Goal: Task Accomplishment & Management: Manage account settings

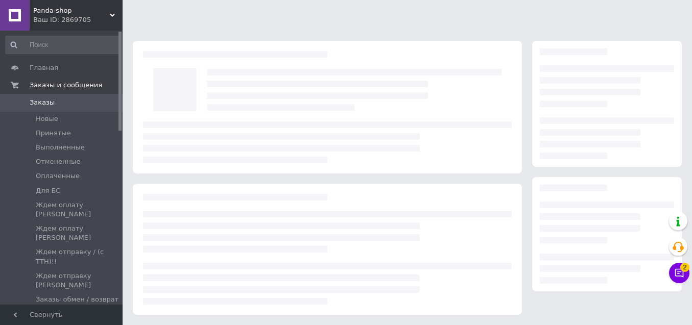
scroll to position [141, 0]
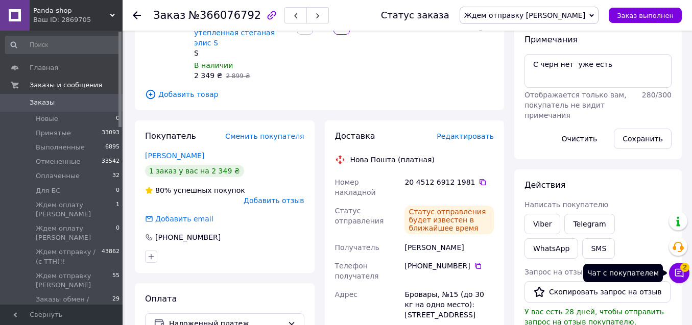
click at [679, 270] on icon at bounding box center [679, 273] width 9 height 9
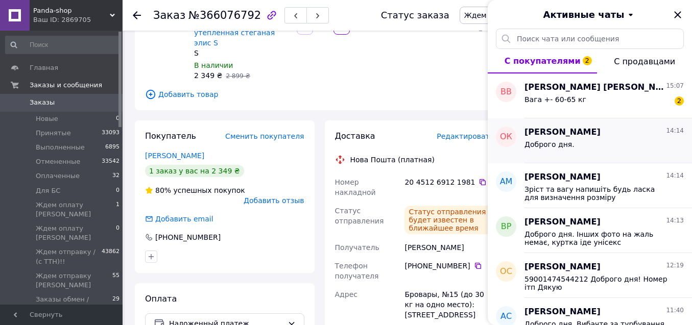
click at [579, 139] on div "Доброго дня." at bounding box center [603, 146] width 159 height 16
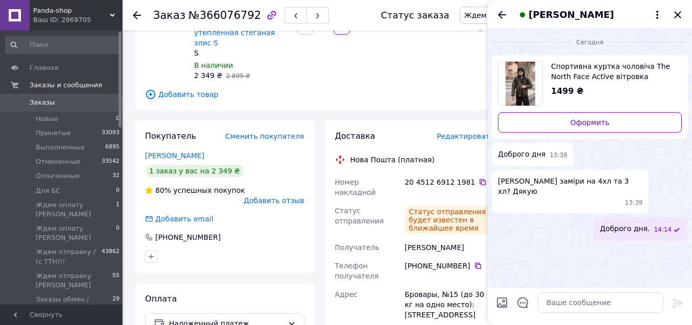
click at [676, 12] on icon "Закрыть" at bounding box center [677, 15] width 12 height 12
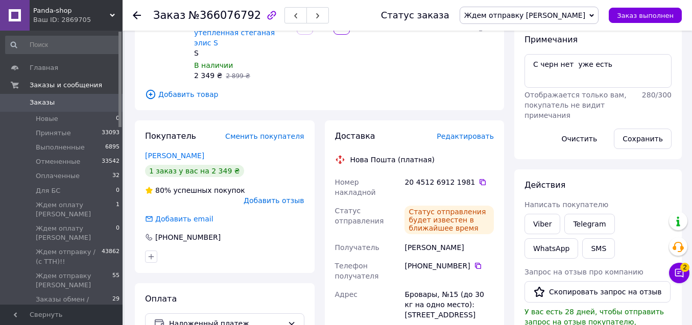
click at [98, 106] on span "0" at bounding box center [108, 102] width 28 height 9
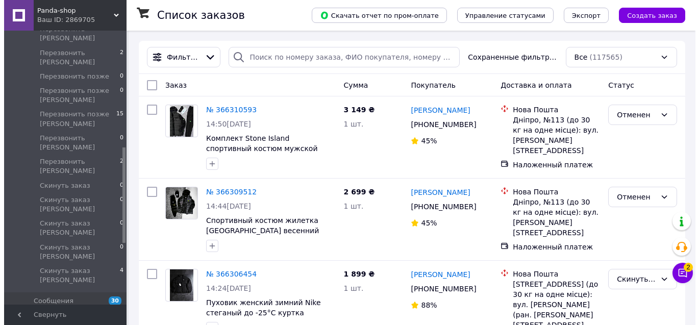
scroll to position [334, 0]
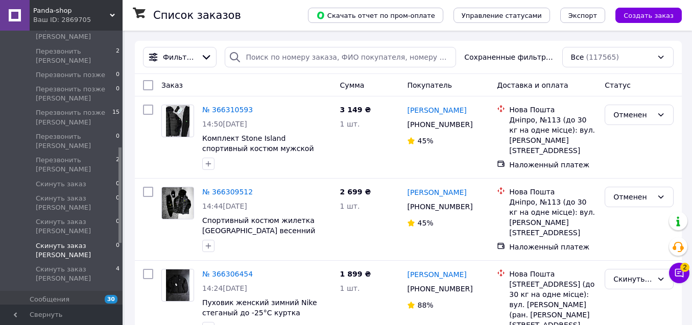
drag, startPoint x: 119, startPoint y: 69, endPoint x: 122, endPoint y: 183, distance: 114.4
click at [92, 156] on span "Перезвонить [PERSON_NAME]" at bounding box center [76, 165] width 80 height 18
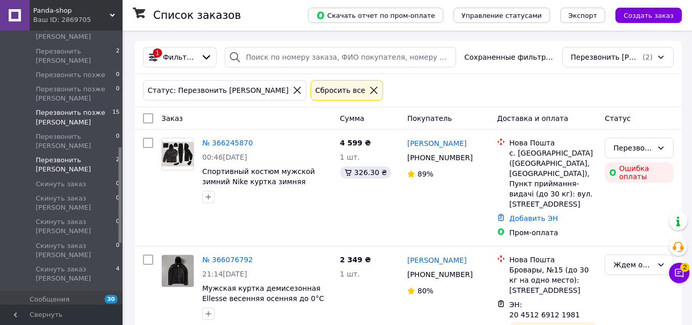
click at [90, 108] on span "Перезвонить позже [PERSON_NAME]" at bounding box center [74, 117] width 77 height 18
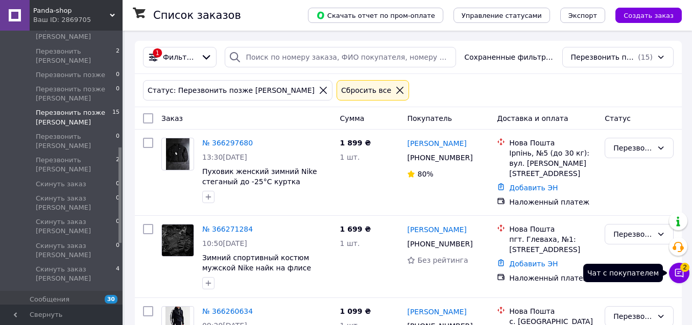
click at [680, 270] on icon at bounding box center [679, 273] width 10 height 10
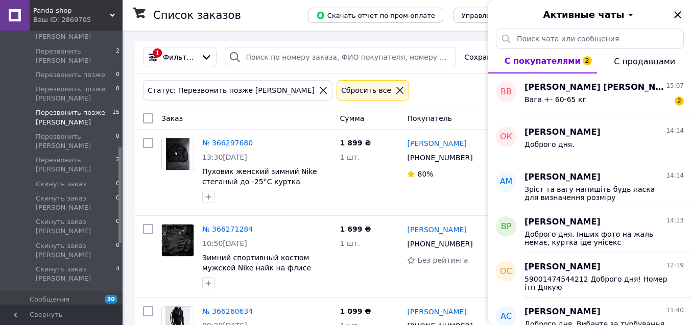
click at [678, 12] on icon "Закрыть" at bounding box center [677, 15] width 12 height 12
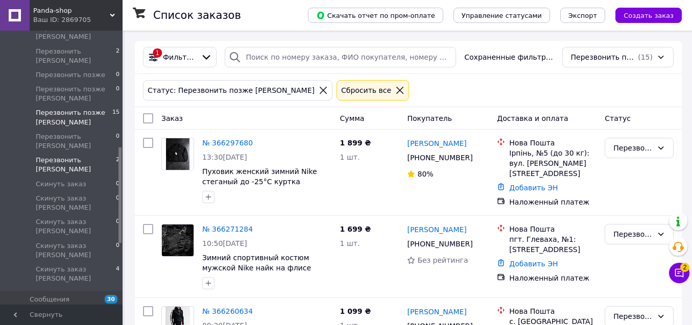
click at [96, 156] on span "Перезвонить [PERSON_NAME]" at bounding box center [76, 165] width 80 height 18
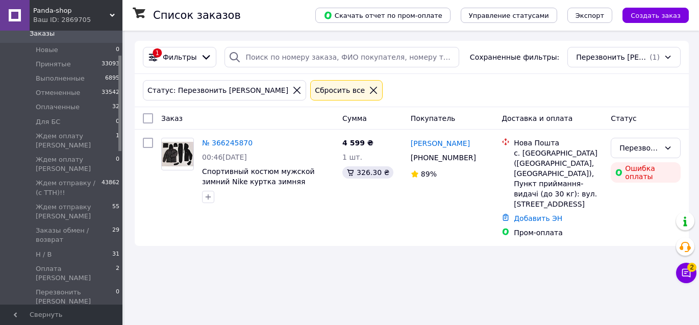
scroll to position [34, 0]
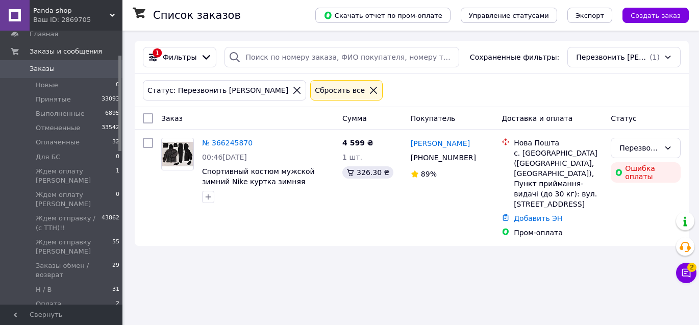
drag, startPoint x: 119, startPoint y: 174, endPoint x: 158, endPoint y: 31, distance: 147.6
click at [155, 42] on div "Panda-shop Ваш ID: 2869705 Сайт Panda-shop Кабинет покупателя Проверить состоян…" at bounding box center [349, 162] width 699 height 325
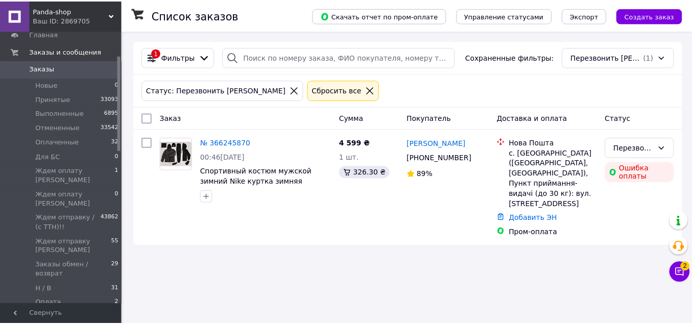
scroll to position [0, 0]
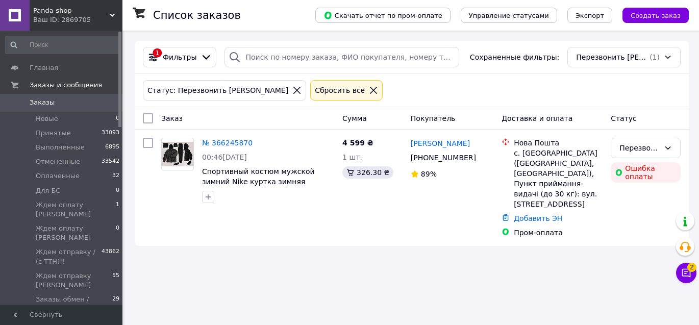
click at [54, 102] on span "Заказы" at bounding box center [62, 102] width 65 height 9
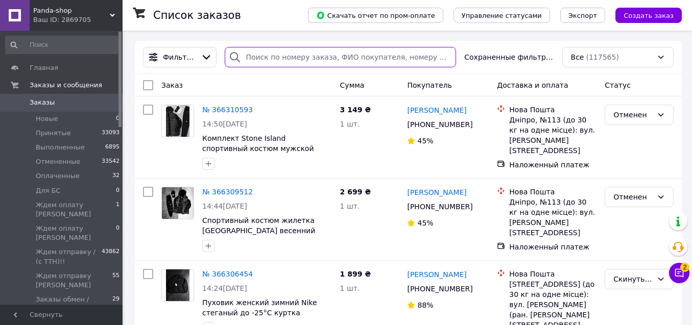
click at [288, 58] on input "search" at bounding box center [340, 57] width 231 height 20
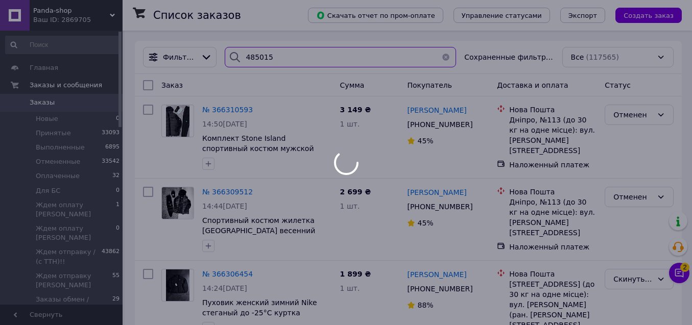
type input "4850152"
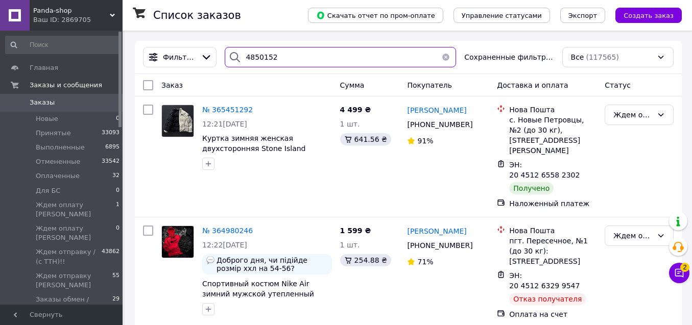
drag, startPoint x: 282, startPoint y: 57, endPoint x: 241, endPoint y: 58, distance: 40.9
click at [241, 58] on div "4850152" at bounding box center [340, 57] width 231 height 20
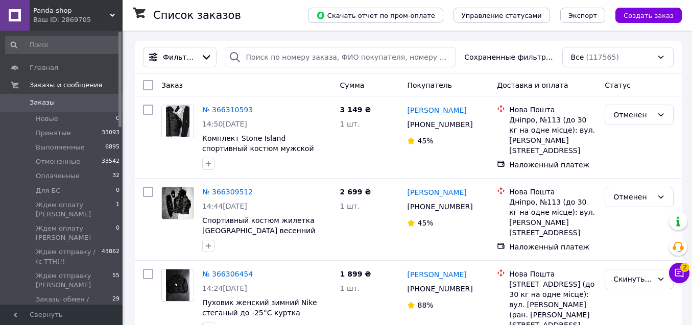
click at [93, 104] on span "Заказы" at bounding box center [62, 102] width 65 height 9
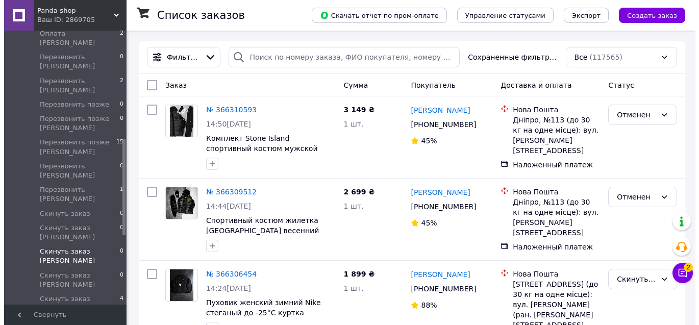
scroll to position [310, 0]
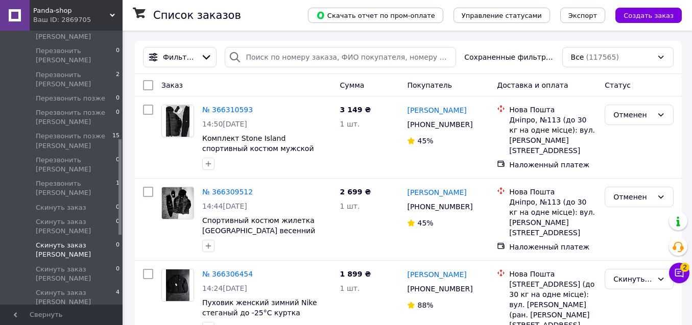
drag, startPoint x: 119, startPoint y: 91, endPoint x: 113, endPoint y: 197, distance: 105.4
click at [101, 179] on span "Перезвонить [PERSON_NAME]" at bounding box center [76, 188] width 80 height 18
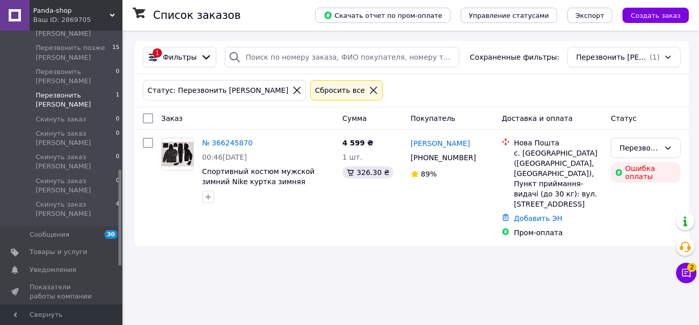
drag, startPoint x: 119, startPoint y: 156, endPoint x: 123, endPoint y: 187, distance: 31.3
click at [123, 187] on div "Panda-shop Ваш ID: 2869705 Сайт Panda-shop Кабинет покупателя Проверить состоян…" at bounding box center [349, 162] width 699 height 325
click at [68, 309] on span "Отзывы" at bounding box center [62, 313] width 65 height 9
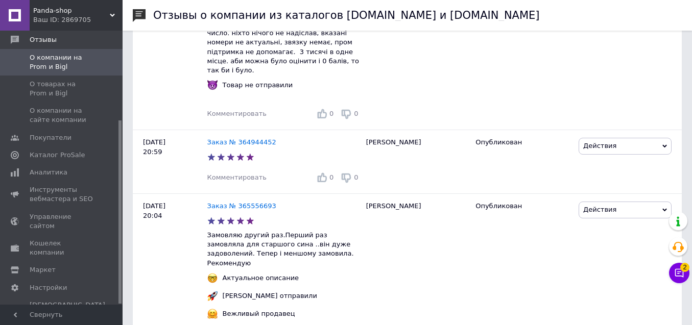
scroll to position [348, 0]
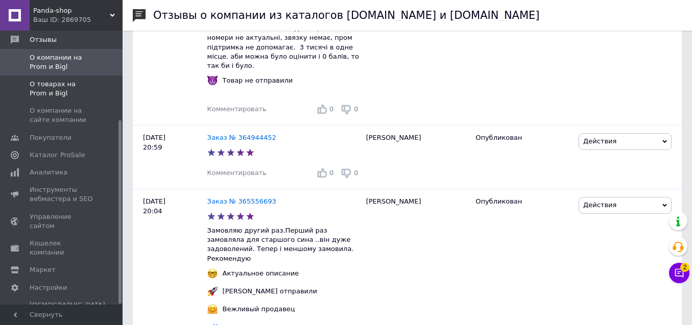
click at [70, 93] on span "О товарах на Prom и Bigl" at bounding box center [62, 89] width 65 height 18
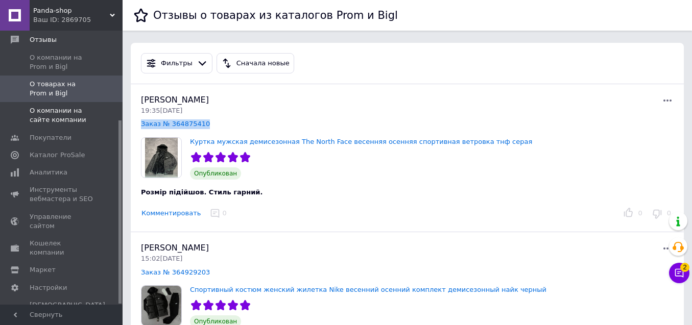
click at [72, 123] on span "О компании на сайте компании" at bounding box center [62, 115] width 65 height 18
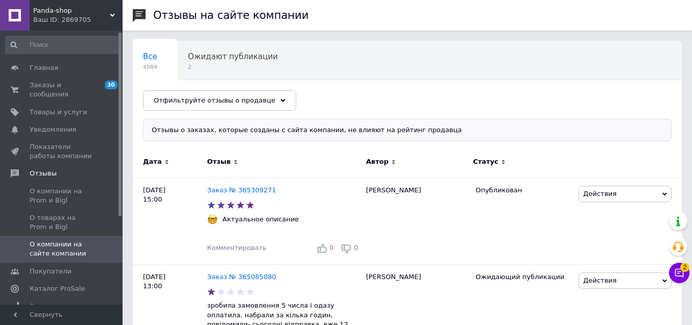
drag, startPoint x: 119, startPoint y: 136, endPoint x: 136, endPoint y: 43, distance: 93.9
click at [55, 85] on span "Заказы и сообщения" at bounding box center [62, 90] width 65 height 18
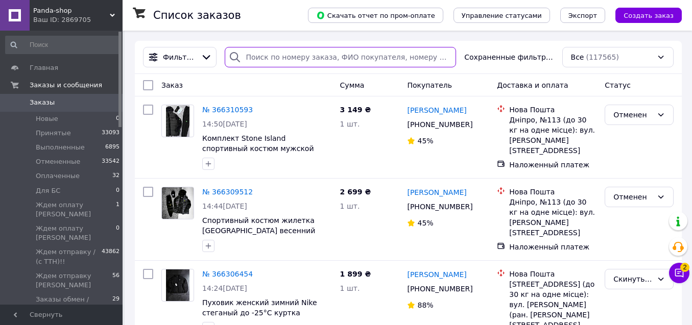
click at [264, 64] on input "search" at bounding box center [340, 57] width 231 height 20
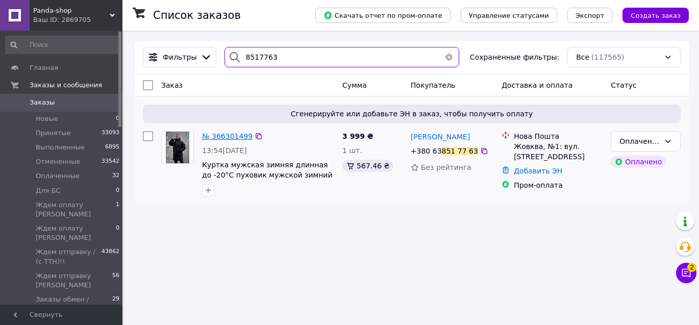
type input "8517763"
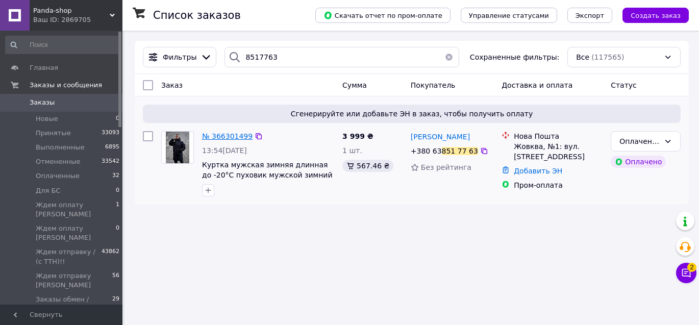
click at [229, 134] on span "№ 366301499" at bounding box center [227, 136] width 51 height 8
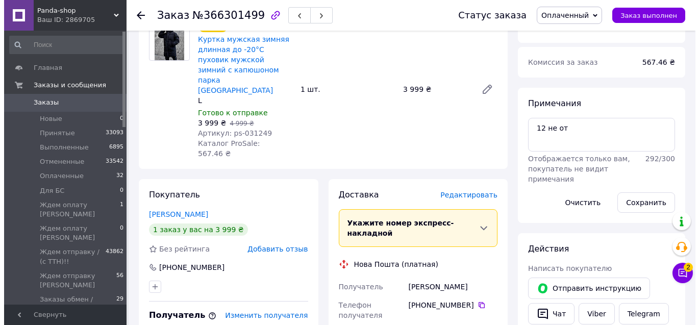
scroll to position [377, 0]
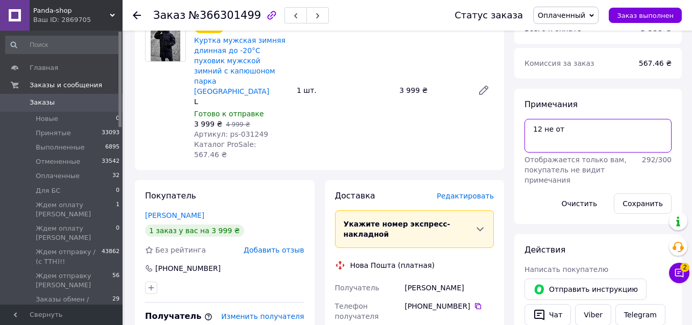
drag, startPoint x: 573, startPoint y: 116, endPoint x: 534, endPoint y: 117, distance: 39.8
click at [533, 121] on textarea "12 не от" at bounding box center [597, 136] width 147 height 34
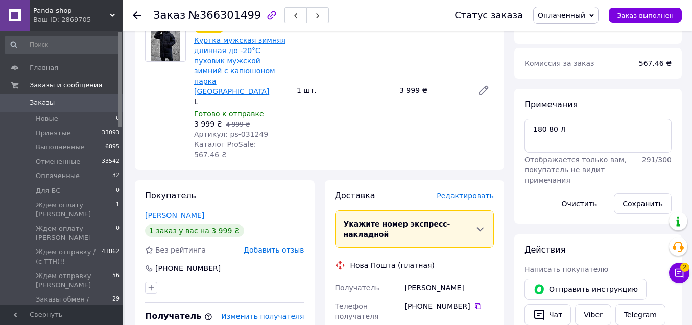
click at [219, 47] on span "Куртка мужская зимняя длинная до -20°С пуховик мужской зимний с капюшоном парка…" at bounding box center [241, 65] width 94 height 61
click at [221, 49] on link "Куртка мужская зимняя длинная до -20°С пуховик мужской зимний с капюшоном парка…" at bounding box center [239, 65] width 91 height 59
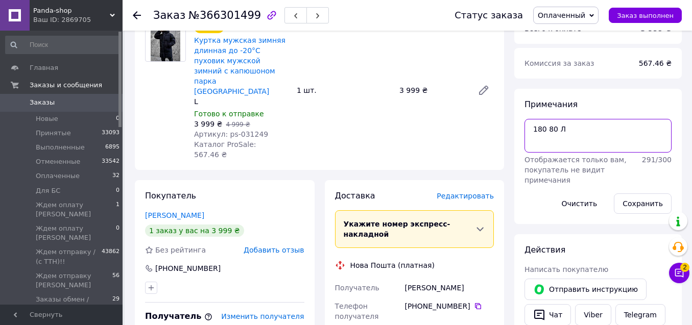
click at [579, 119] on textarea "180 80 Л" at bounding box center [597, 136] width 147 height 34
type textarea "180 80 Л черн"
click at [651, 194] on button "Сохранить" at bounding box center [643, 204] width 58 height 20
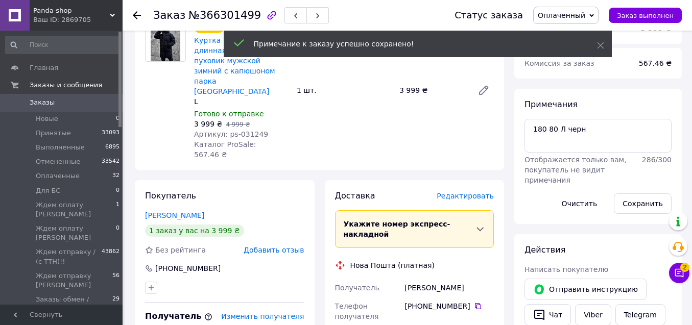
click at [468, 192] on span "Редактировать" at bounding box center [465, 196] width 57 height 8
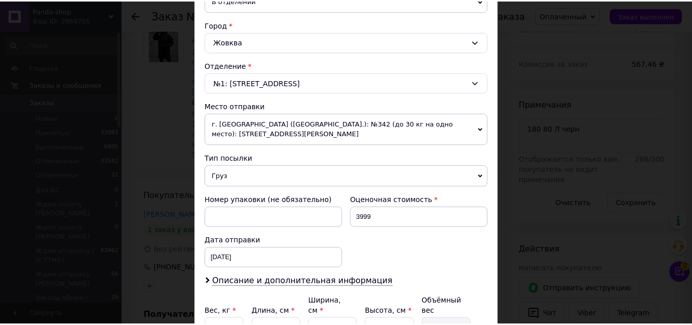
scroll to position [363, 0]
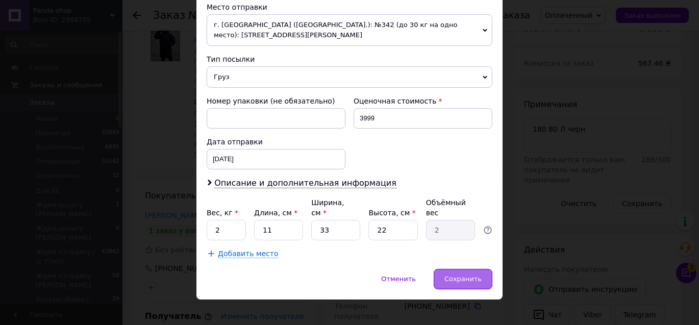
click at [447, 275] on span "Сохранить" at bounding box center [463, 279] width 37 height 8
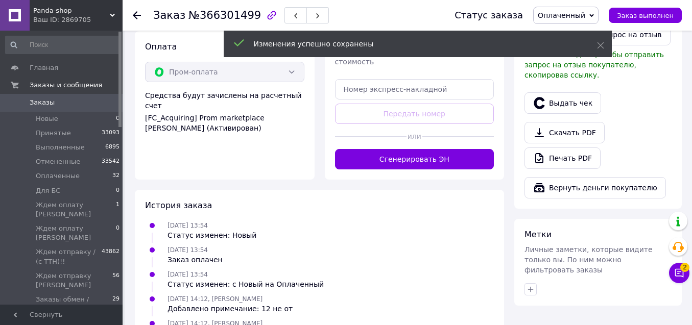
scroll to position [743, 0]
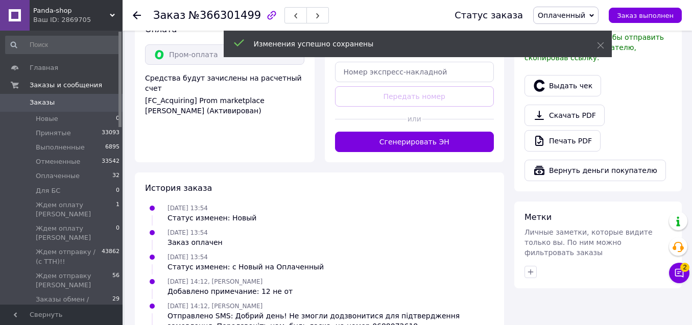
click button "Сгенерировать ЭН"
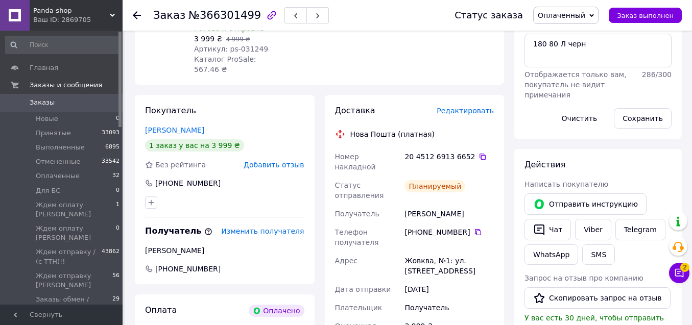
scroll to position [472, 0]
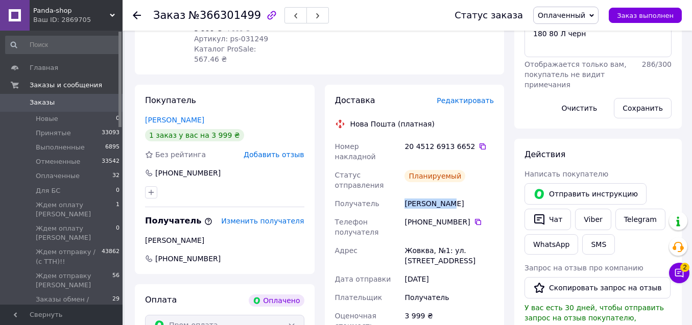
drag, startPoint x: 402, startPoint y: 162, endPoint x: 452, endPoint y: 157, distance: 49.8
click div "Бакай Бакай"
copy div "Бакай Бакай"
click span "Заказы"
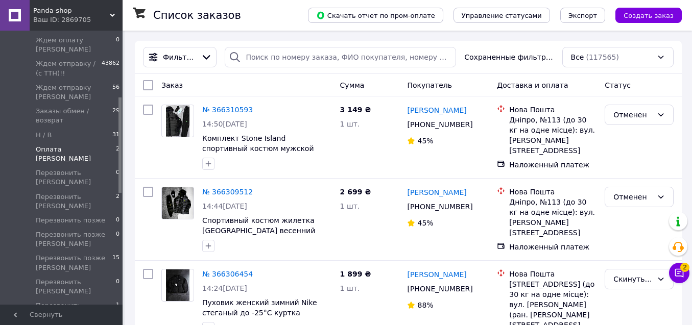
scroll to position [189, 0]
drag, startPoint x: 118, startPoint y: 67, endPoint x: 113, endPoint y: 134, distance: 66.6
click div "Главная Заказы и сообщения Заказы 0 Новые 0 Принятые 33093 Выполненные 6895 Отм…"
click span "Перезвонить позже [PERSON_NAME]"
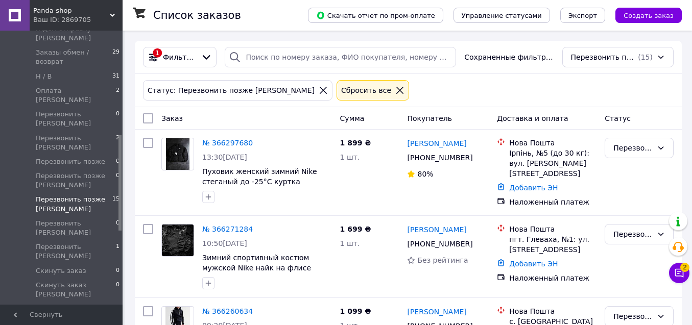
scroll to position [298, 0]
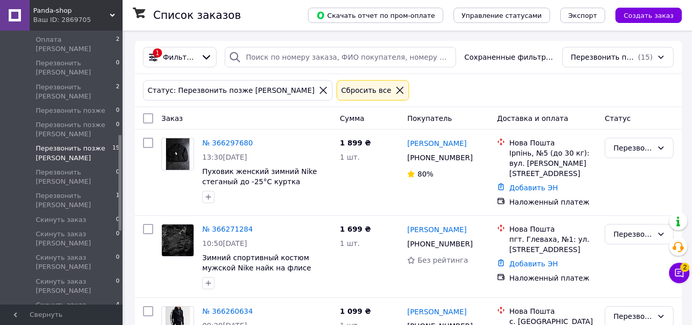
drag, startPoint x: 120, startPoint y: 130, endPoint x: 119, endPoint y: 167, distance: 37.8
click div
click icon
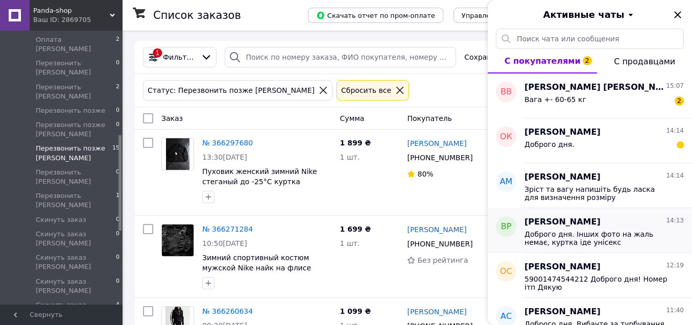
click span "Доброго дня. Інших фото на жаль немає, куртка іде унісекс"
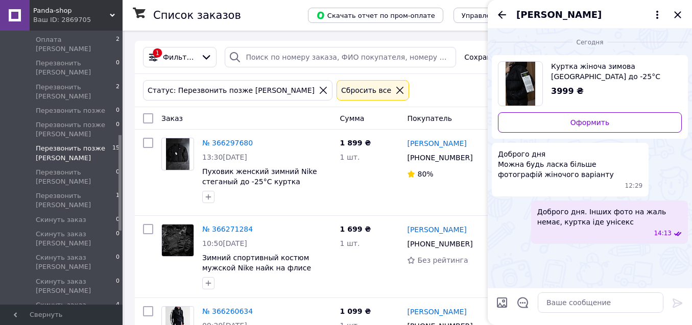
click icon "Назад"
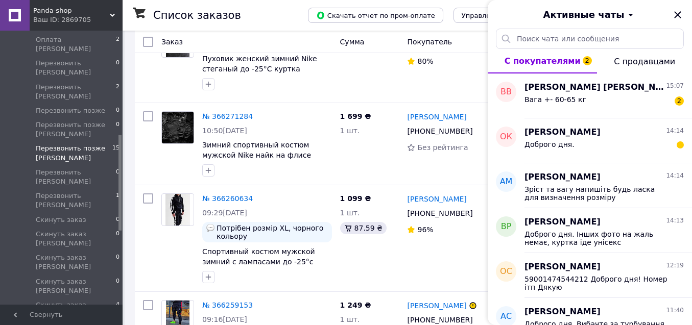
scroll to position [115, 0]
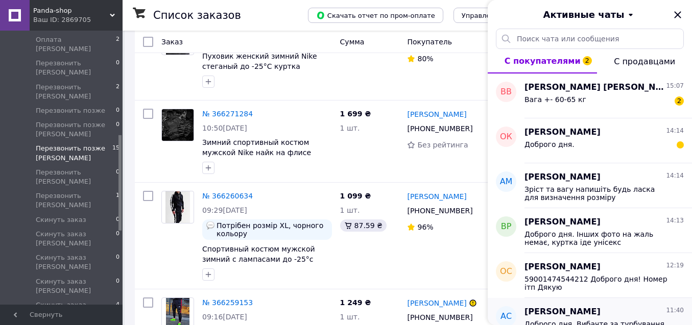
click div "Андрій Смик 11:40"
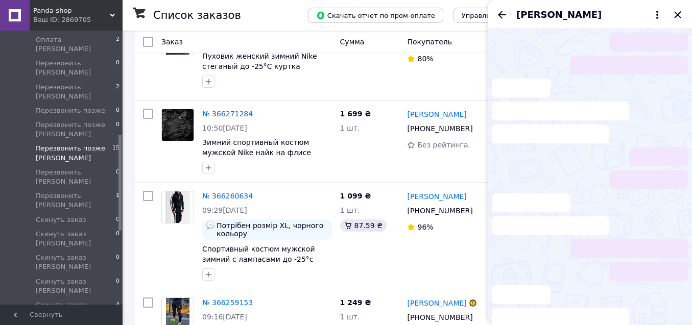
scroll to position [1219, 0]
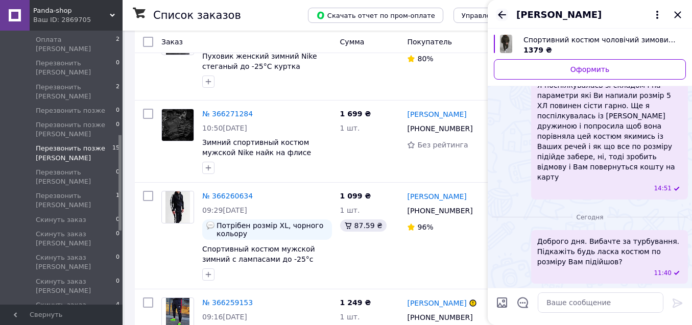
click icon "Назад"
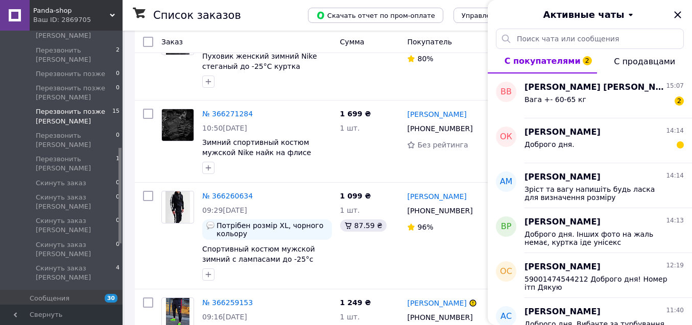
scroll to position [343, 0]
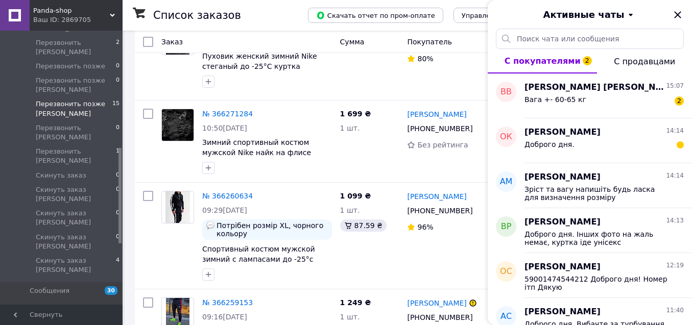
drag, startPoint x: 120, startPoint y: 141, endPoint x: 124, endPoint y: 157, distance: 16.8
click div "Panda-shop Ваш ID: 2869705 Сайт Panda-shop Кабинет покупателя Проверить состоян…"
click span "Отзывы"
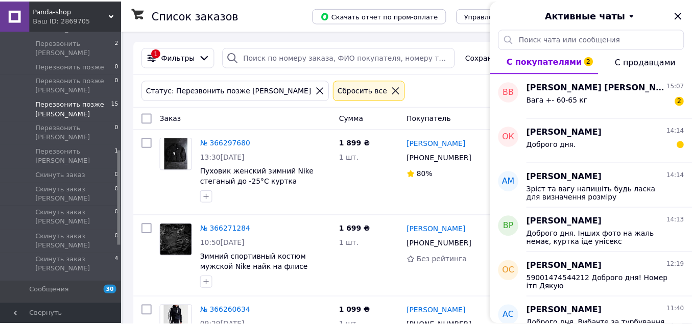
scroll to position [134, 0]
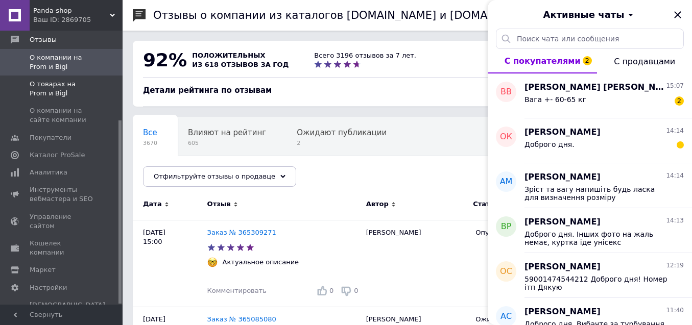
click span "О товарах на Prom и Bigl"
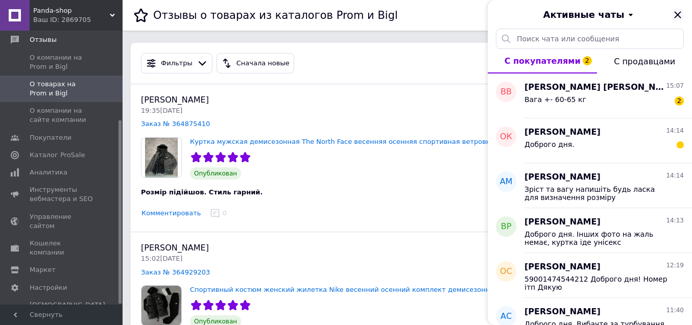
click icon "Закрыть"
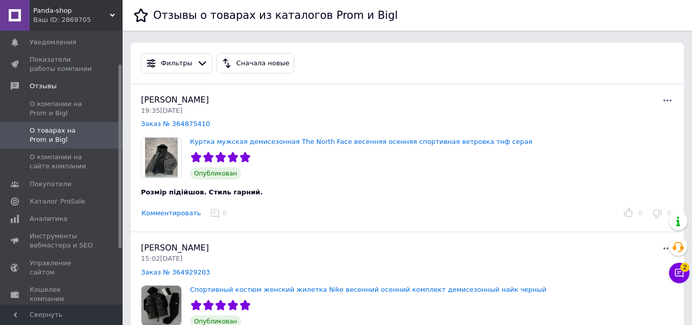
scroll to position [49, 0]
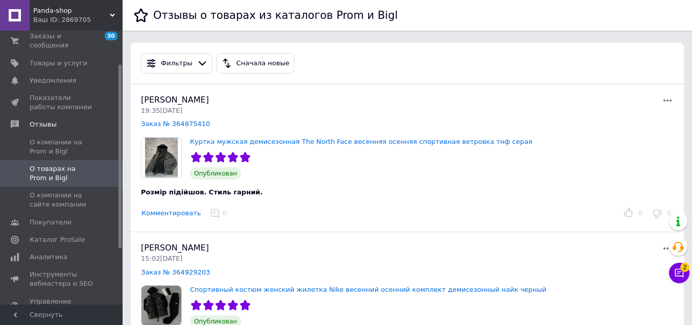
drag, startPoint x: 119, startPoint y: 146, endPoint x: 129, endPoint y: 89, distance: 57.6
click div "Panda-shop Ваш ID: 2869705 Сайт Panda-shop Кабинет покупателя Проверить состоян…"
click span "Заказы и сообщения"
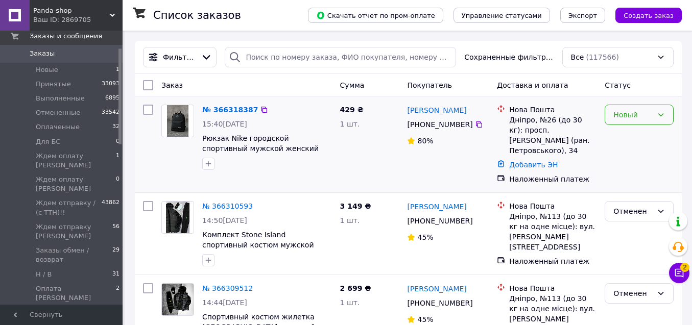
click div "Новый"
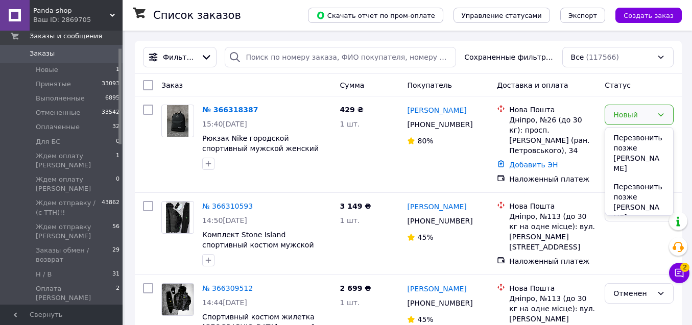
scroll to position [454, 0]
click li "Перезвонить [PERSON_NAME]"
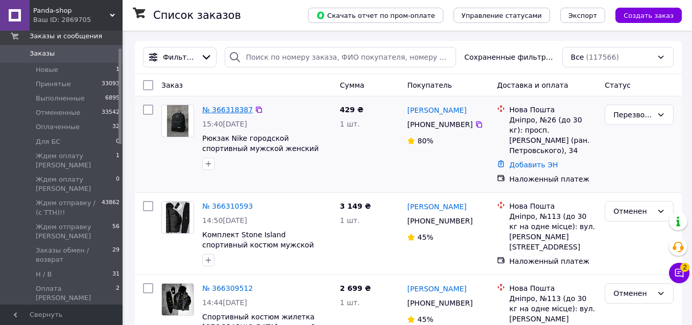
click link "№ 366318387"
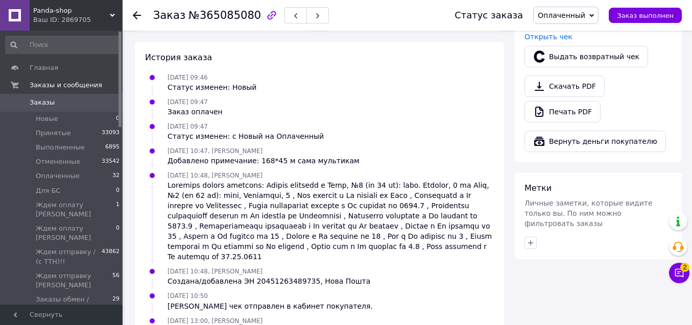
scroll to position [423, 0]
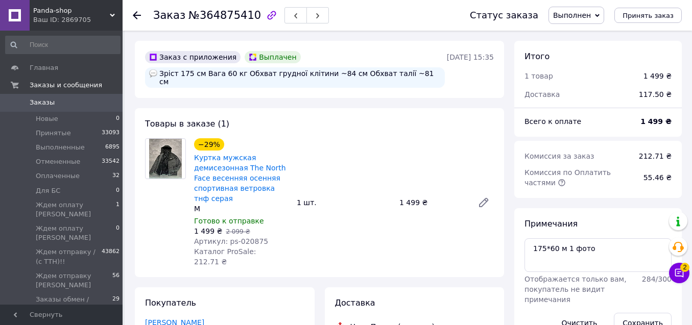
scroll to position [135, 0]
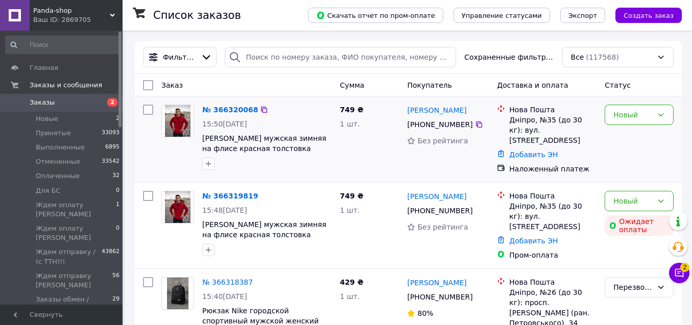
drag, startPoint x: 150, startPoint y: 110, endPoint x: 160, endPoint y: 141, distance: 32.3
click at [150, 110] on input "checkbox" at bounding box center [148, 110] width 10 height 10
checkbox input "true"
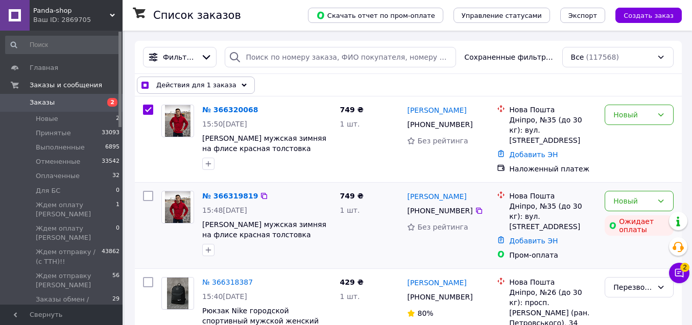
click at [143, 194] on input "checkbox" at bounding box center [148, 196] width 10 height 10
checkbox input "true"
click at [144, 193] on input "checkbox" at bounding box center [148, 196] width 10 height 10
checkbox input "false"
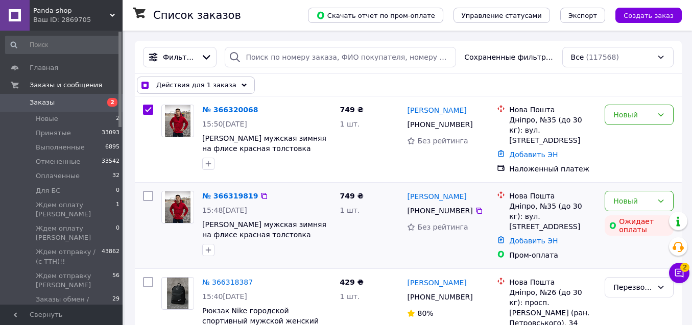
click at [142, 190] on div at bounding box center [148, 226] width 18 height 78
click at [144, 197] on div at bounding box center [148, 226] width 18 height 78
checkbox input "true"
click at [147, 192] on input "checkbox" at bounding box center [148, 196] width 10 height 10
checkbox input "true"
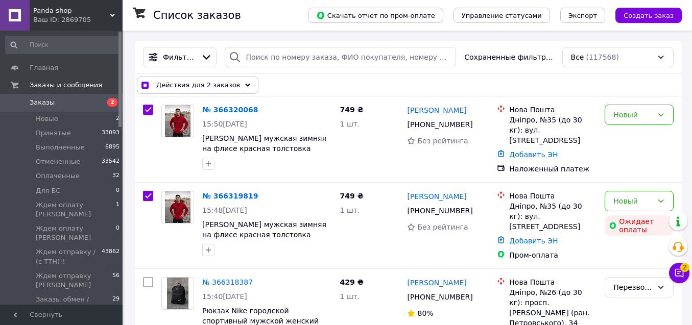
click at [221, 88] on span "Действия для 2 заказов" at bounding box center [198, 85] width 84 height 10
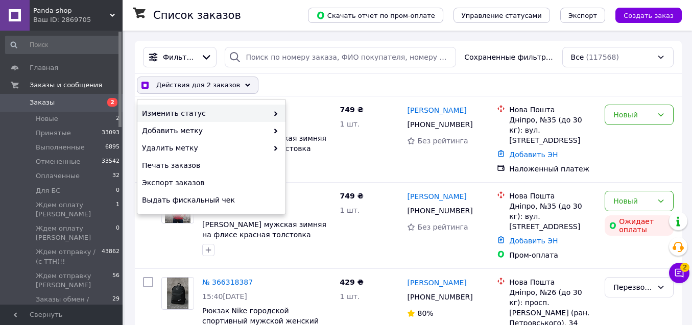
click at [230, 113] on span "Изменить статус" at bounding box center [205, 113] width 126 height 10
click at [276, 110] on span at bounding box center [273, 113] width 10 height 10
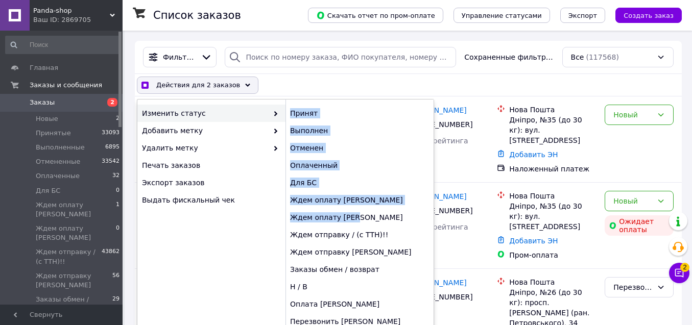
drag, startPoint x: 433, startPoint y: 120, endPoint x: 433, endPoint y: 215, distance: 95.5
click at [433, 215] on div "Принят Выполнен Отменен Оплаченный Для БС Ждем оплату Ирина Ждем оплату Саша Жд…" at bounding box center [359, 227] width 148 height 254
checkbox input "true"
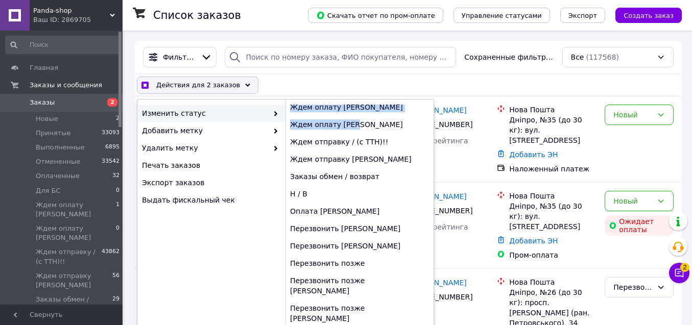
scroll to position [173, 0]
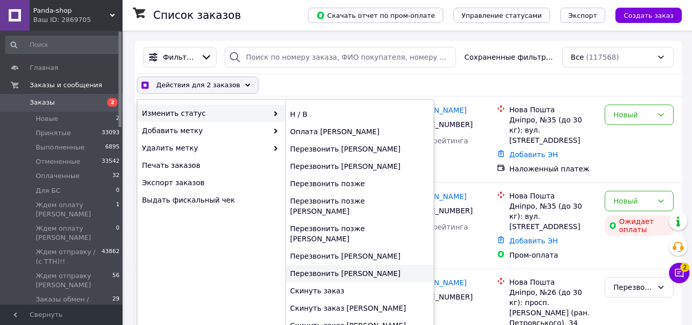
click at [369, 265] on div "Перезвонить [PERSON_NAME]" at bounding box center [359, 273] width 148 height 17
checkbox input "false"
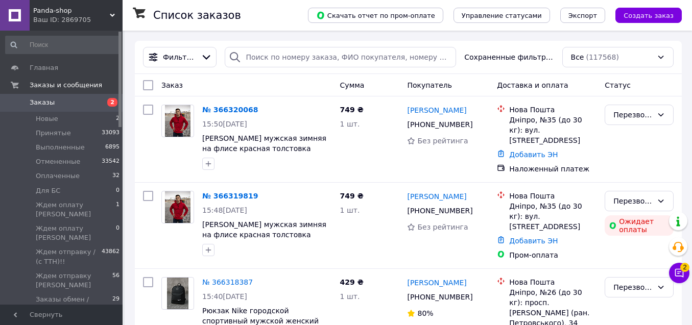
click at [90, 101] on span "Заказы" at bounding box center [62, 102] width 65 height 9
click at [681, 271] on icon at bounding box center [679, 273] width 10 height 10
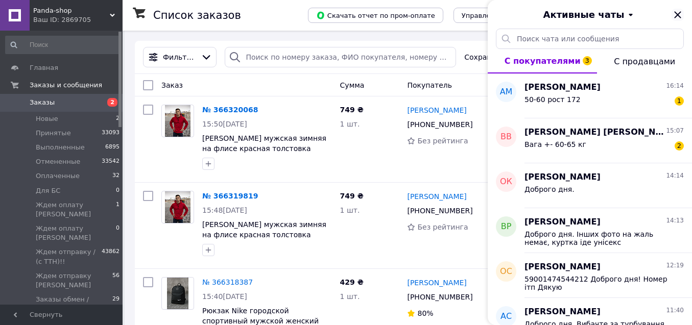
click at [680, 13] on icon "Закрыть" at bounding box center [677, 15] width 12 height 12
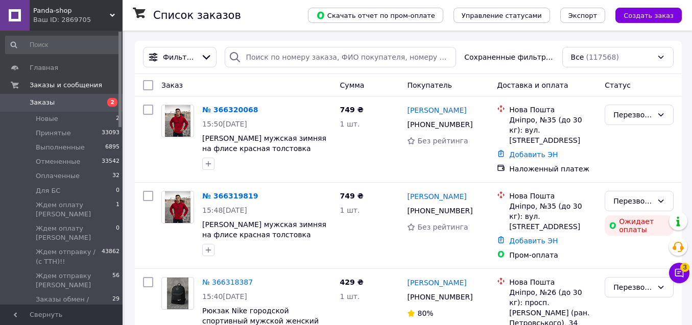
click at [688, 282] on div "Чат с покупателем 3" at bounding box center [679, 273] width 20 height 20
click at [684, 280] on button "Чат с покупателем 3" at bounding box center [679, 273] width 20 height 20
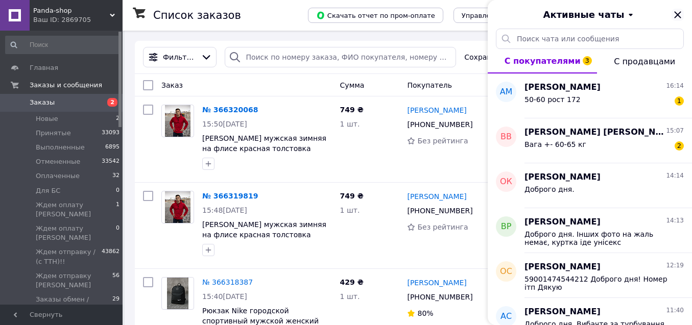
click at [679, 16] on icon "Закрыть" at bounding box center [677, 14] width 7 height 7
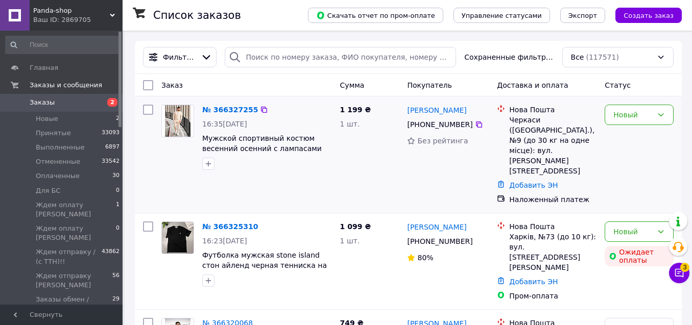
click at [149, 109] on input "checkbox" at bounding box center [148, 110] width 10 height 10
checkbox input "true"
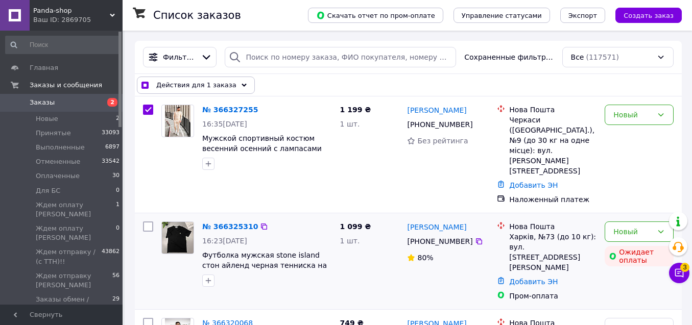
click at [145, 222] on input "checkbox" at bounding box center [148, 227] width 10 height 10
checkbox input "true"
click at [219, 83] on span "Действия для 2 заказов" at bounding box center [198, 85] width 84 height 10
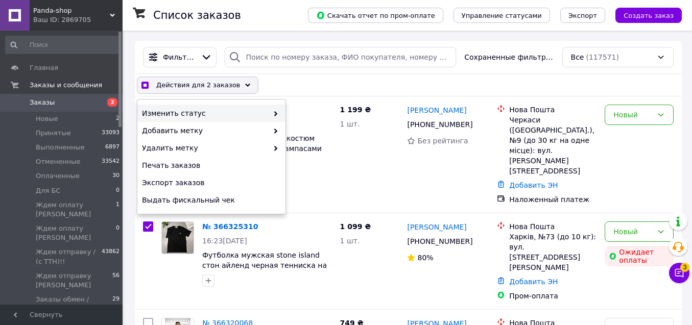
click at [209, 110] on span "Изменить статус" at bounding box center [205, 113] width 126 height 10
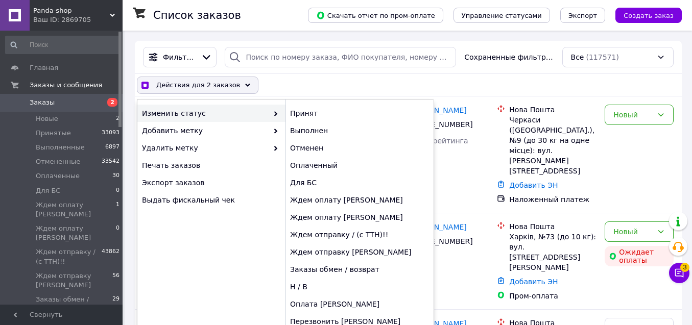
checkbox input "true"
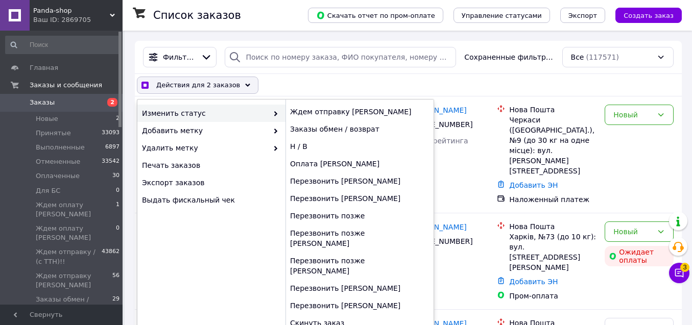
scroll to position [173, 0]
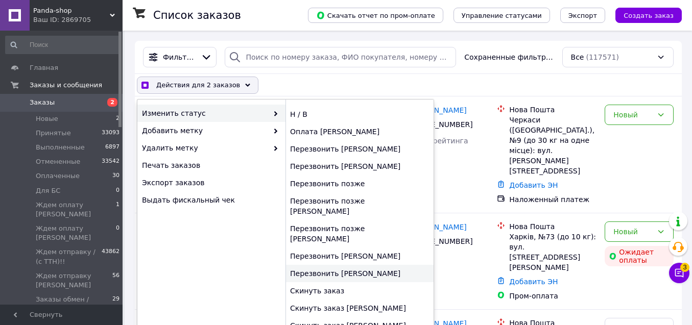
click at [365, 265] on div "Перезвонить [PERSON_NAME]" at bounding box center [359, 273] width 148 height 17
checkbox input "false"
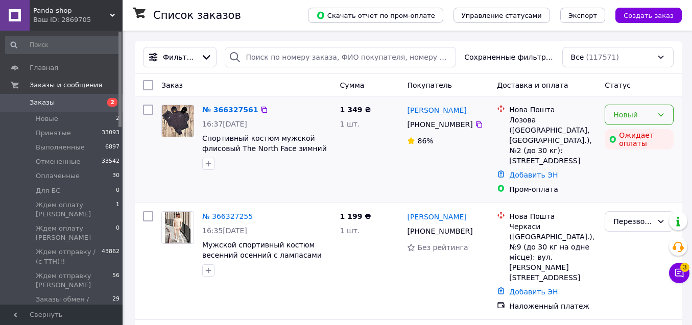
click at [670, 115] on div "Новый" at bounding box center [639, 115] width 69 height 20
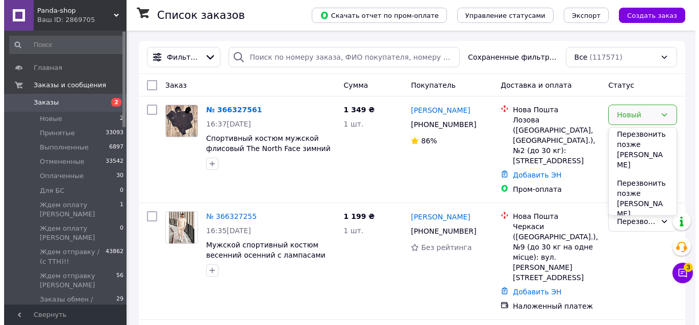
scroll to position [468, 0]
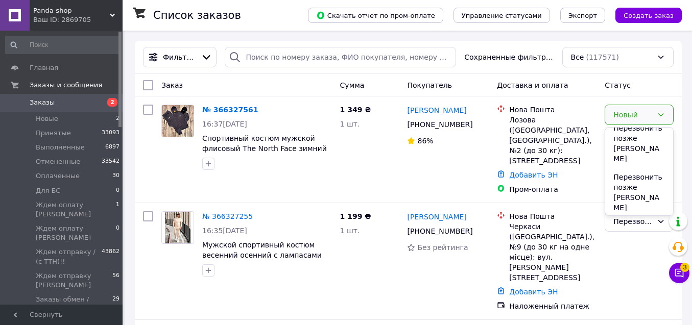
click at [649, 256] on li "Перезвонить [PERSON_NAME]" at bounding box center [639, 275] width 68 height 39
click at [649, 167] on div "Новый Ожидает оплаты" at bounding box center [638, 150] width 77 height 98
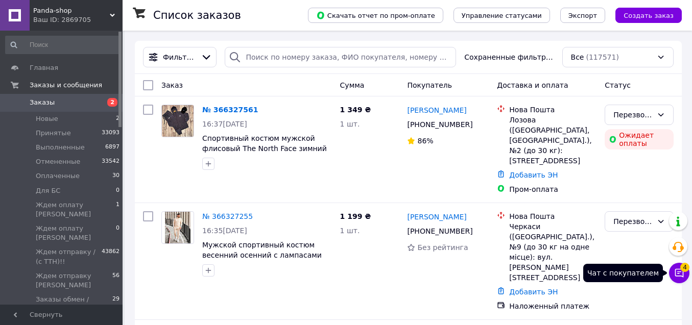
click at [686, 269] on span "4" at bounding box center [684, 267] width 9 height 9
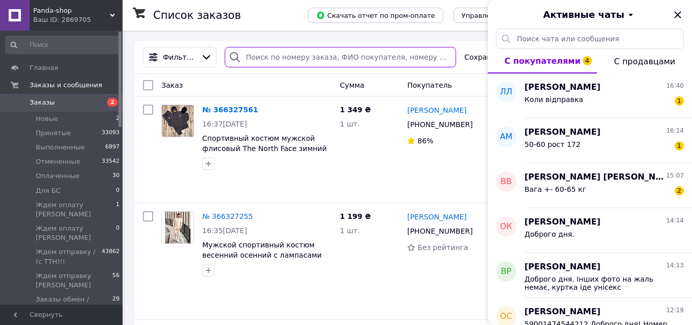
click at [335, 62] on input "search" at bounding box center [340, 57] width 231 height 20
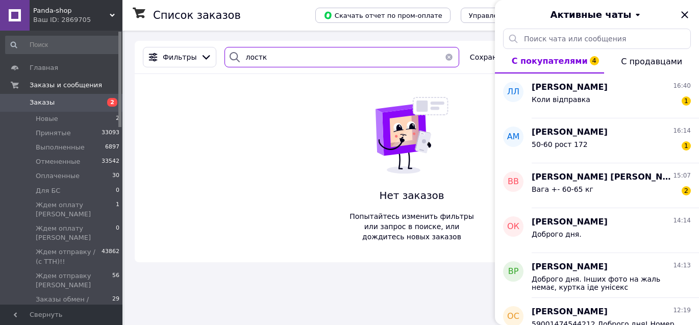
drag, startPoint x: 256, startPoint y: 57, endPoint x: 282, endPoint y: 56, distance: 26.6
click at [280, 56] on input "лостк" at bounding box center [342, 57] width 235 height 20
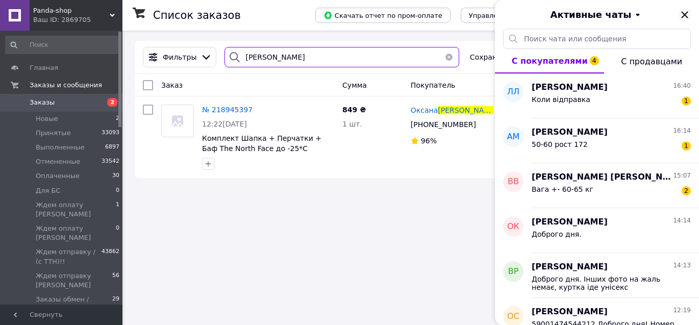
type input "[PERSON_NAME]"
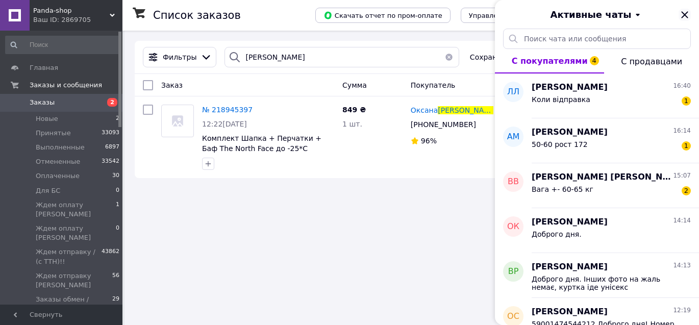
click at [686, 14] on icon "Закрыть" at bounding box center [685, 15] width 12 height 12
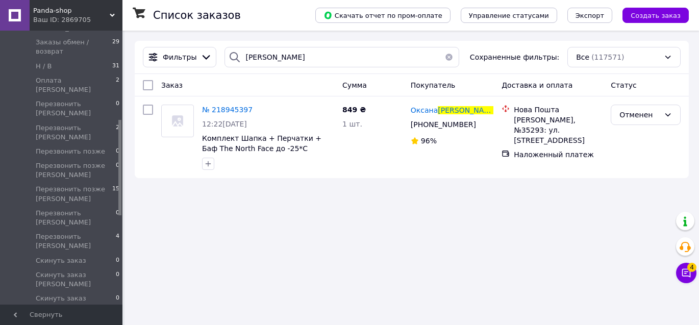
drag, startPoint x: 119, startPoint y: 71, endPoint x: 125, endPoint y: 161, distance: 90.0
click at [125, 161] on div "Panda-shop Ваш ID: 2869705 Сайт Panda-shop Кабинет покупателя Проверить состоян…" at bounding box center [349, 162] width 699 height 325
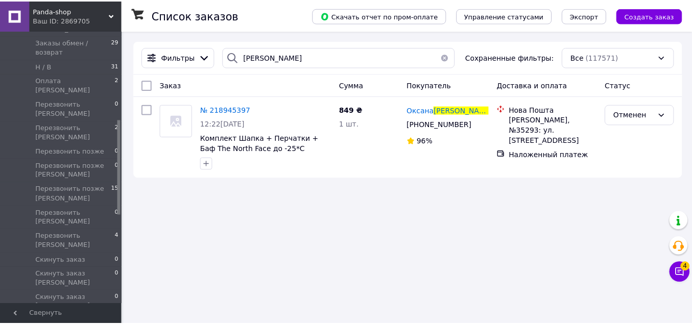
scroll to position [259, 0]
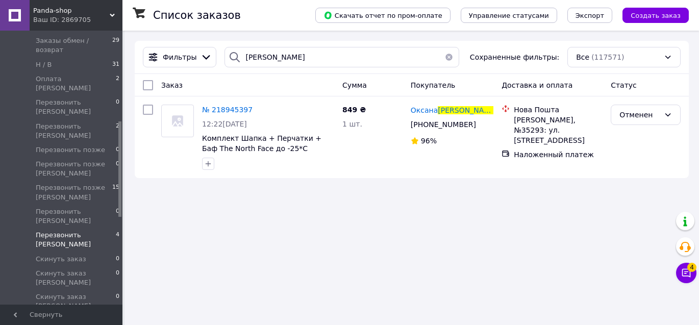
click at [99, 231] on span "Перезвонить [PERSON_NAME]" at bounding box center [76, 240] width 80 height 18
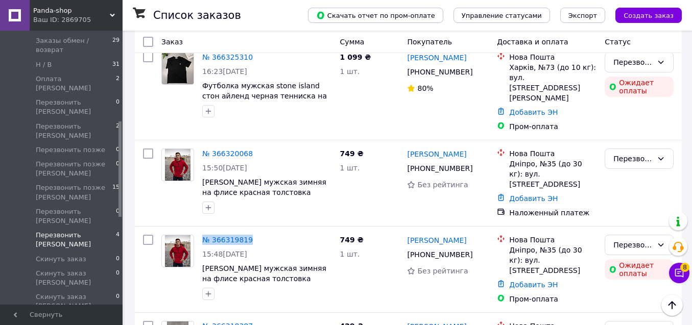
scroll to position [334, 0]
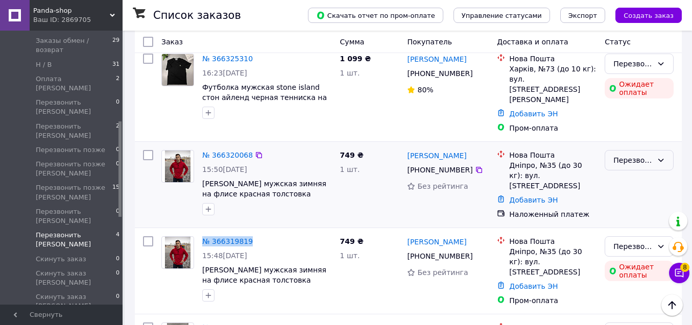
click at [647, 155] on div "Перезвонить [PERSON_NAME]" at bounding box center [632, 160] width 39 height 11
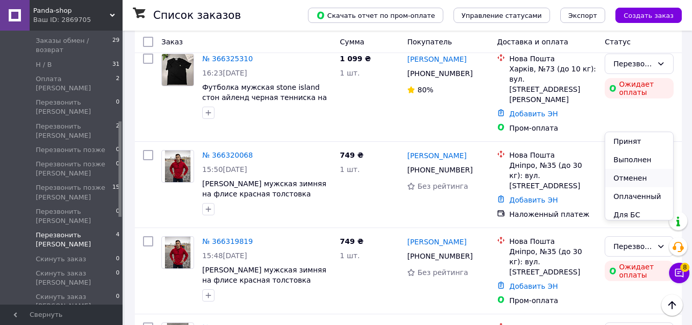
click at [630, 175] on li "Отменен" at bounding box center [639, 178] width 68 height 18
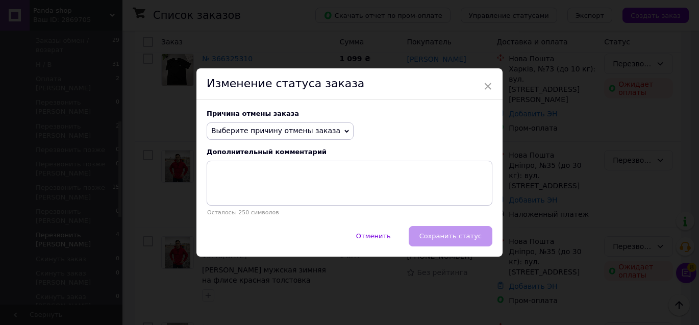
click at [269, 126] on span "Выберите причину отмены заказа" at bounding box center [280, 131] width 147 height 17
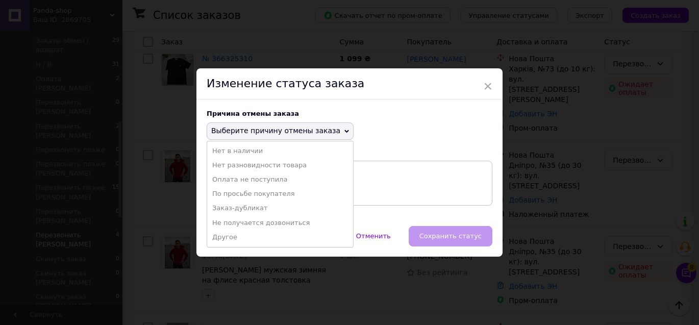
click at [262, 210] on li "Заказ-дубликат" at bounding box center [280, 208] width 146 height 14
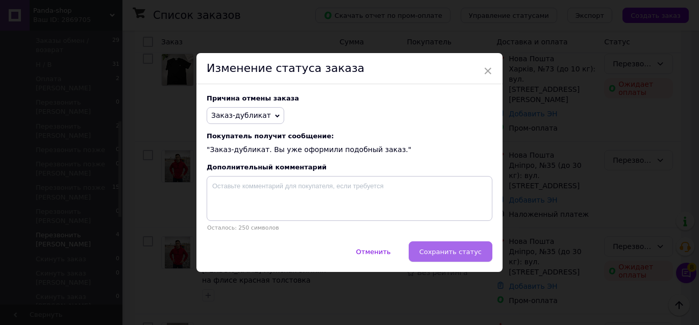
click at [460, 251] on span "Сохранить статус" at bounding box center [451, 252] width 62 height 8
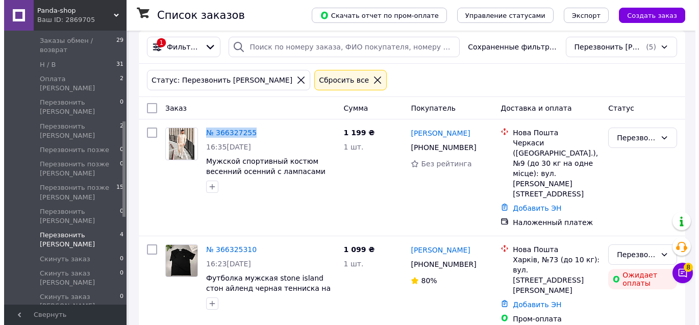
scroll to position [0, 0]
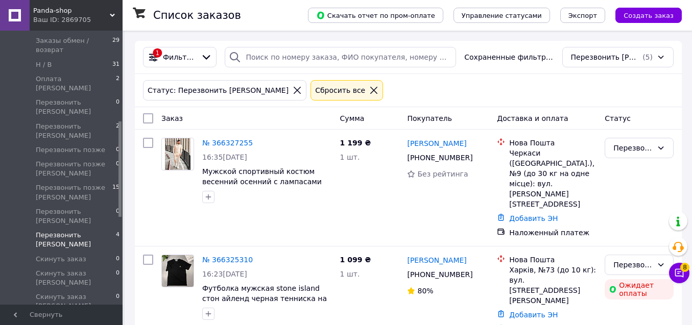
click at [293, 90] on icon at bounding box center [297, 90] width 9 height 9
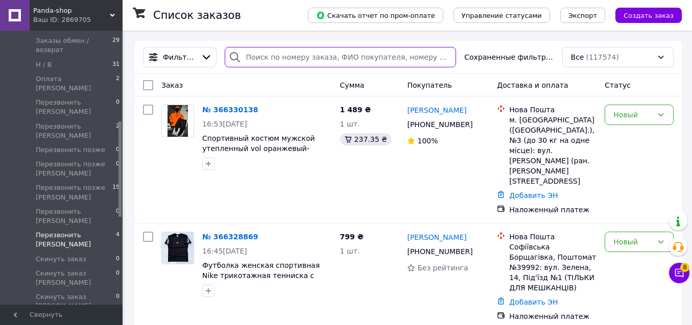
paste input "+380631937014"
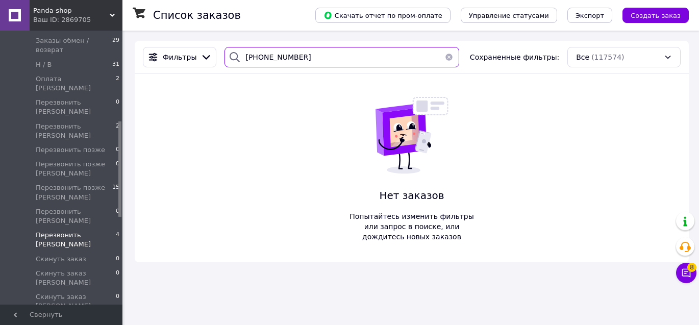
type input "+380631937014"
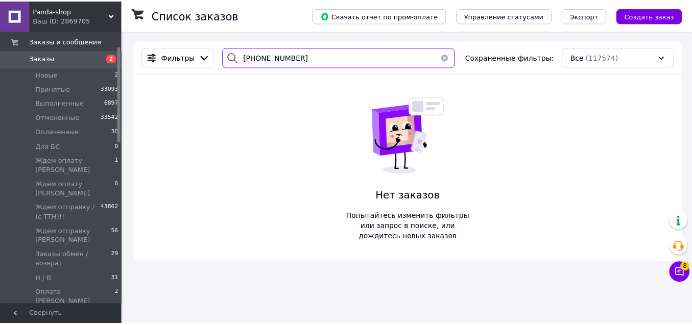
scroll to position [42, 0]
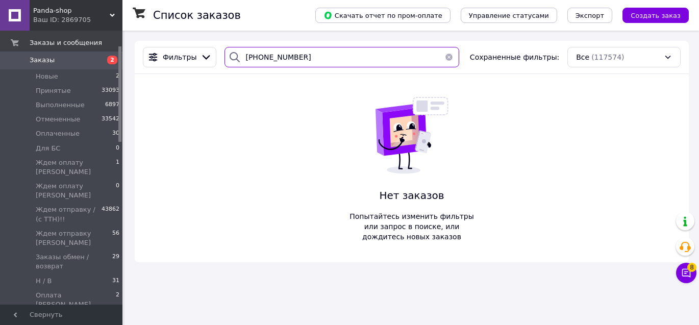
drag, startPoint x: 120, startPoint y: 131, endPoint x: 112, endPoint y: 59, distance: 72.4
click at [118, 56] on div at bounding box center [119, 93] width 3 height 95
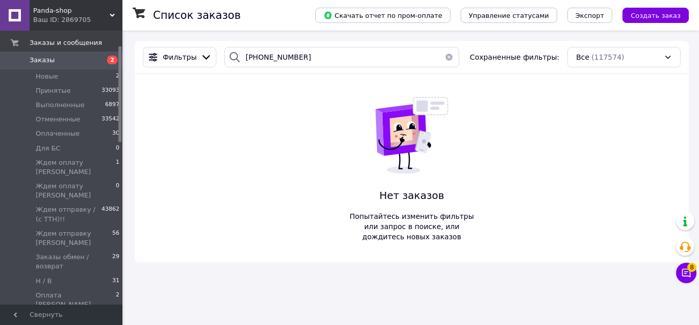
click at [87, 58] on span "Заказы" at bounding box center [62, 60] width 65 height 9
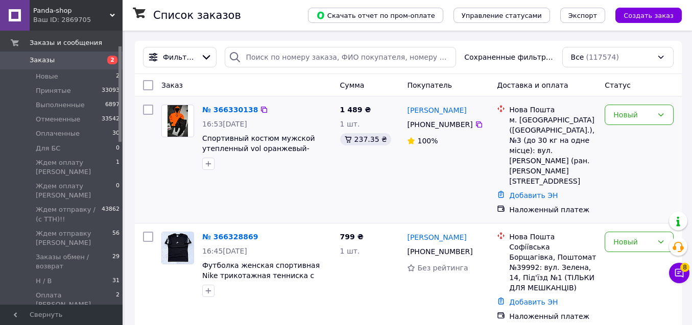
click at [147, 110] on input "checkbox" at bounding box center [148, 110] width 10 height 10
checkbox input "true"
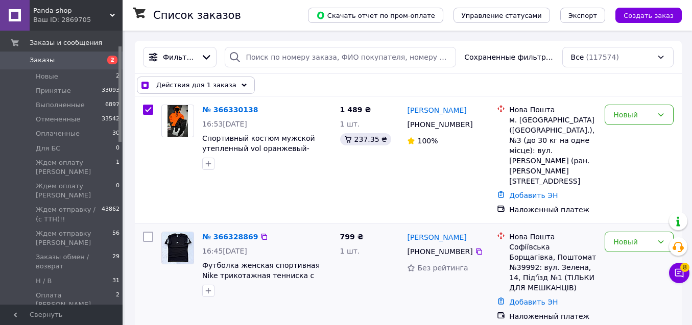
click at [145, 232] on input "checkbox" at bounding box center [148, 237] width 10 height 10
checkbox input "true"
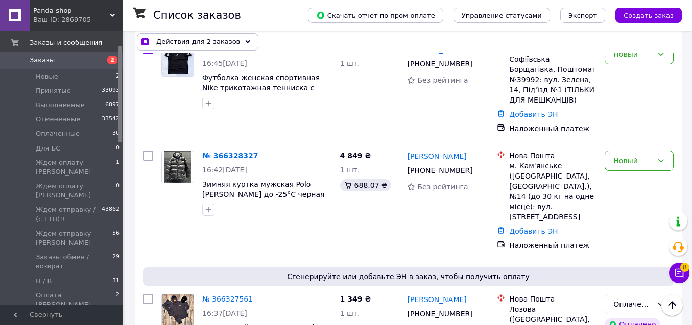
scroll to position [180, 0]
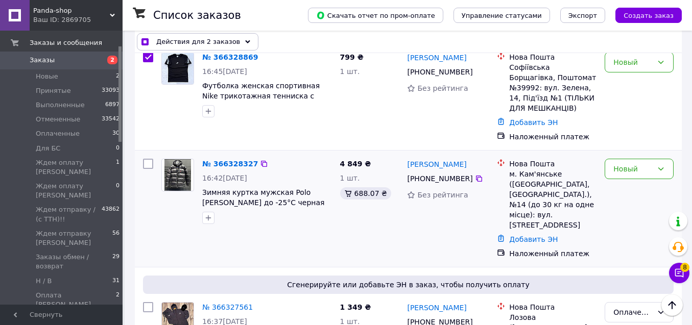
click at [148, 159] on input "checkbox" at bounding box center [148, 164] width 10 height 10
checkbox input "true"
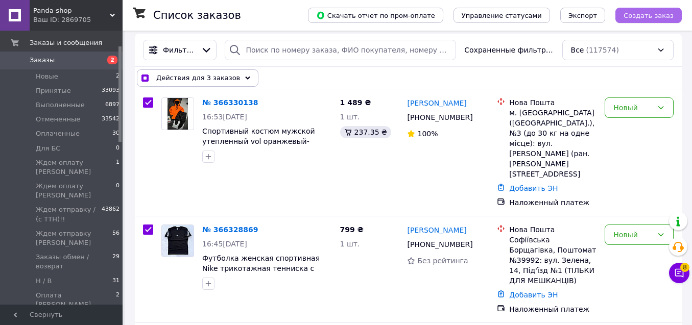
scroll to position [15, 0]
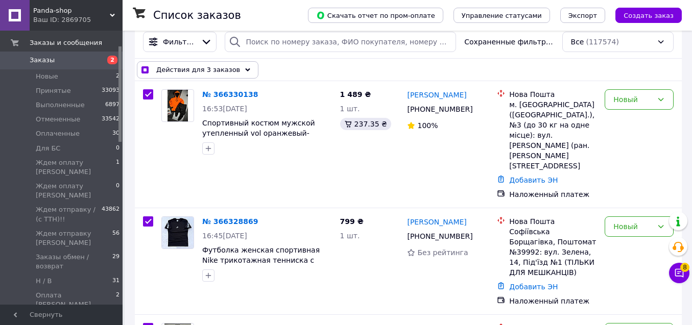
click at [227, 69] on span "Действия для 3 заказов" at bounding box center [198, 70] width 84 height 10
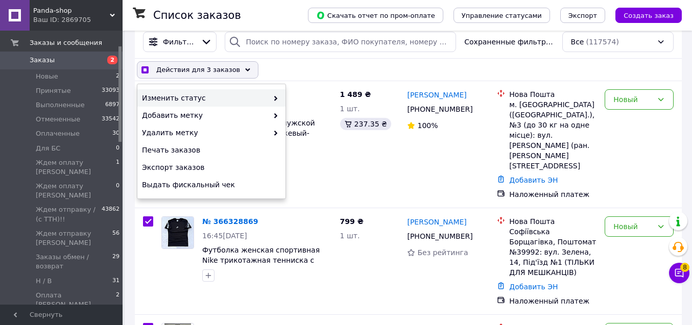
click at [225, 95] on span "Изменить статус" at bounding box center [205, 98] width 126 height 10
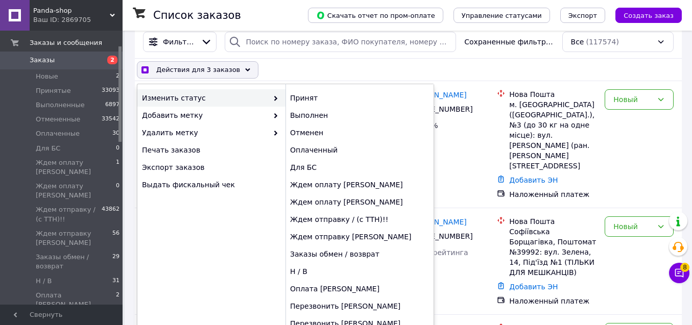
checkbox input "true"
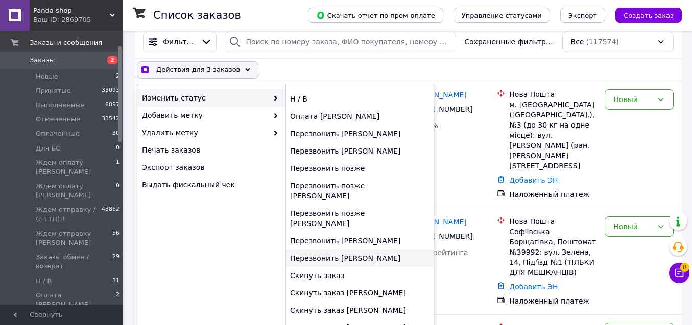
click at [349, 250] on div "Перезвонить [PERSON_NAME]" at bounding box center [359, 258] width 148 height 17
checkbox input "false"
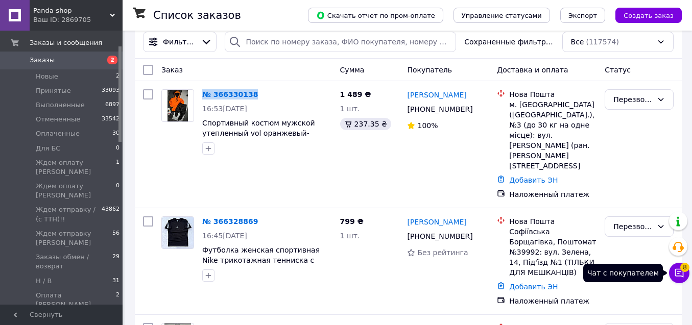
click at [680, 266] on button "Чат с покупателем 8" at bounding box center [679, 273] width 20 height 20
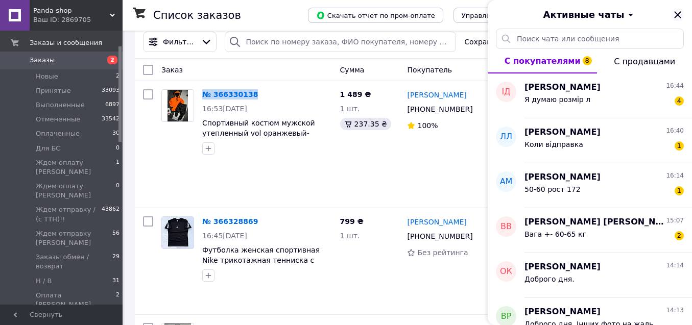
click at [679, 14] on icon "Закрыть" at bounding box center [677, 15] width 12 height 12
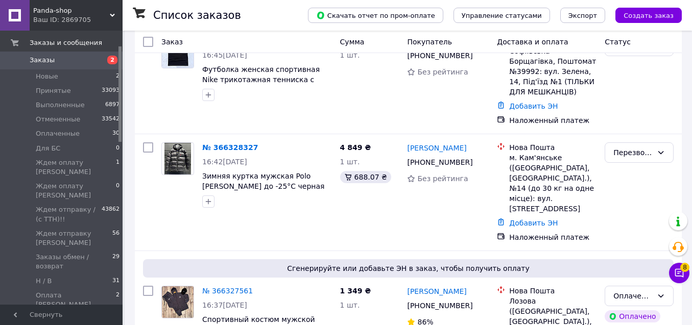
scroll to position [229, 0]
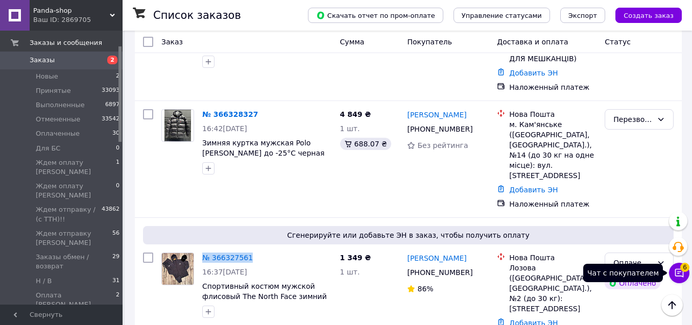
click at [684, 271] on span "6" at bounding box center [684, 265] width 9 height 9
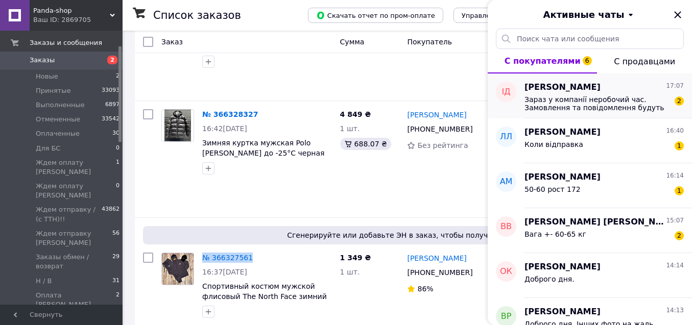
click at [586, 87] on div "Ігор Довгий 17:07" at bounding box center [603, 88] width 159 height 12
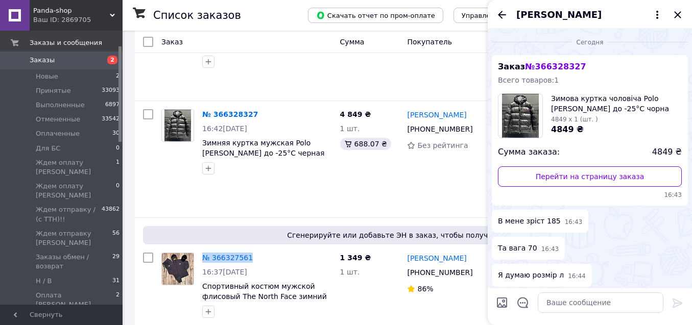
scroll to position [191, 0]
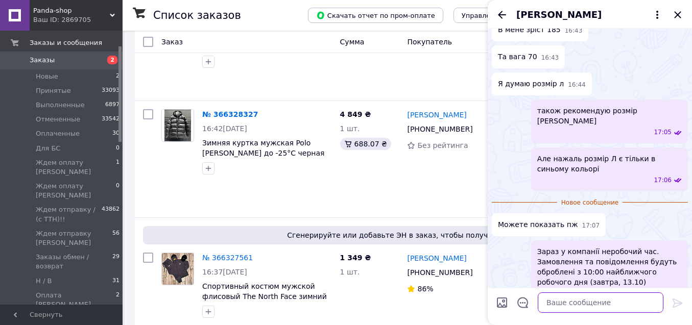
click at [616, 304] on textarea at bounding box center [601, 303] width 126 height 20
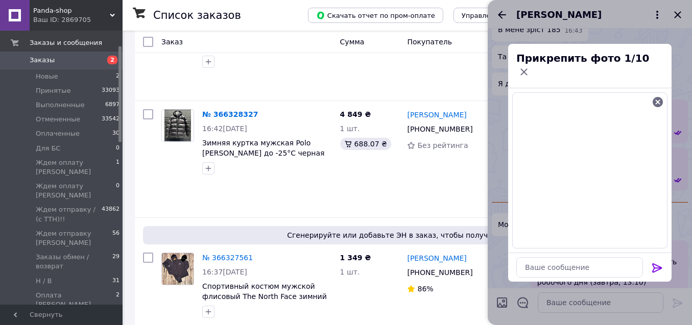
click at [659, 262] on icon at bounding box center [657, 268] width 12 height 12
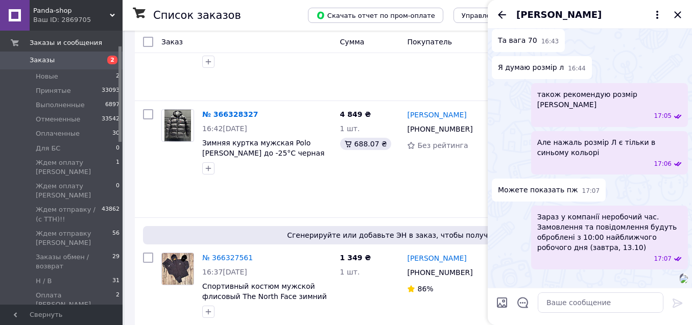
click at [89, 61] on span "Заказы" at bounding box center [62, 60] width 65 height 9
click at [686, 14] on div "[PERSON_NAME]" at bounding box center [590, 14] width 204 height 29
click at [681, 15] on icon "Закрыть" at bounding box center [677, 15] width 12 height 12
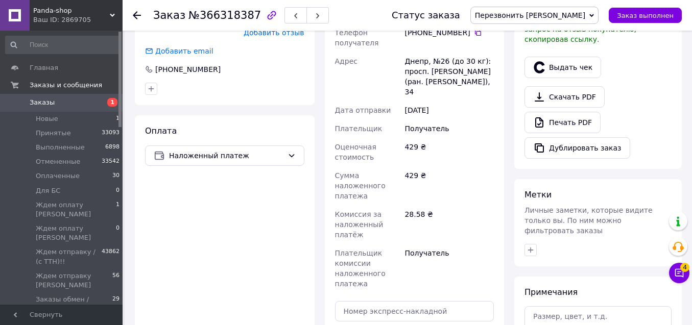
scroll to position [314, 0]
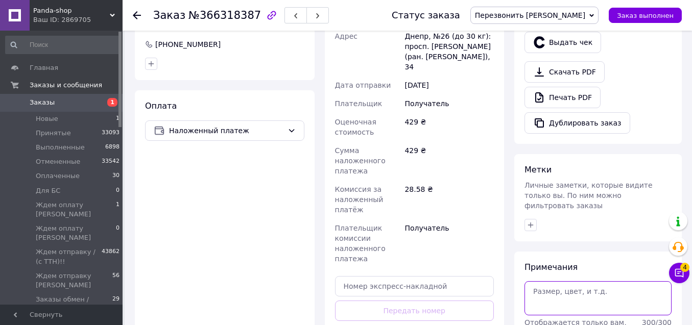
click at [588, 284] on textarea at bounding box center [597, 298] width 147 height 34
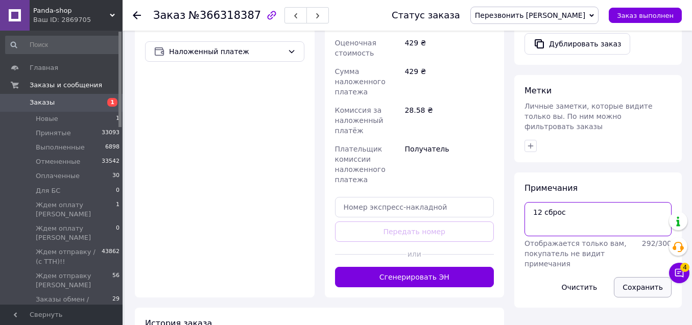
type textarea "12 сброс"
click at [645, 277] on button "Сохранить" at bounding box center [643, 287] width 58 height 20
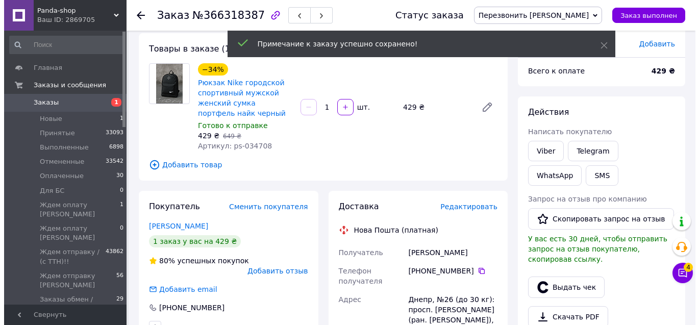
scroll to position [50, 0]
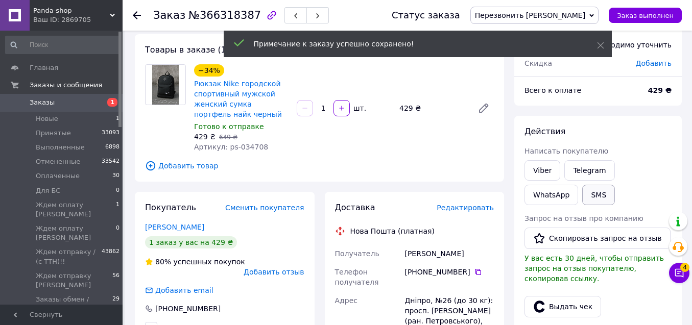
click at [582, 197] on button "SMS" at bounding box center [598, 195] width 33 height 20
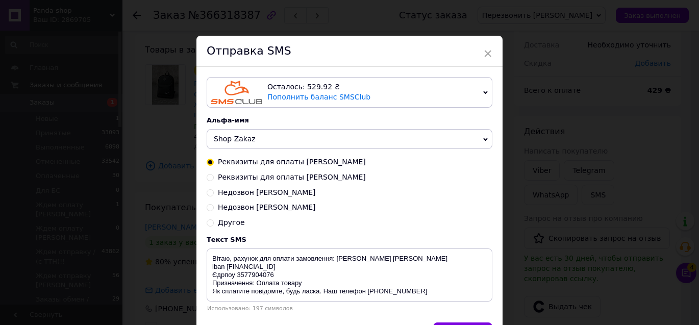
click at [262, 207] on span "Недозвон [PERSON_NAME]" at bounding box center [267, 207] width 98 height 8
click at [214, 207] on input "Недозвон [PERSON_NAME]" at bounding box center [210, 206] width 7 height 7
radio input "true"
radio input "false"
type textarea "Добрий день! Не змогли додзвонитися для підтвердження замовлення. Передзвоніть …"
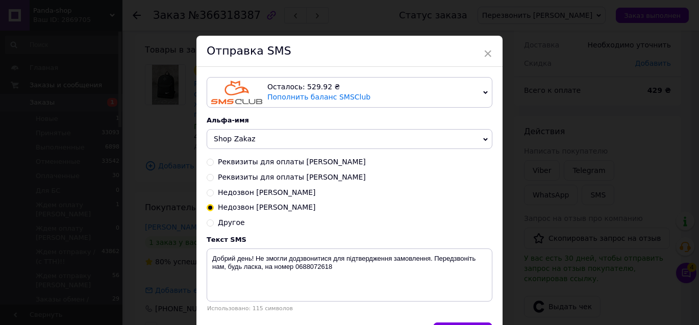
scroll to position [64, 0]
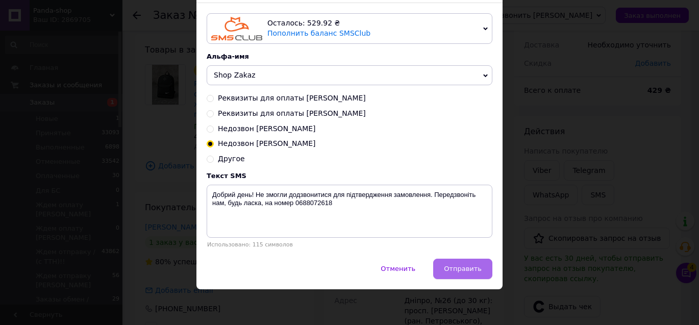
click at [453, 269] on span "Отправить" at bounding box center [463, 269] width 38 height 8
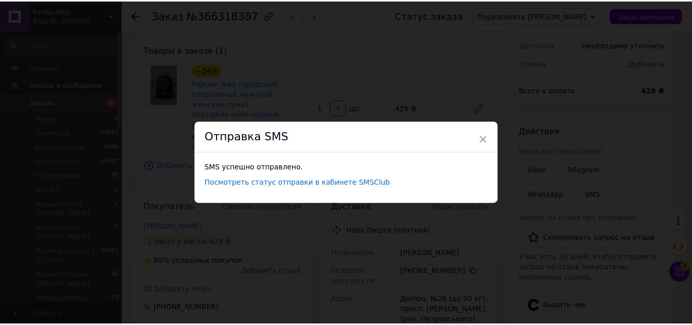
scroll to position [0, 0]
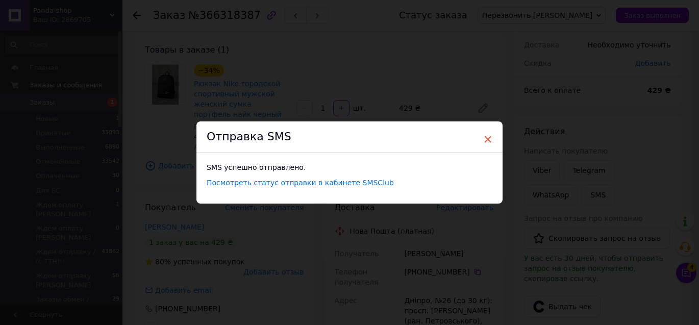
click at [488, 141] on span "×" at bounding box center [487, 139] width 9 height 17
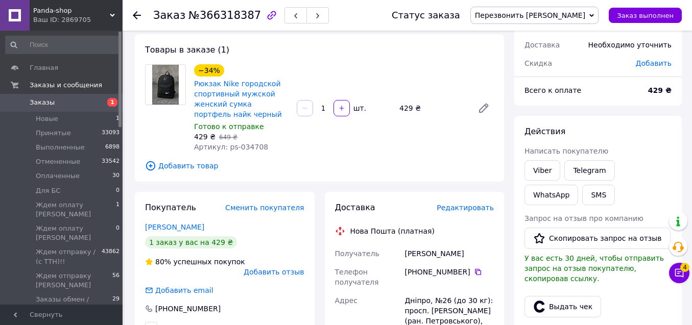
click at [580, 15] on span "Перезвонить [PERSON_NAME]" at bounding box center [530, 15] width 110 height 8
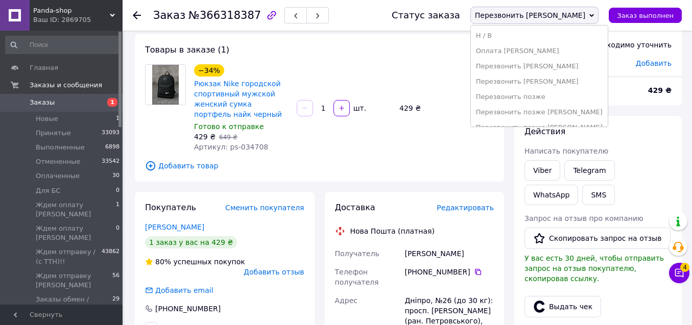
scroll to position [175, 0]
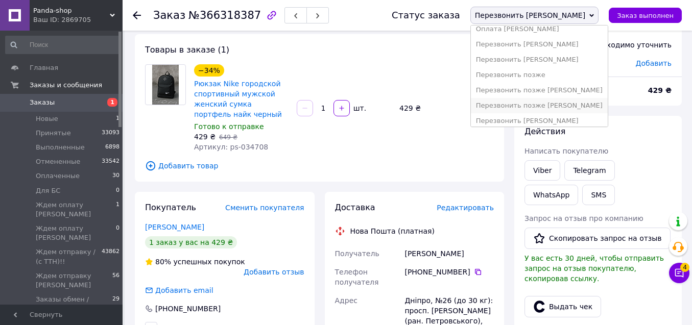
click at [605, 103] on li "Перезвонить позже [PERSON_NAME]" at bounding box center [539, 105] width 137 height 15
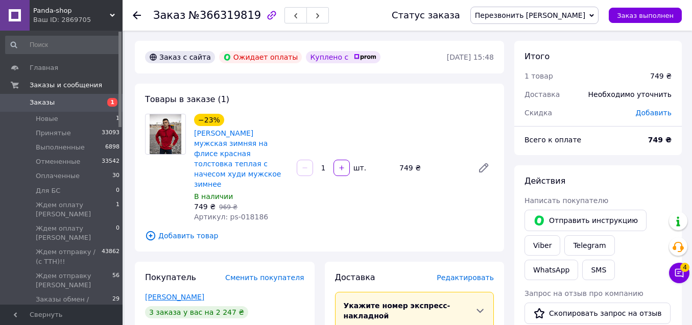
click at [158, 293] on link "[PERSON_NAME]" at bounding box center [174, 297] width 59 height 8
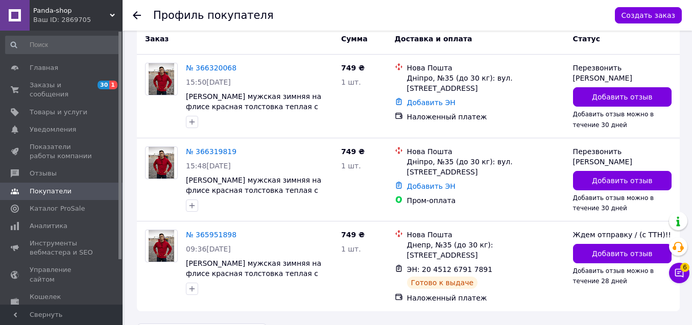
scroll to position [264, 0]
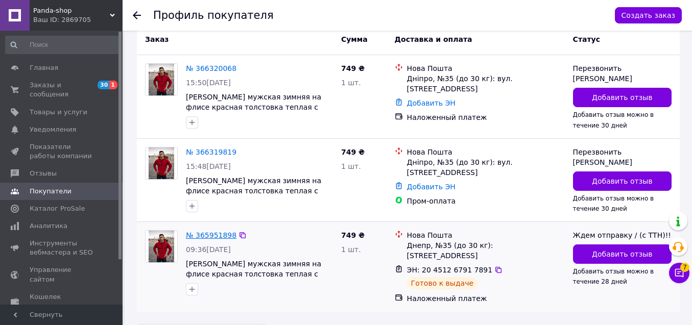
click at [216, 233] on link "№ 365951898" at bounding box center [211, 235] width 51 height 8
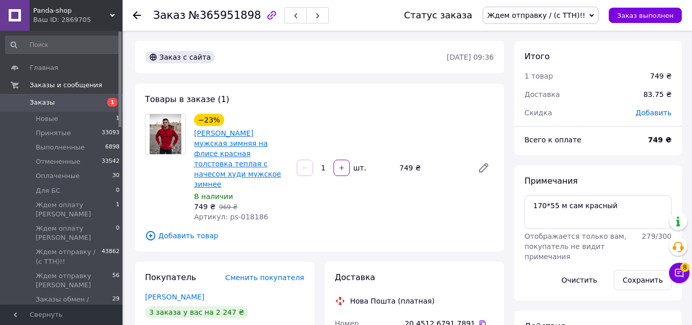
click at [234, 152] on link "[PERSON_NAME] мужская зимняя на флисе красная толстовка теплая с начесом худи м…" at bounding box center [237, 158] width 87 height 59
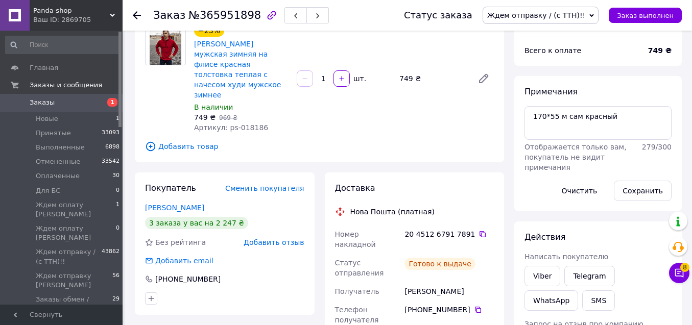
scroll to position [93, 0]
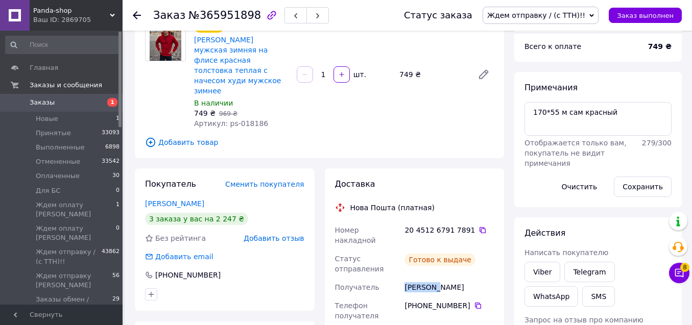
drag, startPoint x: 450, startPoint y: 258, endPoint x: 394, endPoint y: 255, distance: 56.8
click at [394, 256] on div "Номер накладной 20 4512 6791 7891   Статус отправления [PERSON_NAME] к выдаче П…" at bounding box center [414, 311] width 163 height 180
copy div "Получатель [PERSON_NAME]"
click at [679, 271] on icon at bounding box center [679, 273] width 10 height 10
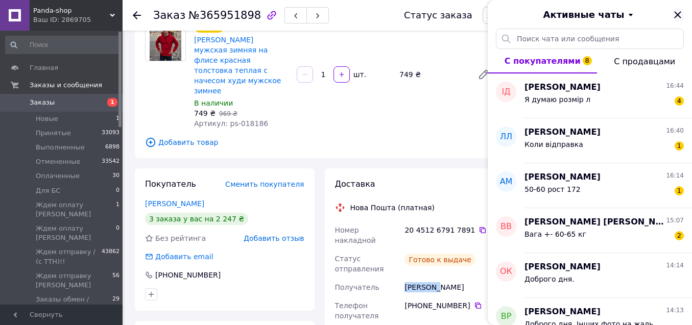
click at [677, 17] on icon "Закрыть" at bounding box center [677, 15] width 12 height 12
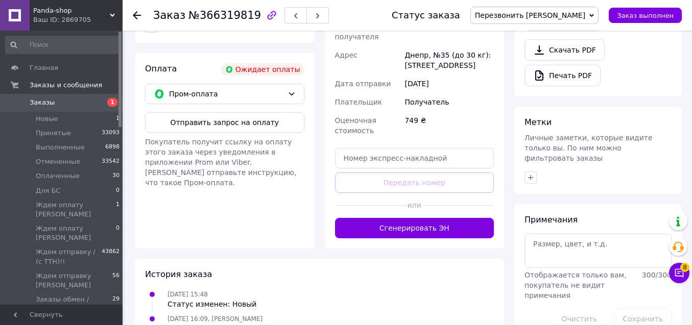
scroll to position [375, 0]
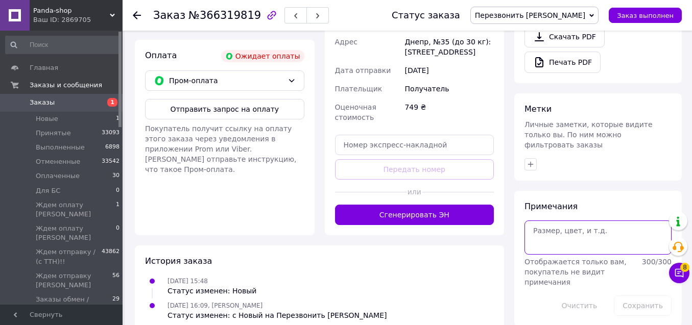
click at [630, 223] on textarea at bounding box center [597, 238] width 147 height 34
drag, startPoint x: 546, startPoint y: 221, endPoint x: 558, endPoint y: 219, distance: 11.9
click at [558, 221] on textarea "ХЛ ч" at bounding box center [597, 238] width 147 height 34
click at [592, 228] on textarea "ХЛ сама" at bounding box center [597, 238] width 147 height 34
drag, startPoint x: 547, startPoint y: 220, endPoint x: 495, endPoint y: 215, distance: 52.3
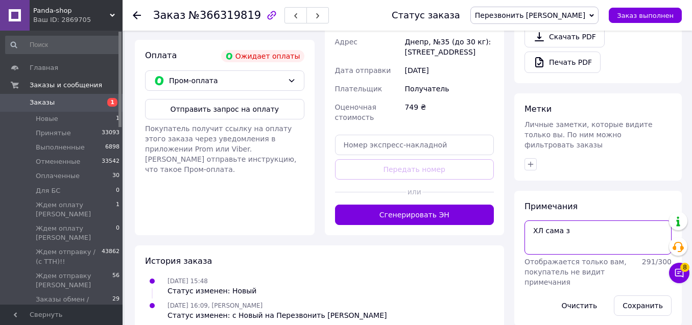
type textarea "замер"
click at [627, 296] on button "Сохранить" at bounding box center [643, 306] width 58 height 20
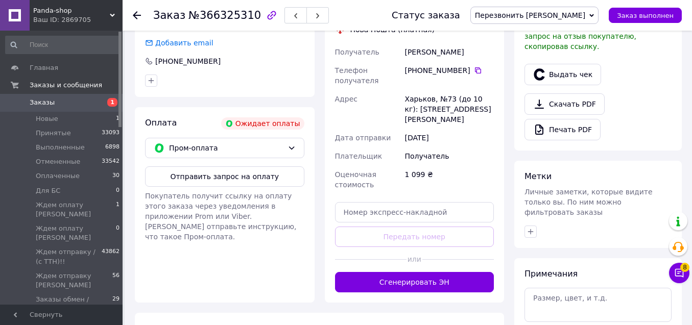
scroll to position [335, 0]
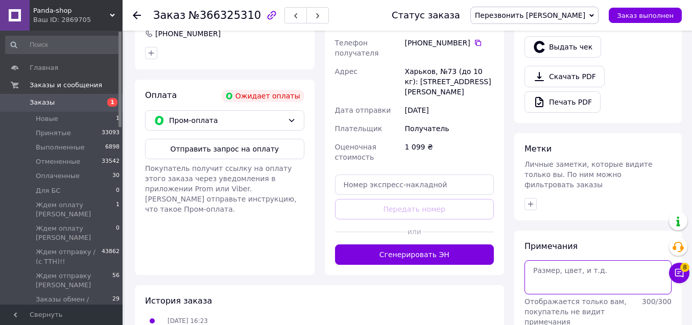
click at [589, 263] on textarea at bounding box center [597, 277] width 147 height 34
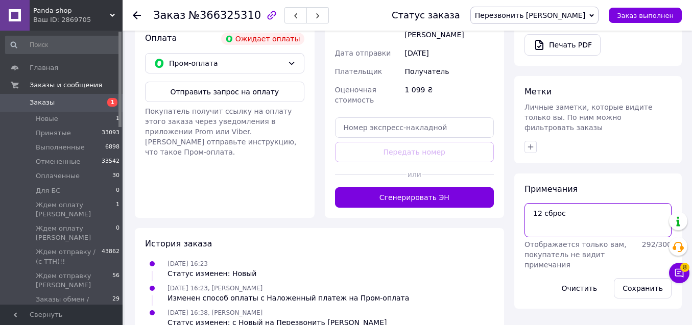
scroll to position [405, 0]
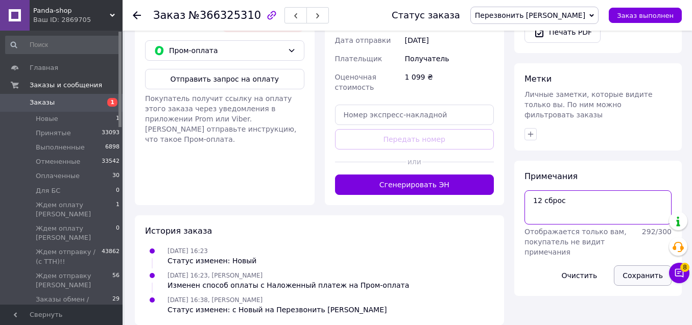
type textarea "12 сброс"
click at [638, 265] on button "Сохранить" at bounding box center [643, 275] width 58 height 20
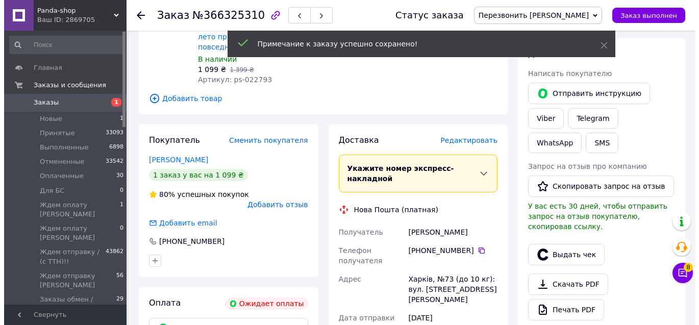
scroll to position [121, 0]
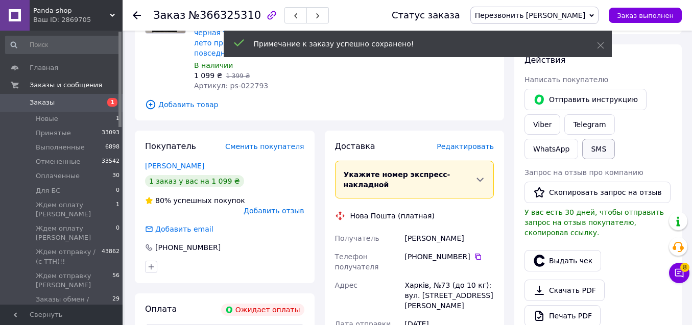
click at [582, 153] on button "SMS" at bounding box center [598, 149] width 33 height 20
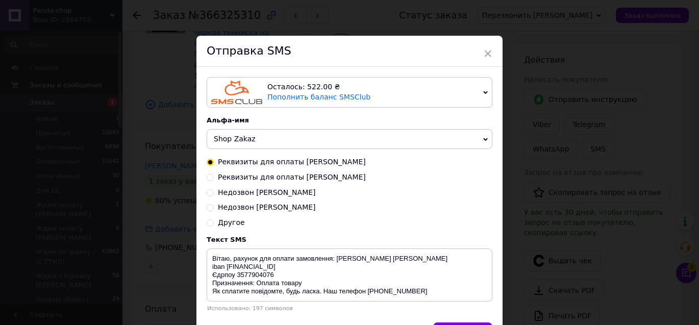
click at [262, 208] on span "Недозвон [PERSON_NAME]" at bounding box center [267, 207] width 98 height 8
click at [214, 208] on input "Недозвон [PERSON_NAME]" at bounding box center [210, 206] width 7 height 7
radio input "true"
radio input "false"
type textarea "Добрий день! Не змогли додзвонитися для підтвердження замовлення. Передзвоніть …"
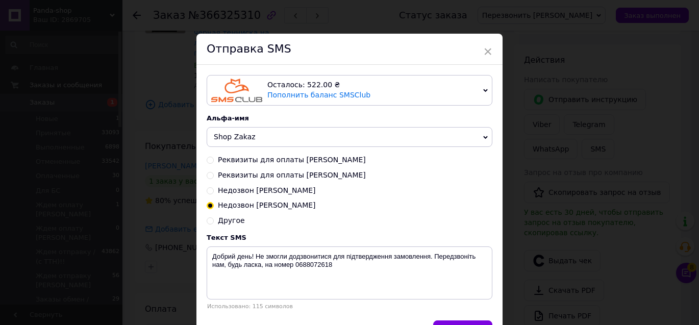
scroll to position [51, 0]
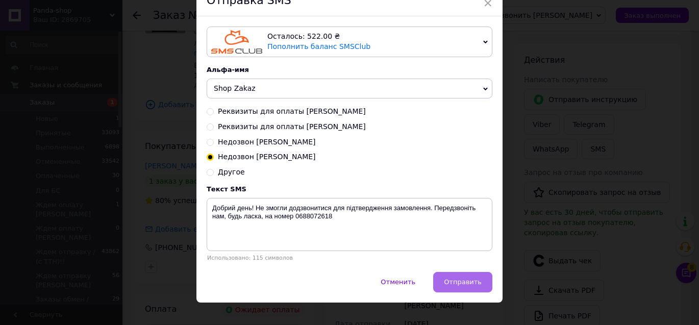
click at [475, 291] on button "Отправить" at bounding box center [462, 282] width 59 height 20
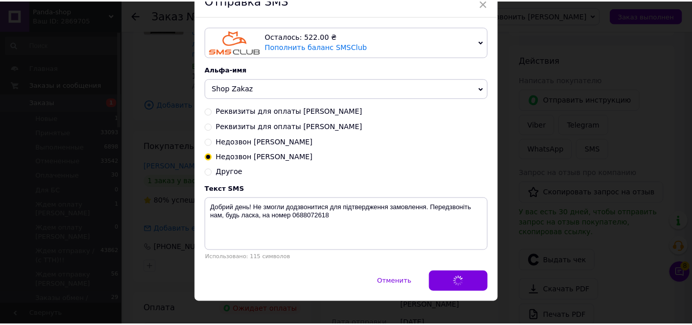
scroll to position [0, 0]
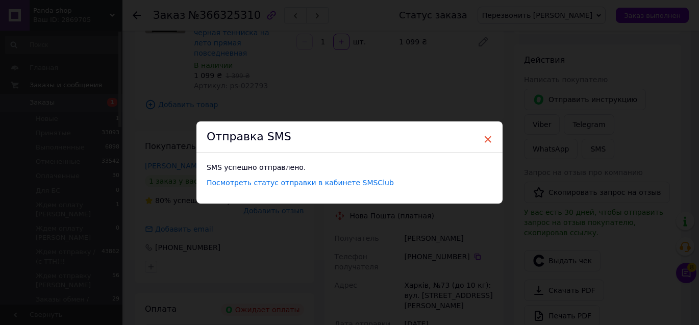
click at [486, 136] on span "×" at bounding box center [487, 139] width 9 height 17
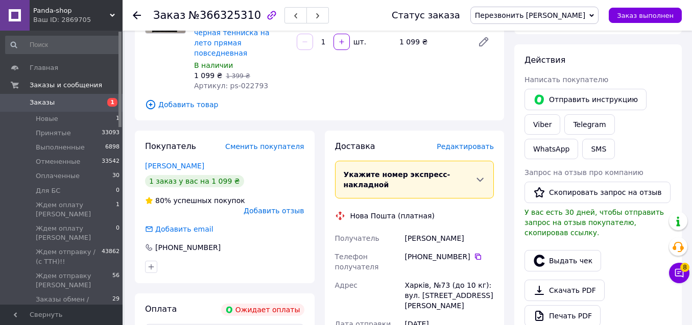
drag, startPoint x: 567, startPoint y: 13, endPoint x: 605, endPoint y: 30, distance: 42.0
click at [567, 13] on span "Перезвонить [PERSON_NAME]" at bounding box center [530, 15] width 110 height 8
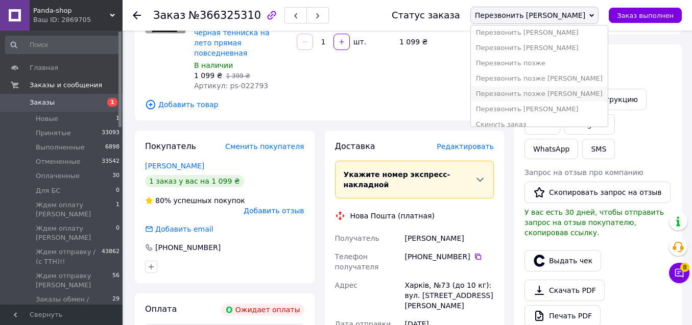
scroll to position [191, 0]
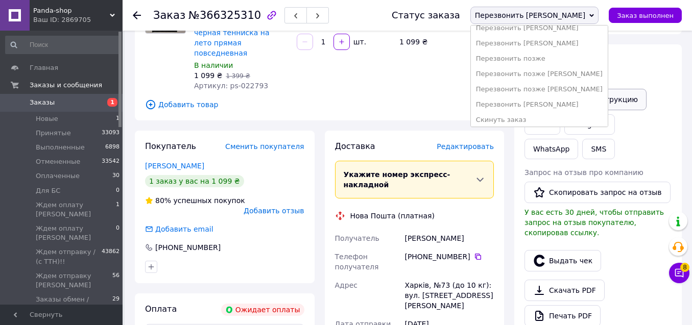
click at [596, 88] on li "Перезвонить позже [PERSON_NAME]" at bounding box center [539, 89] width 137 height 15
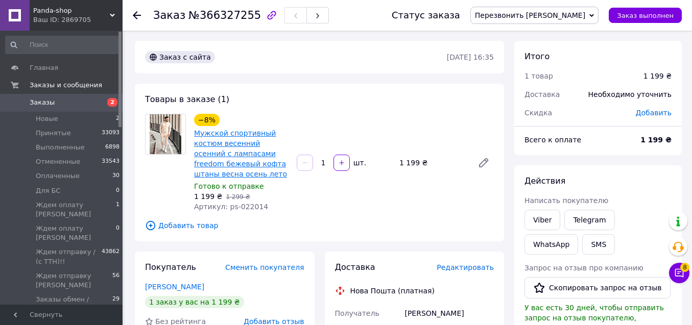
click at [257, 153] on link "Мужской спортивный костюм весенний осенний с лампасами freedom бежевый кофта шт…" at bounding box center [240, 153] width 93 height 49
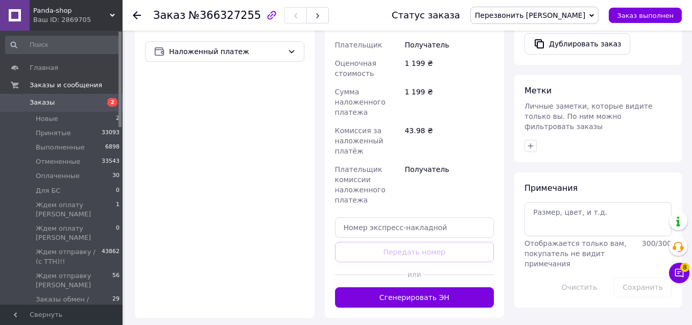
scroll to position [395, 0]
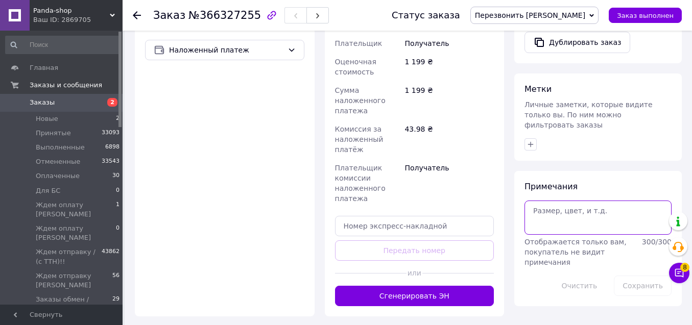
click at [577, 214] on textarea at bounding box center [597, 218] width 147 height 34
drag, startPoint x: 587, startPoint y: 202, endPoint x: 608, endPoint y: 202, distance: 20.9
click at [607, 201] on textarea "12 номер не існцє" at bounding box center [597, 218] width 147 height 34
drag, startPoint x: 587, startPoint y: 202, endPoint x: 603, endPoint y: 200, distance: 16.5
click at [605, 201] on textarea "12 номер не існцє" at bounding box center [597, 218] width 147 height 34
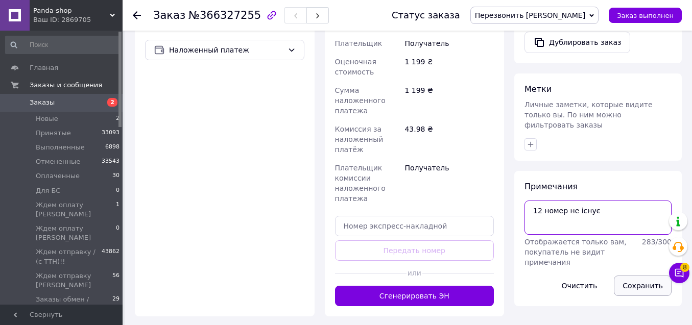
type textarea "12 номер не існує"
click at [630, 276] on button "Сохранить" at bounding box center [643, 286] width 58 height 20
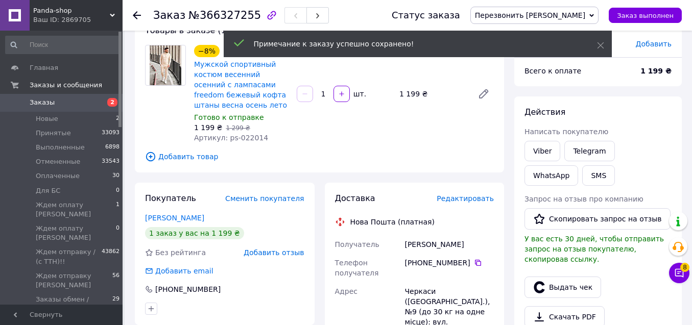
scroll to position [66, 0]
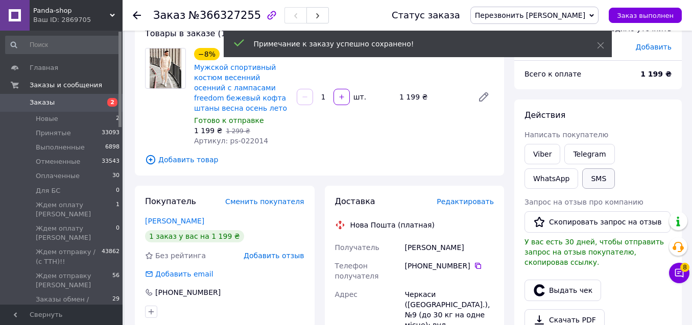
click at [582, 178] on button "SMS" at bounding box center [598, 178] width 33 height 20
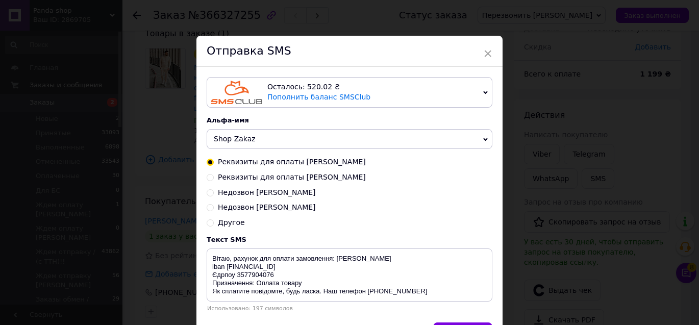
click at [264, 207] on span "Недозвон Таня" at bounding box center [267, 207] width 98 height 8
click at [214, 207] on input "Недозвон Таня" at bounding box center [210, 206] width 7 height 7
radio input "true"
radio input "false"
type textarea "Добрий день! Не змогли додзвонитися для підтвердження замовлення. Передзвоніть …"
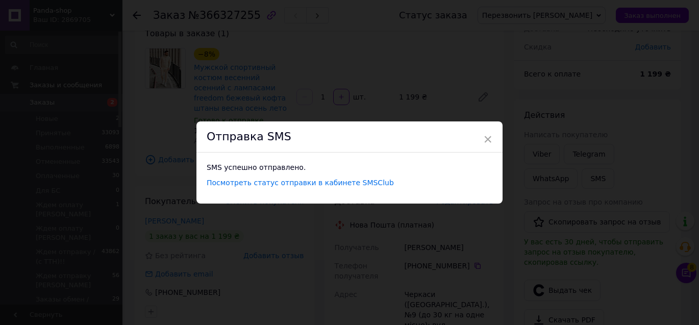
click at [486, 141] on span "×" at bounding box center [487, 139] width 9 height 17
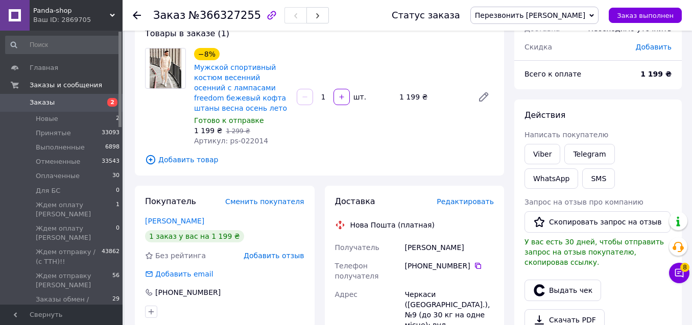
click at [560, 11] on span "Перезвонить [PERSON_NAME]" at bounding box center [534, 15] width 128 height 17
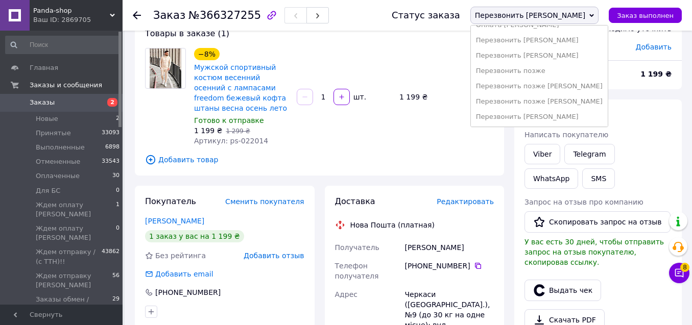
scroll to position [196, 0]
click at [607, 87] on li "Перезвонить позже [PERSON_NAME]" at bounding box center [539, 85] width 137 height 15
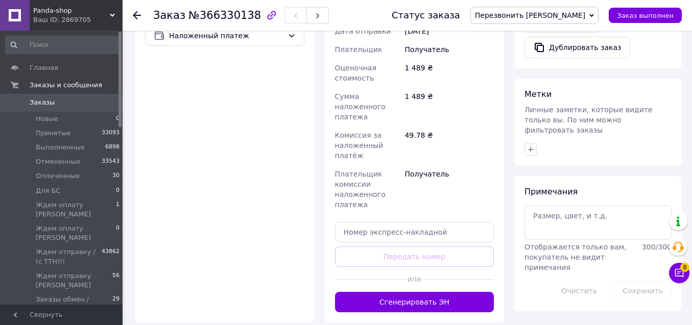
scroll to position [428, 0]
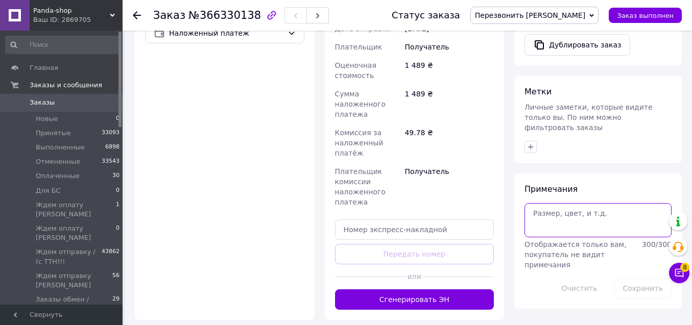
click at [587, 213] on textarea at bounding box center [597, 220] width 147 height 34
type textarea "180 110 мал"
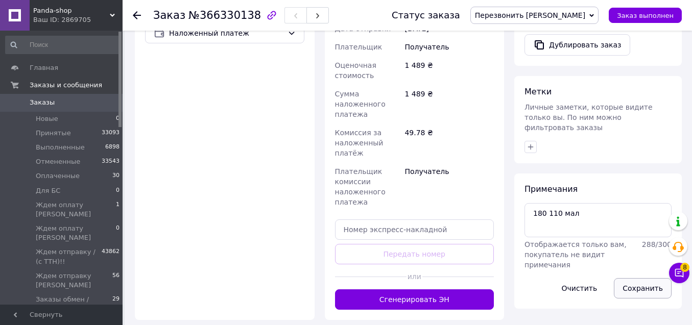
click at [641, 278] on button "Сохранить" at bounding box center [643, 288] width 58 height 20
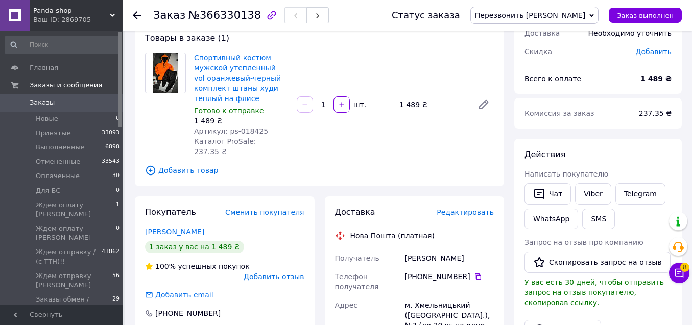
scroll to position [54, 0]
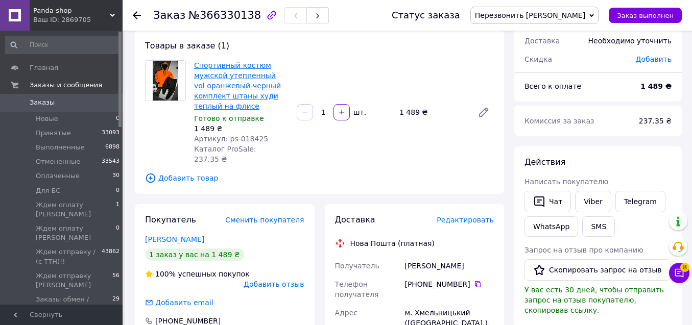
click at [259, 69] on link "Спортивный костюм мужской утепленный vol оранжевый-черный комплект штаны худи т…" at bounding box center [237, 85] width 87 height 49
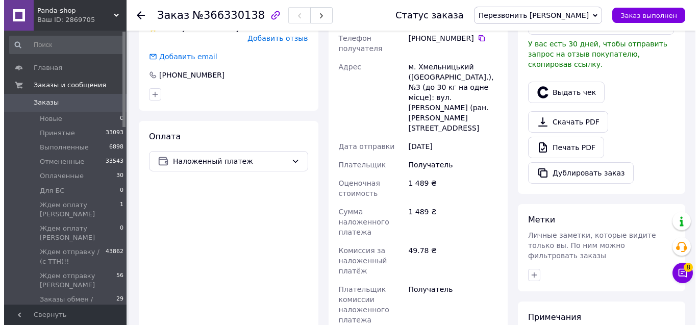
scroll to position [297, 0]
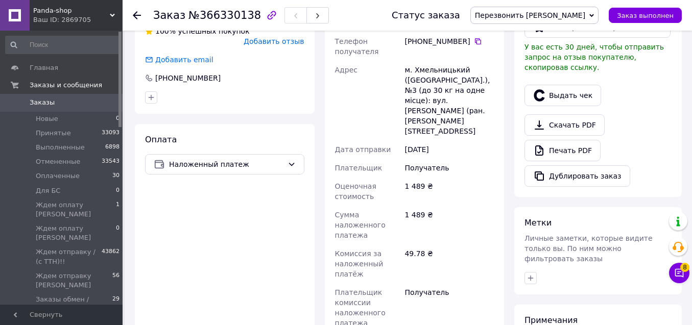
click at [594, 19] on span "Перезвонить [PERSON_NAME]" at bounding box center [534, 15] width 128 height 17
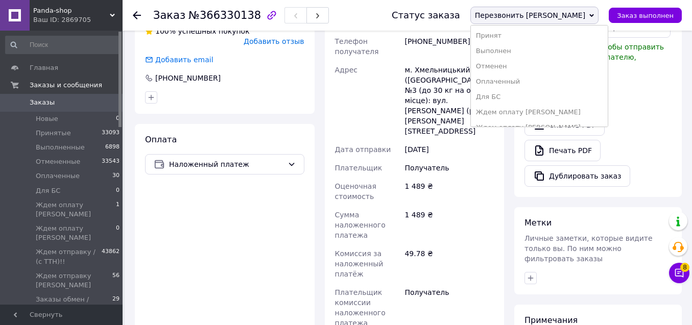
click at [599, 68] on li "Отменен" at bounding box center [539, 66] width 137 height 15
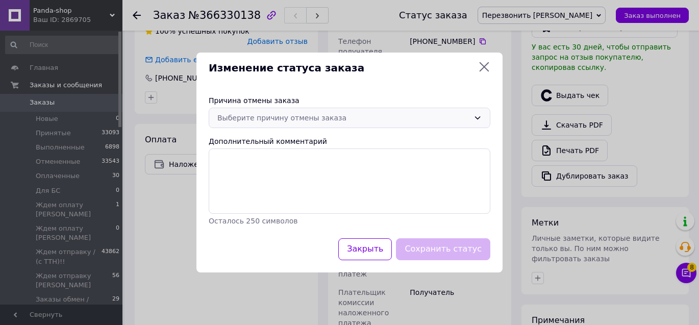
click at [365, 112] on div "Выберите причину отмены заказа" at bounding box center [343, 117] width 252 height 11
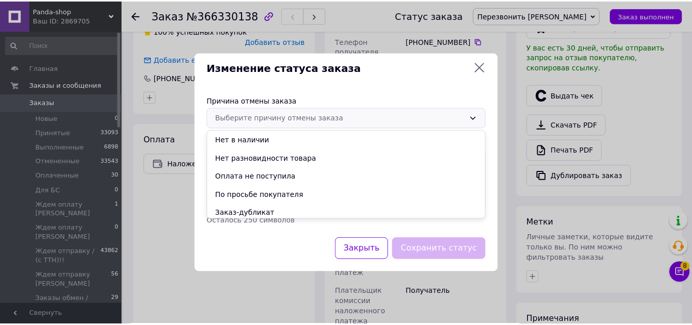
scroll to position [41, 0]
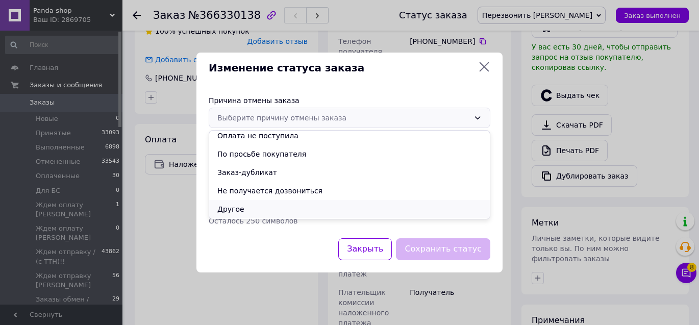
click at [406, 214] on li "Другое" at bounding box center [349, 209] width 281 height 18
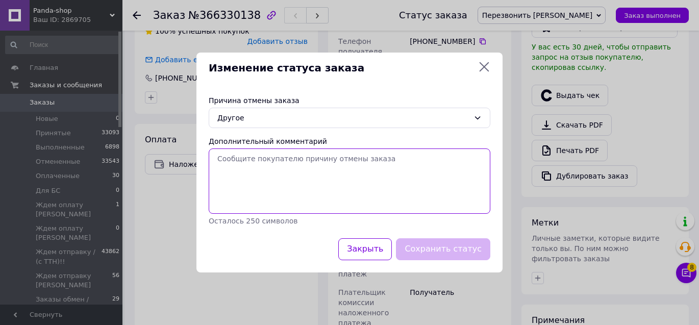
click at [379, 204] on textarea "Дополнительный комментарий" at bounding box center [350, 181] width 282 height 65
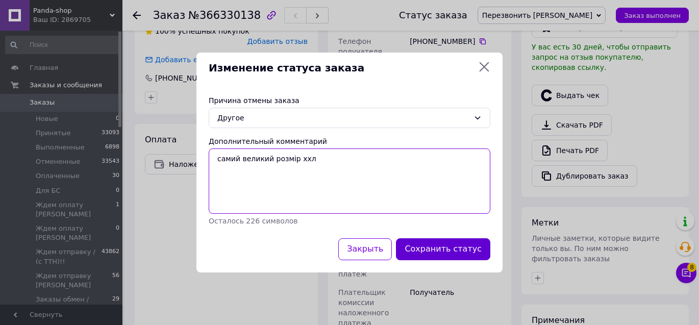
type textarea "самий великий розмір ххл"
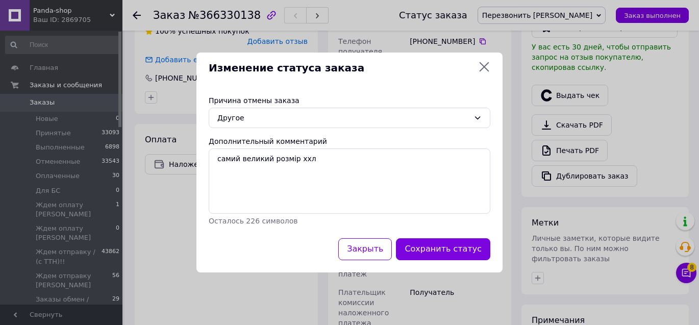
click at [474, 255] on button "Сохранить статус" at bounding box center [443, 249] width 94 height 22
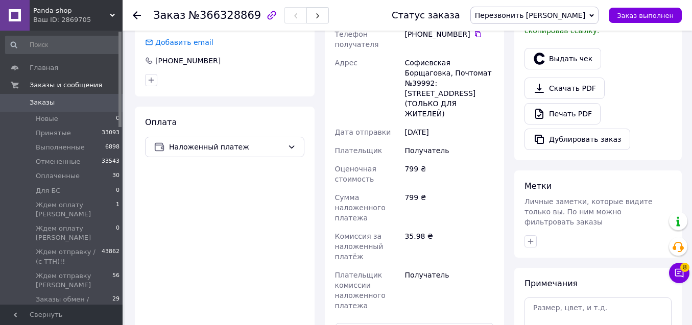
scroll to position [306, 0]
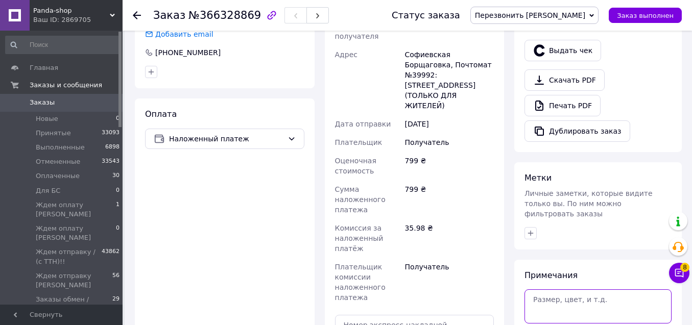
click at [579, 301] on textarea at bounding box center [597, 306] width 147 height 34
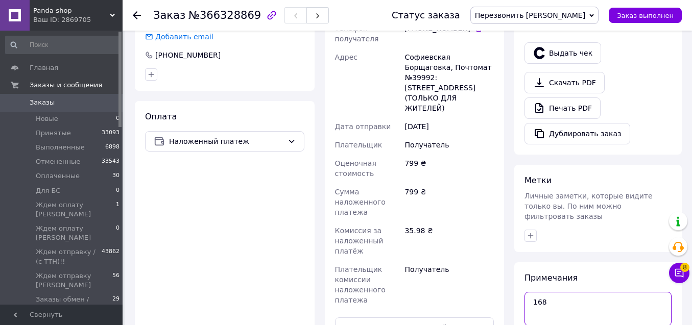
scroll to position [305, 0]
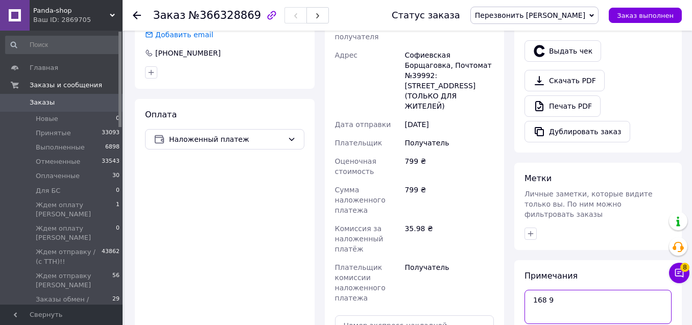
drag, startPoint x: 547, startPoint y: 289, endPoint x: 570, endPoint y: 286, distance: 22.7
click at [566, 290] on textarea "168 9" at bounding box center [597, 307] width 147 height 34
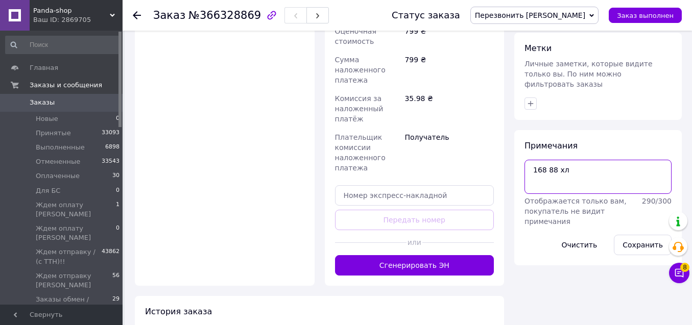
scroll to position [433, 0]
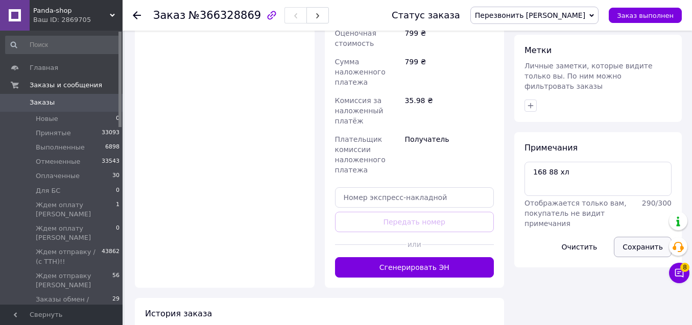
click at [644, 237] on button "Сохранить" at bounding box center [643, 247] width 58 height 20
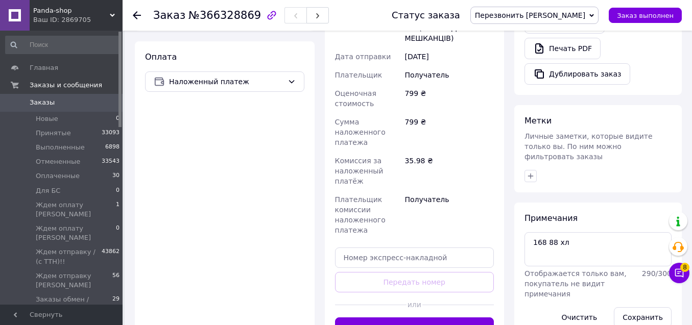
scroll to position [364, 0]
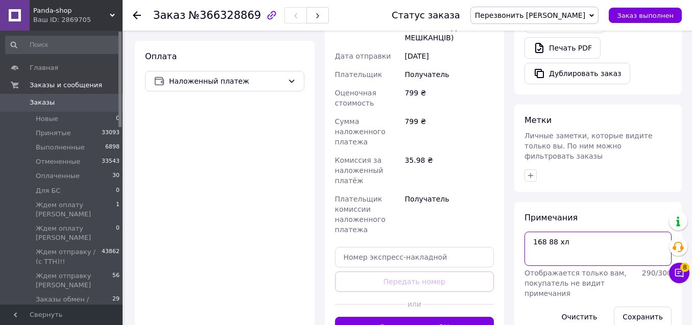
click at [562, 232] on textarea "168 88 хл" at bounding box center [597, 249] width 147 height 34
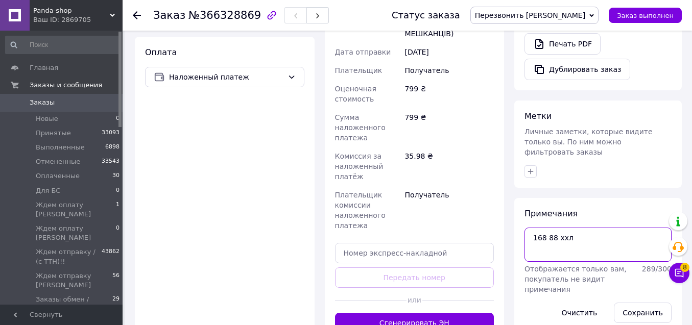
scroll to position [384, 0]
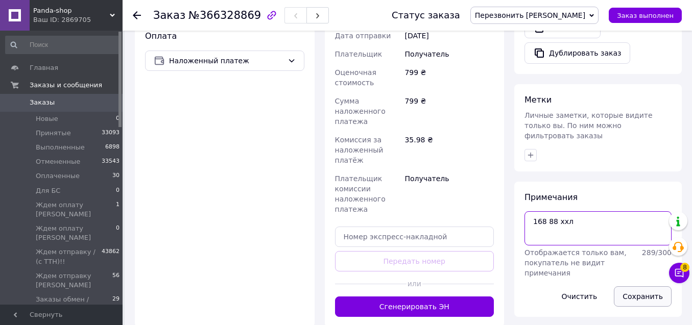
type textarea "168 88 ххл"
click at [649, 295] on button "Сохранить" at bounding box center [643, 296] width 58 height 20
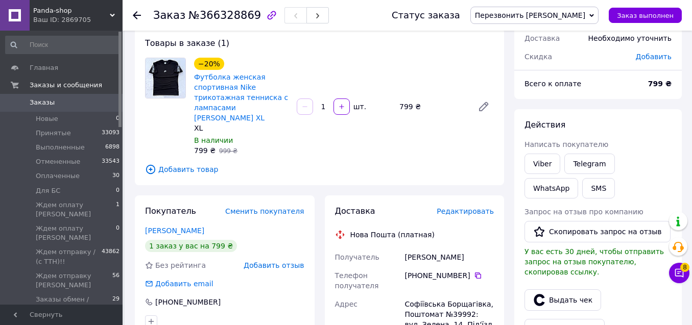
scroll to position [56, 0]
drag, startPoint x: 470, startPoint y: 250, endPoint x: 403, endPoint y: 247, distance: 66.4
click at [403, 249] on div "[PERSON_NAME]" at bounding box center [448, 258] width 93 height 18
copy div "[PERSON_NAME]"
click at [478, 272] on icon at bounding box center [478, 276] width 8 height 8
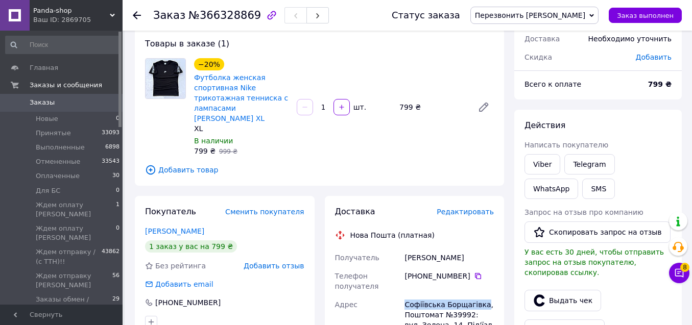
drag, startPoint x: 402, startPoint y: 293, endPoint x: 482, endPoint y: 295, distance: 80.7
copy div "Адрес Софіївська Борщагівка"
drag, startPoint x: 473, startPoint y: 305, endPoint x: 451, endPoint y: 304, distance: 21.5
click at [451, 304] on div "Софіївська Борщагівка, Поштомат №39992: вул. Зелена, 14, Під'їзд №1 (ТІЛЬКИ ДЛЯ…" at bounding box center [448, 325] width 93 height 59
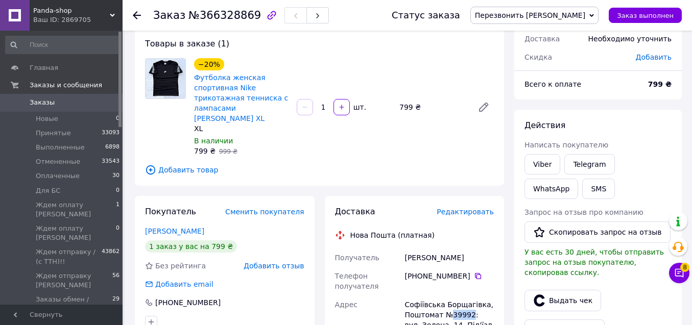
copy div "39992"
click at [579, 15] on span "Перезвонить [PERSON_NAME]" at bounding box center [530, 15] width 110 height 8
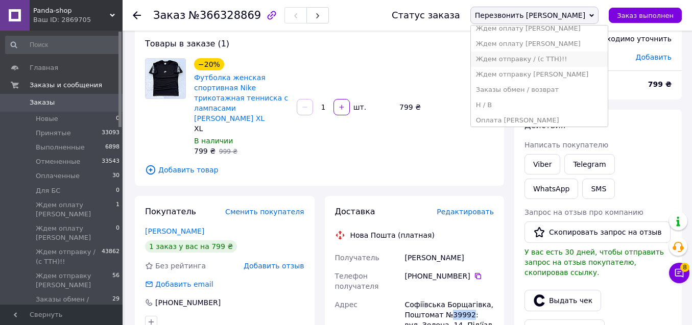
scroll to position [85, 0]
click at [595, 75] on li "Ждем отправку [PERSON_NAME]" at bounding box center [539, 73] width 137 height 15
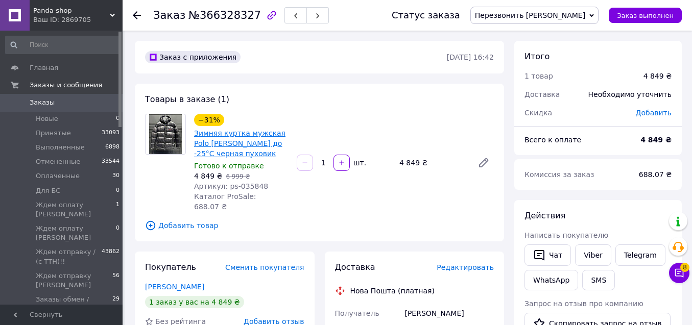
click at [257, 139] on link "Зимняя куртка мужская Polo [PERSON_NAME] до -25°C черная пуховик" at bounding box center [239, 143] width 91 height 29
click at [559, 253] on button "Чат" at bounding box center [547, 255] width 46 height 21
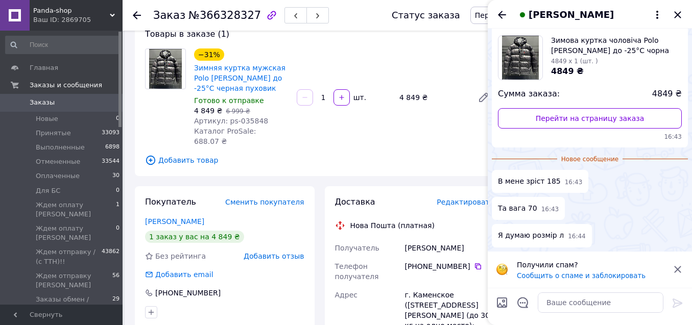
scroll to position [64, 0]
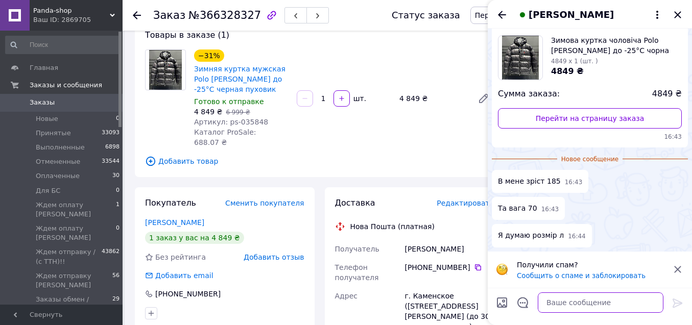
click at [591, 306] on textarea at bounding box center [601, 303] width 126 height 20
drag, startPoint x: 588, startPoint y: 305, endPoint x: 593, endPoint y: 305, distance: 5.1
click at [593, 305] on textarea "також рекомендуб" at bounding box center [590, 303] width 146 height 20
drag, startPoint x: 586, startPoint y: 303, endPoint x: 616, endPoint y: 305, distance: 30.2
click at [616, 305] on textarea "також рекомендубю" at bounding box center [590, 303] width 146 height 20
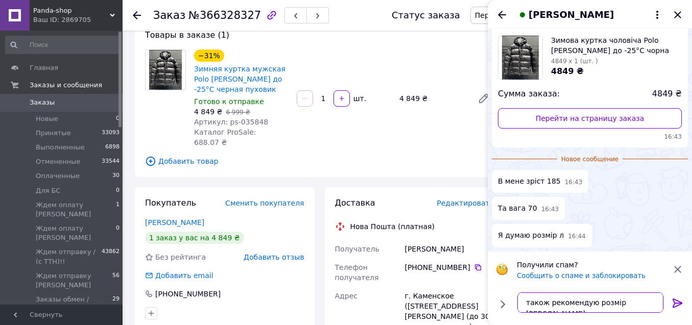
type textarea "також рекомендую розмір [PERSON_NAME]"
click at [681, 301] on icon at bounding box center [677, 303] width 12 height 12
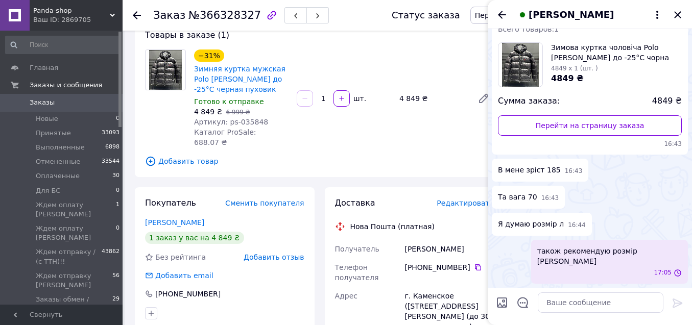
scroll to position [30, 0]
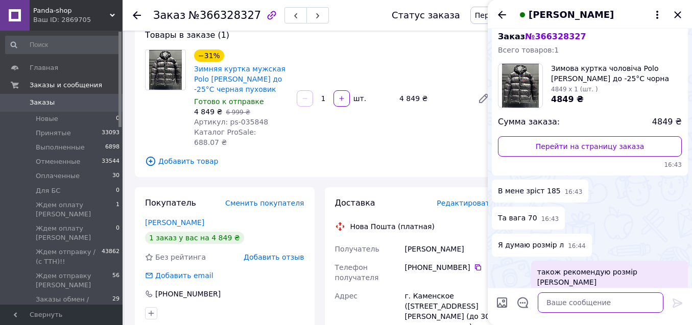
click at [595, 303] on textarea at bounding box center [601, 303] width 126 height 20
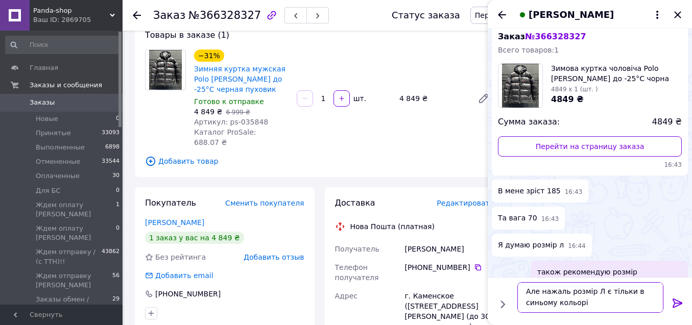
type textarea "Але нажаль розмір Л є тільки в синьому кольорі"
click at [678, 304] on icon at bounding box center [677, 303] width 12 height 12
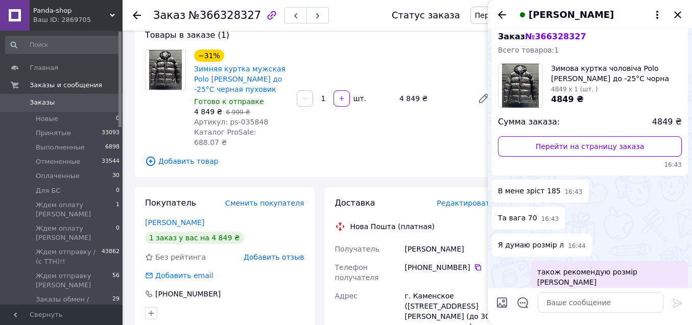
scroll to position [78, 0]
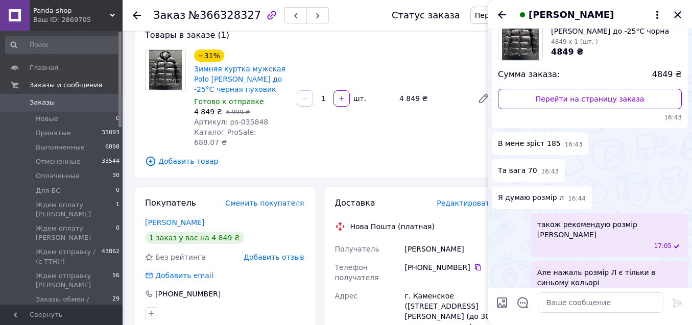
click at [681, 14] on icon "Закрыть" at bounding box center [677, 15] width 12 height 12
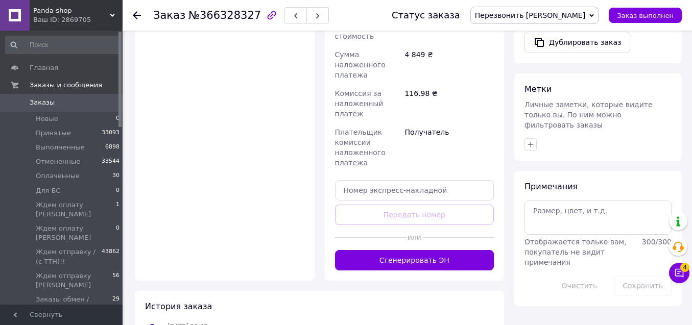
scroll to position [433, 0]
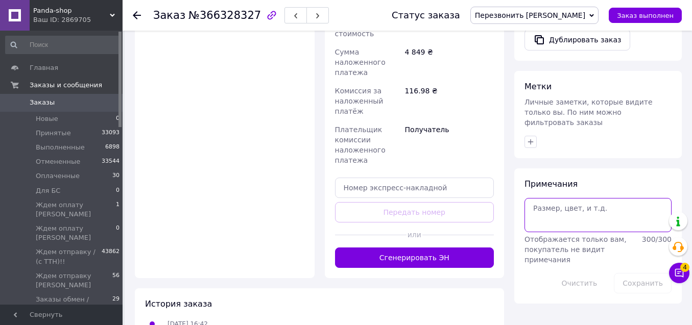
click at [603, 209] on textarea at bounding box center [597, 215] width 147 height 34
type textarea "л черн нет"
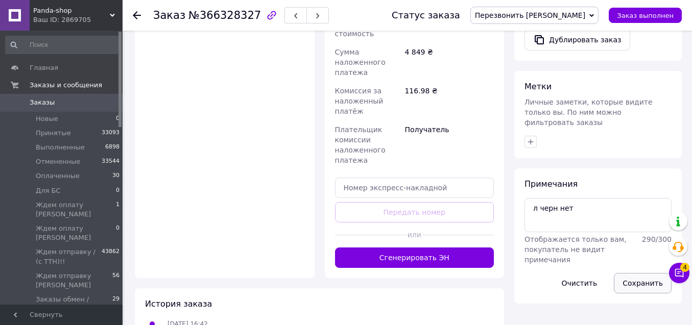
click at [639, 273] on button "Сохранить" at bounding box center [643, 283] width 58 height 20
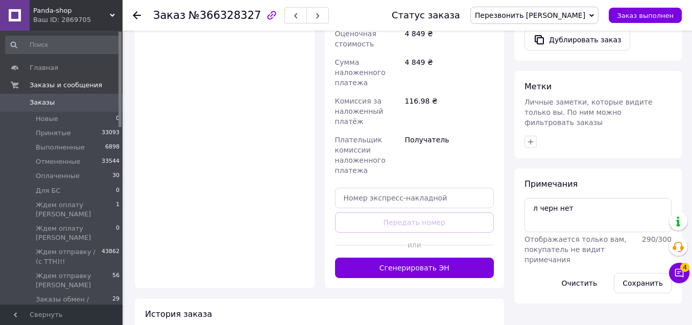
click at [576, 7] on span "Перезвонить [PERSON_NAME]" at bounding box center [534, 15] width 128 height 17
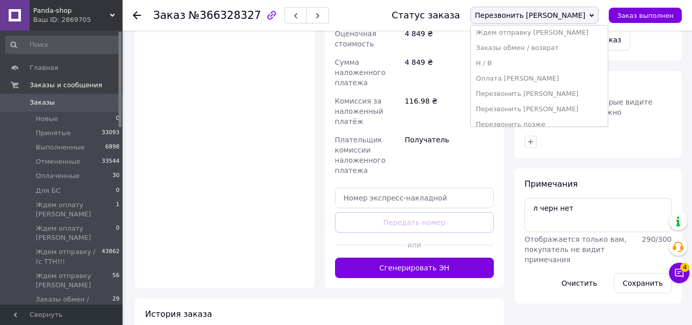
scroll to position [129, 0]
click at [591, 66] on li "Н / В" at bounding box center [539, 60] width 137 height 15
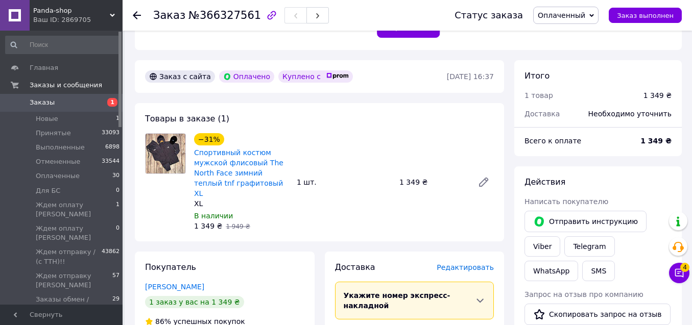
scroll to position [268, 0]
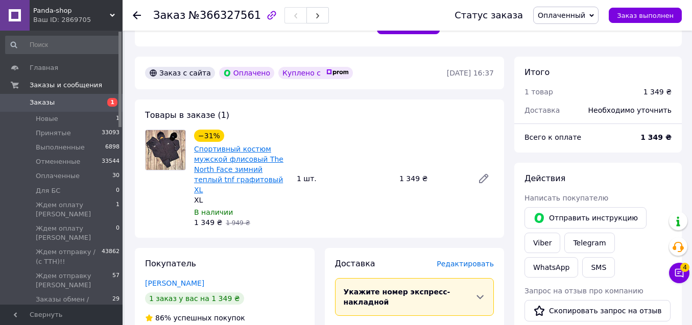
click at [237, 145] on link "Спортивный костюм мужской флисовый The North Face зимний теплый tnf графитовый …" at bounding box center [238, 169] width 89 height 49
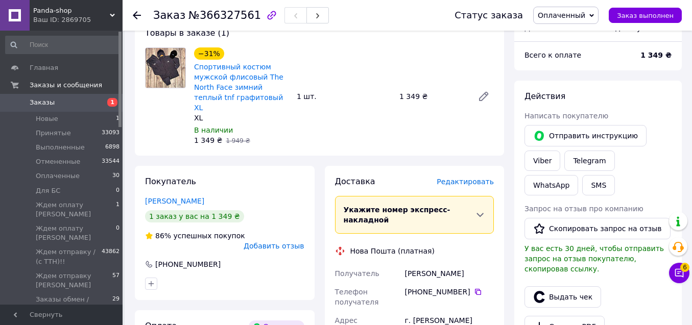
scroll to position [356, 0]
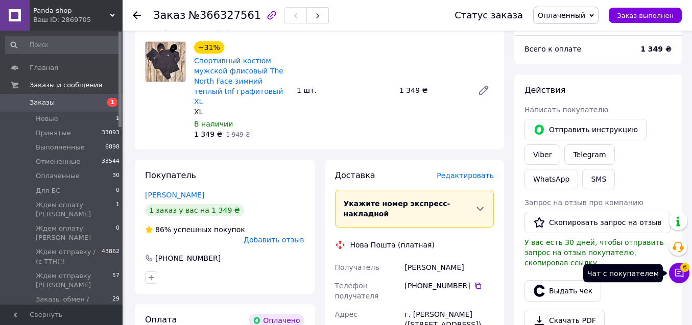
click at [678, 272] on icon at bounding box center [679, 273] width 9 height 9
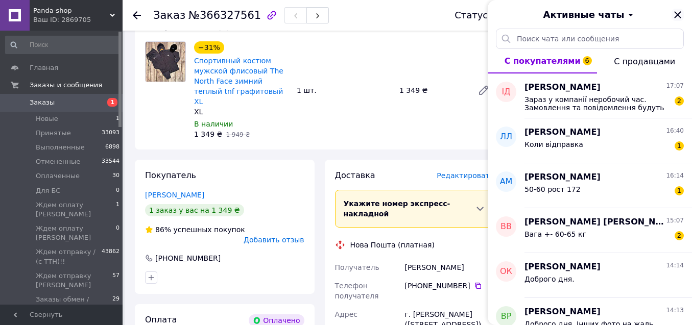
click at [676, 14] on icon "Закрыть" at bounding box center [677, 14] width 7 height 7
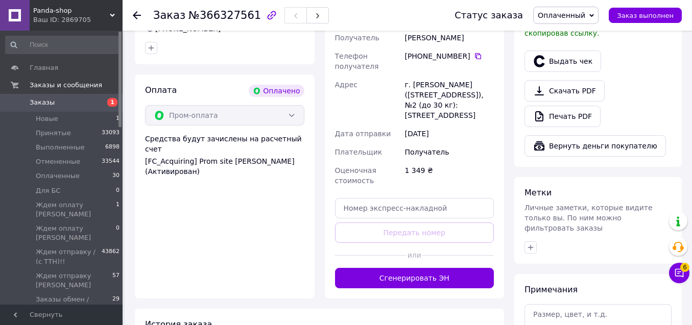
scroll to position [613, 0]
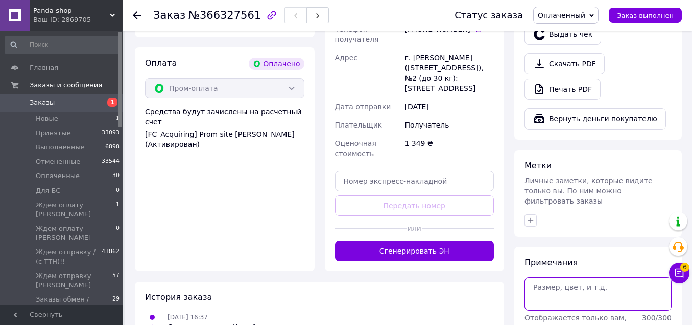
click at [607, 277] on textarea at bounding box center [597, 294] width 147 height 34
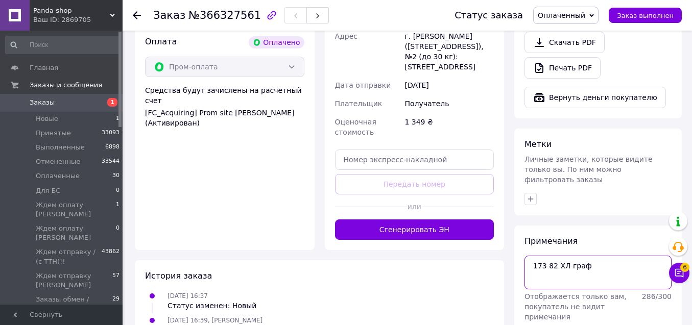
scroll to position [636, 0]
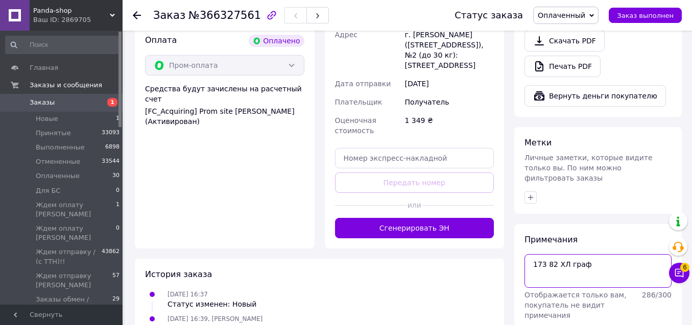
type textarea "173 82 ХЛ граф"
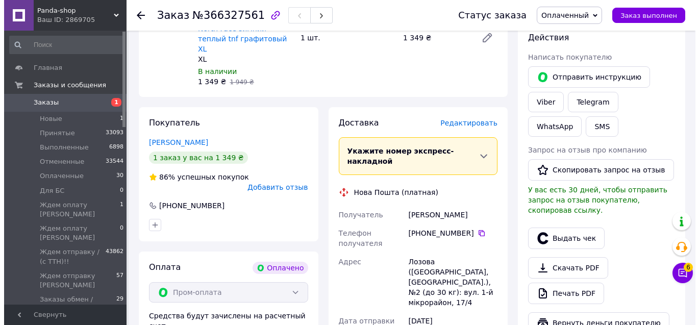
scroll to position [416, 0]
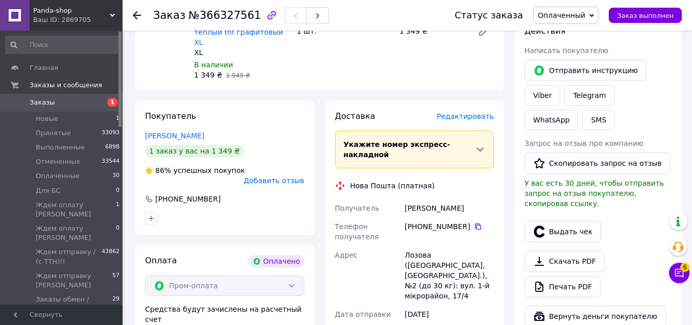
click at [490, 111] on div "Доставка Редактировать" at bounding box center [414, 117] width 159 height 12
click at [462, 112] on span "Редактировать" at bounding box center [465, 116] width 57 height 8
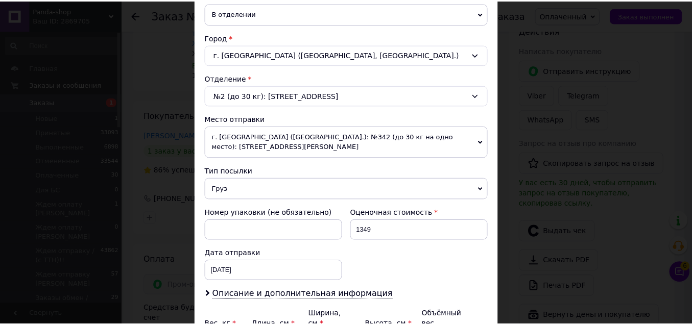
scroll to position [321, 0]
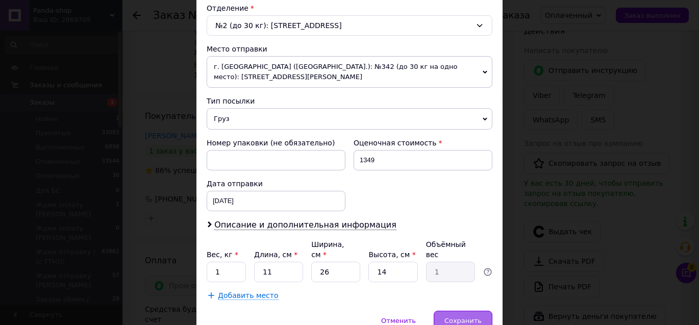
click at [458, 317] on span "Сохранить" at bounding box center [463, 321] width 37 height 8
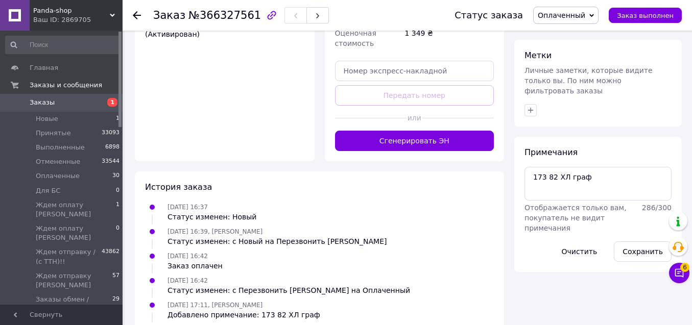
scroll to position [731, 0]
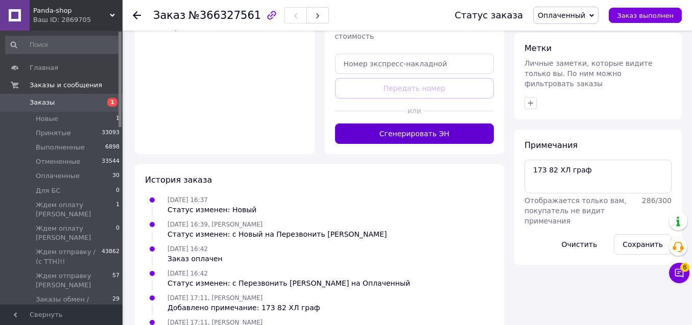
click at [422, 124] on button "Сгенерировать ЭН" at bounding box center [414, 134] width 159 height 20
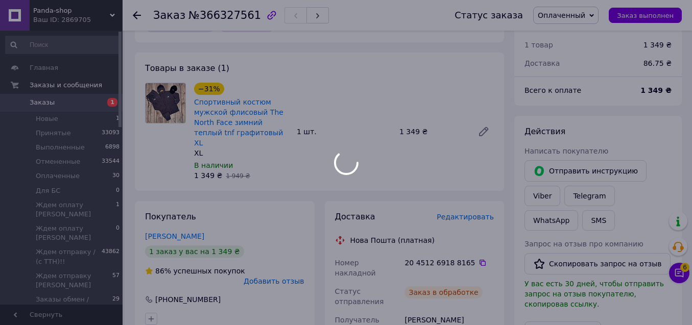
scroll to position [314, 0]
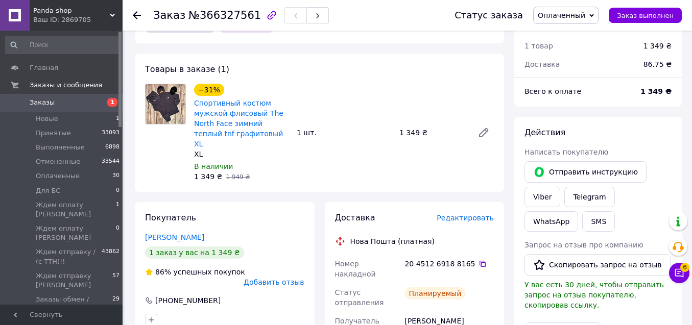
drag, startPoint x: 478, startPoint y: 288, endPoint x: 400, endPoint y: 288, distance: 78.6
copy div "Получатель Солдатенко Кирило"
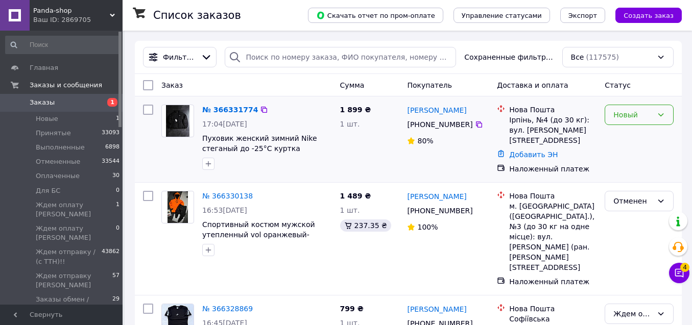
click at [659, 118] on icon at bounding box center [661, 115] width 8 height 8
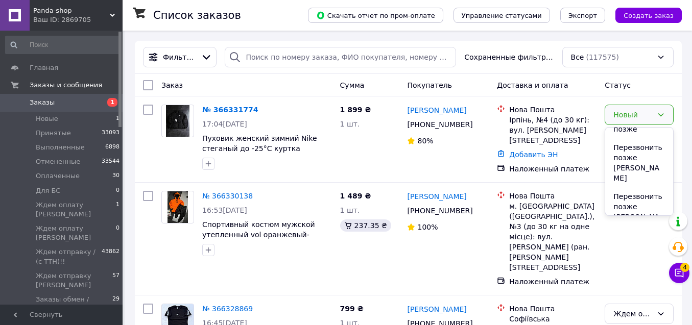
click at [660, 275] on li "Перезвонить [PERSON_NAME]" at bounding box center [639, 294] width 68 height 39
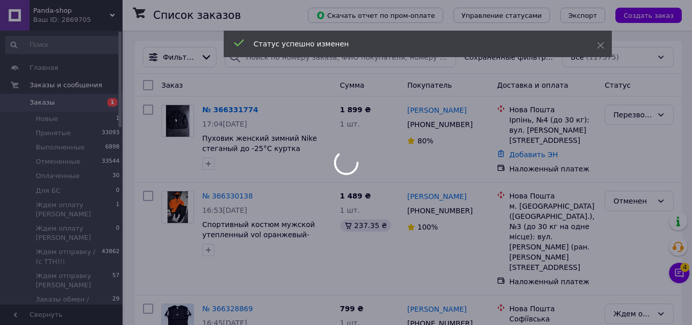
click at [61, 106] on div at bounding box center [346, 162] width 692 height 325
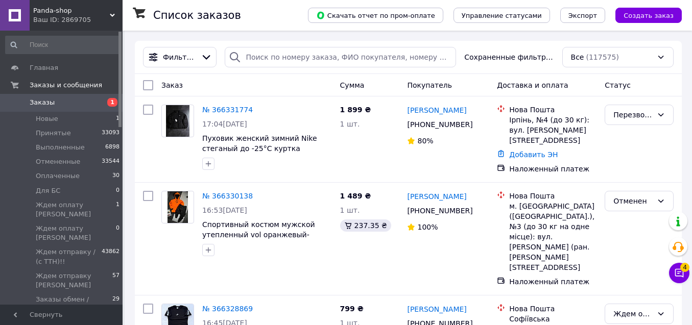
click at [65, 106] on span "Заказы" at bounding box center [62, 102] width 65 height 9
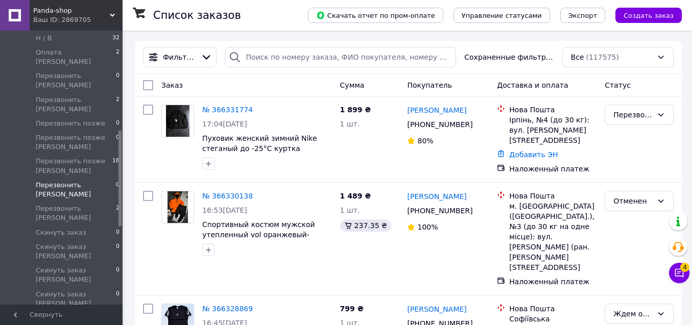
drag, startPoint x: 120, startPoint y: 49, endPoint x: 107, endPoint y: 148, distance: 99.4
click at [108, 148] on div "Главная Заказы и сообщения Заказы 1 Новые 1 Принятые 33093 Выполненные 6898 Отм…" at bounding box center [61, 168] width 123 height 274
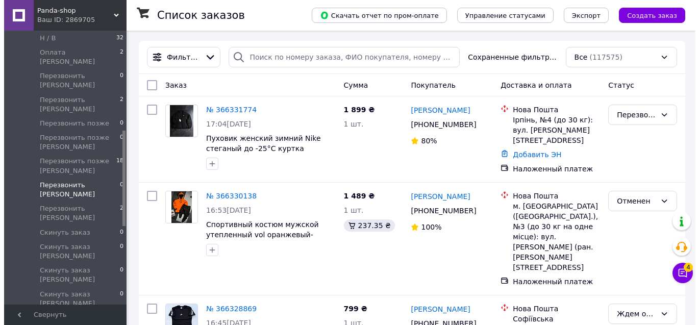
scroll to position [284, 0]
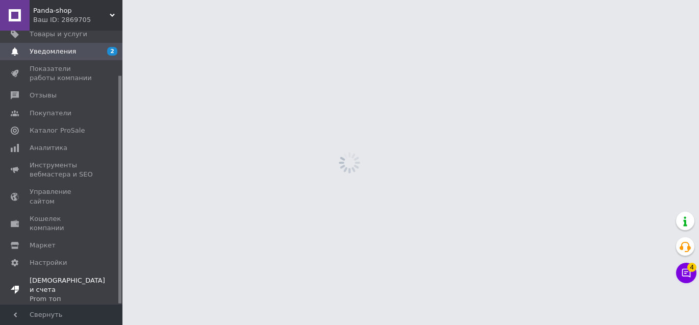
scroll to position [53, 0]
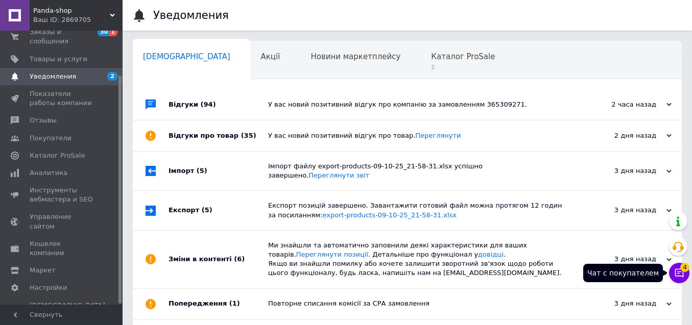
click at [673, 272] on button "Чат с покупателем 4" at bounding box center [679, 273] width 20 height 20
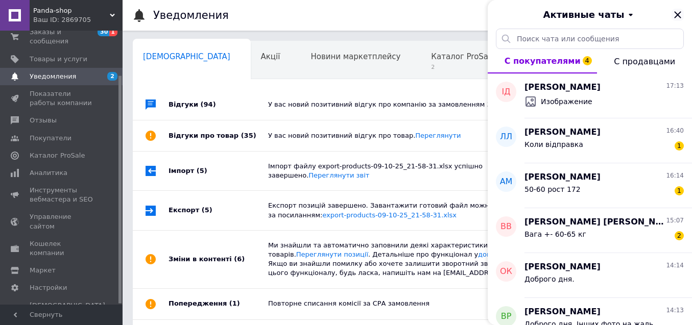
click at [676, 10] on icon "Закрыть" at bounding box center [677, 15] width 12 height 12
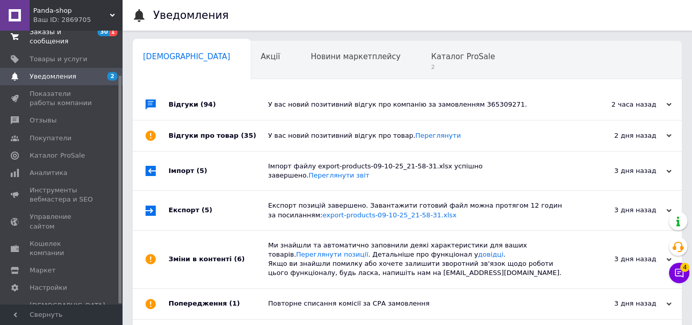
click at [95, 37] on span "30 1" at bounding box center [108, 37] width 28 height 18
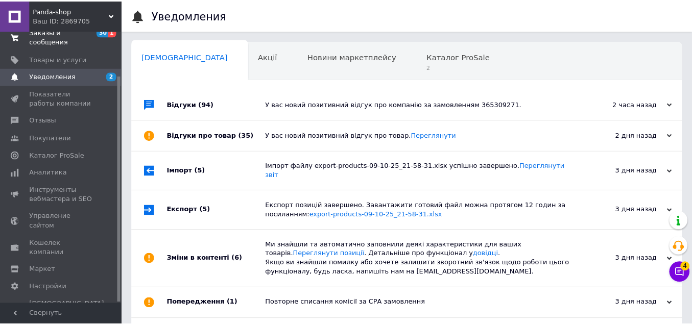
scroll to position [49, 0]
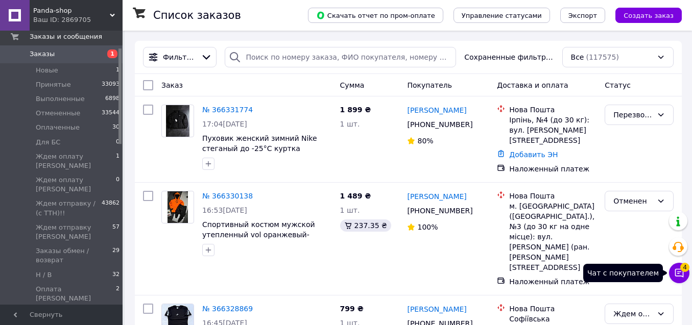
click at [682, 274] on icon at bounding box center [679, 273] width 10 height 10
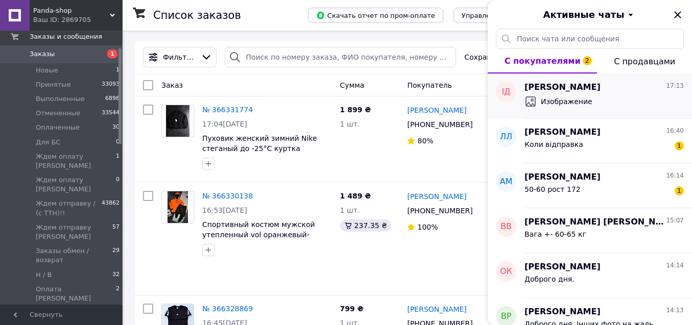
click at [618, 106] on div "Изображение" at bounding box center [603, 101] width 159 height 16
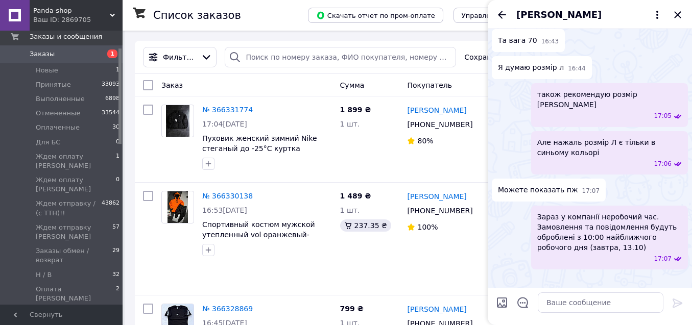
scroll to position [330, 0]
click at [675, 13] on icon "Закрыть" at bounding box center [677, 15] width 12 height 12
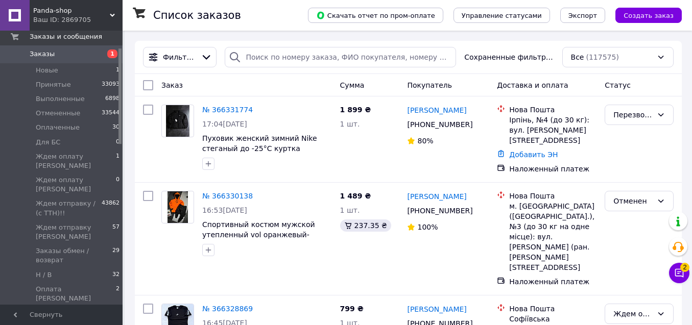
click at [70, 51] on span "Заказы" at bounding box center [62, 54] width 65 height 9
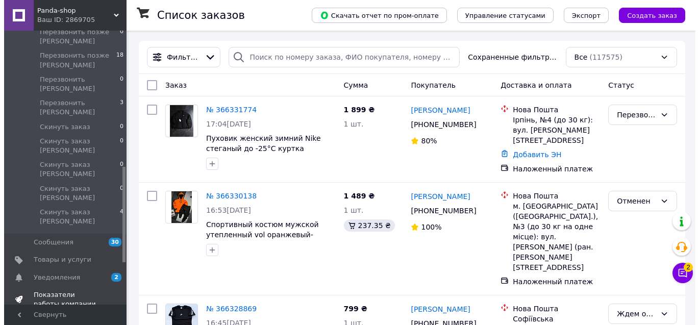
scroll to position [388, 0]
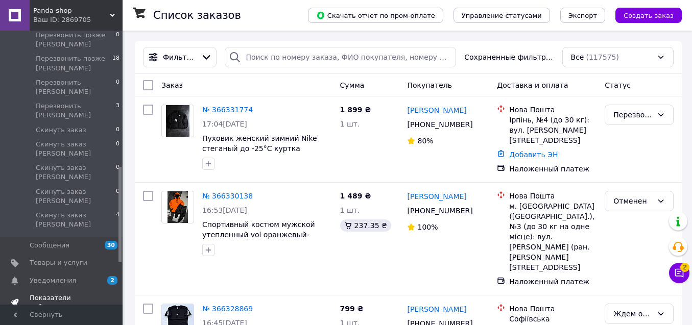
drag, startPoint x: 118, startPoint y: 78, endPoint x: 111, endPoint y: 212, distance: 135.0
click at [111, 212] on div "Главная Заказы и сообщения Заказы 0 Новые 0 Принятые 33093 Выполненные 6898 Отм…" at bounding box center [61, 168] width 123 height 274
click at [80, 276] on span "Уведомления" at bounding box center [62, 280] width 65 height 9
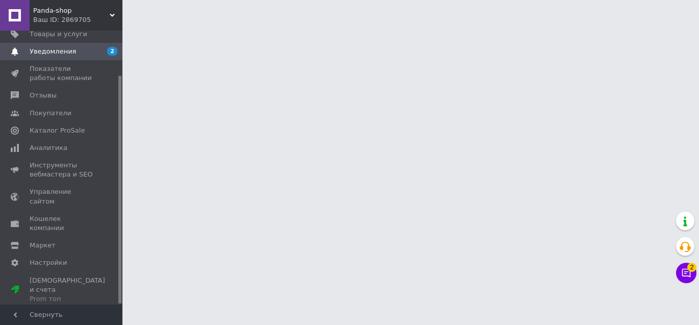
scroll to position [53, 0]
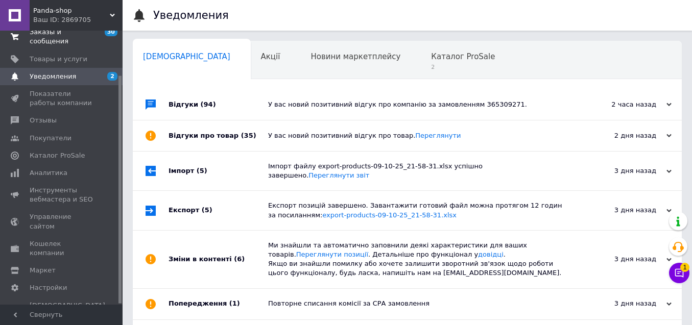
click at [68, 45] on span "Заказы и сообщения" at bounding box center [62, 37] width 65 height 18
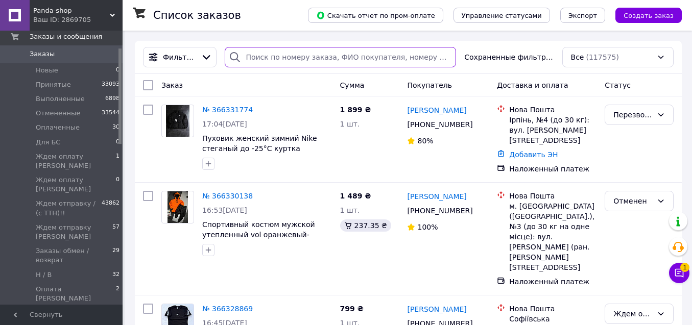
click at [291, 64] on input "search" at bounding box center [340, 57] width 231 height 20
paste input "366200544"
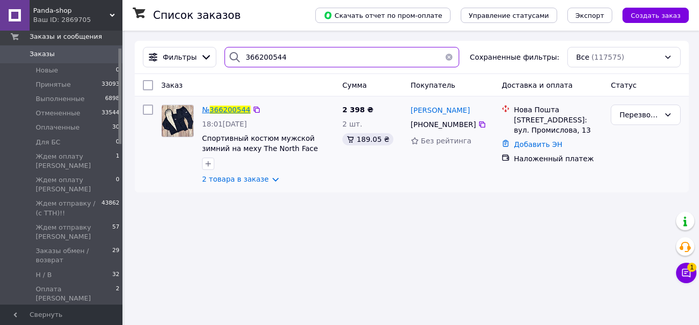
type input "366200544"
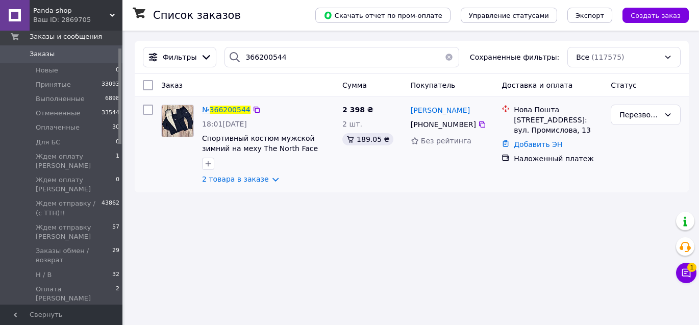
click at [230, 109] on span "366200544" at bounding box center [230, 110] width 41 height 8
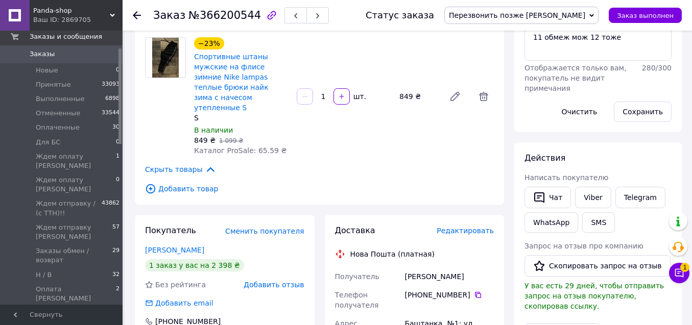
scroll to position [208, 0]
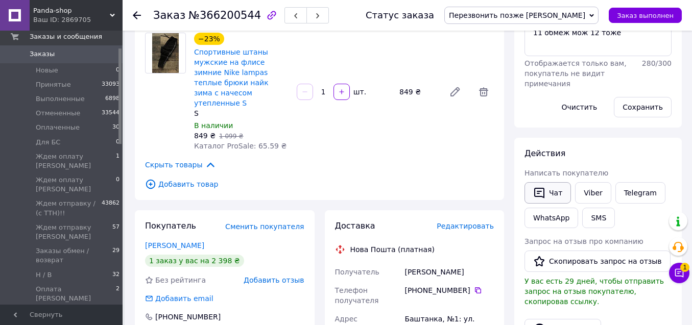
click at [549, 191] on button "Чат" at bounding box center [547, 192] width 46 height 21
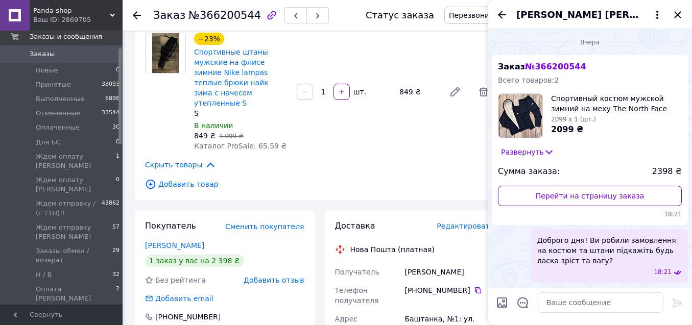
scroll to position [80, 0]
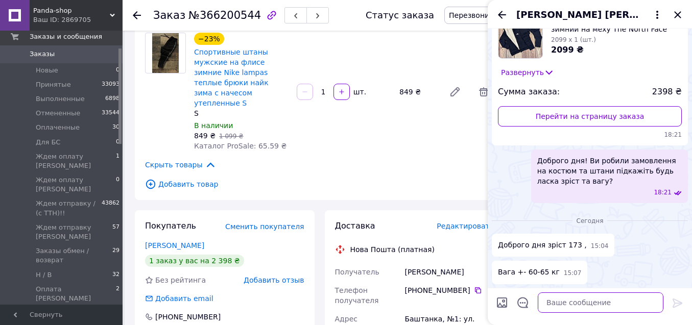
click at [578, 304] on textarea at bounding box center [601, 303] width 126 height 20
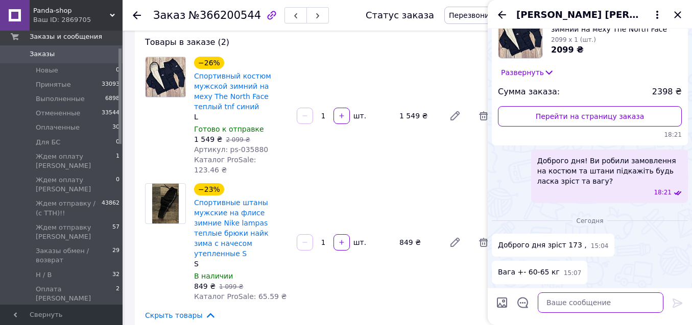
scroll to position [59, 0]
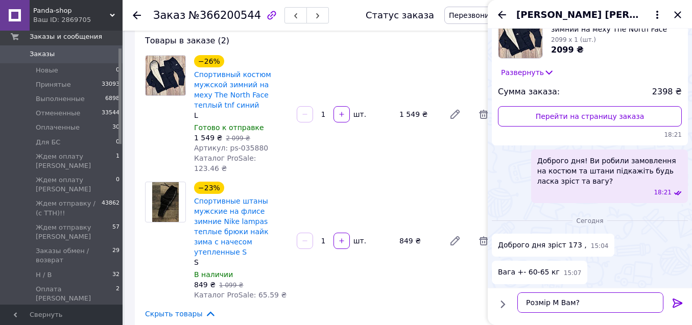
type textarea "Розмір М Вам?"
click at [678, 303] on icon at bounding box center [677, 303] width 10 height 9
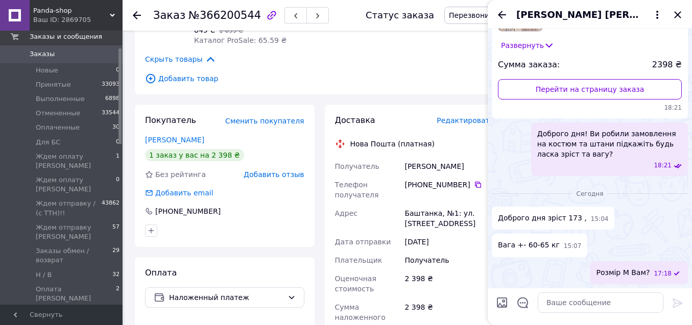
scroll to position [312, 0]
click at [503, 15] on icon "Назад" at bounding box center [502, 15] width 8 height 8
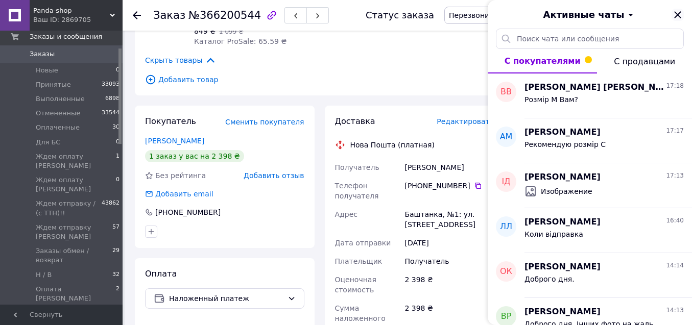
click at [680, 14] on icon "Закрыть" at bounding box center [677, 15] width 12 height 12
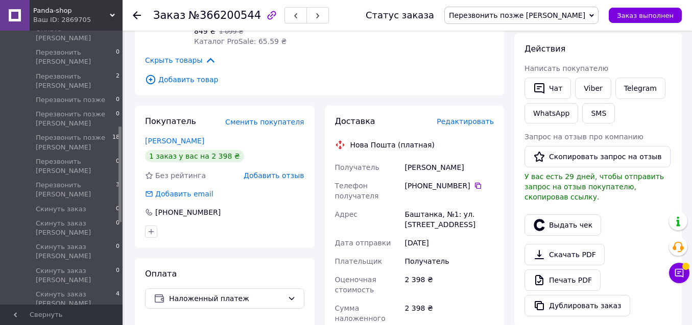
drag, startPoint x: 119, startPoint y: 66, endPoint x: 131, endPoint y: 156, distance: 90.6
click at [131, 156] on div "Panda-shop Ваш ID: 2869705 Сайт Panda-shop Кабинет покупателя Проверить состоян…" at bounding box center [346, 224] width 692 height 1072
click at [90, 182] on span "Перезвонить [PERSON_NAME]" at bounding box center [76, 191] width 80 height 18
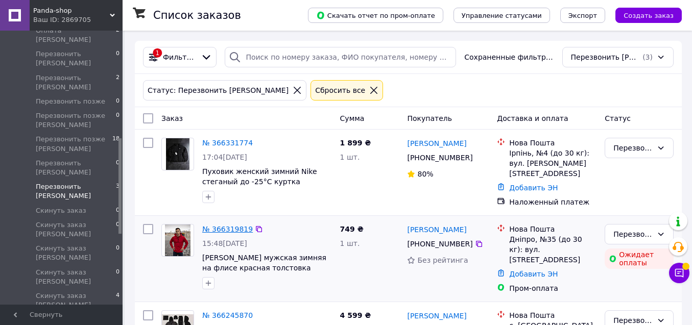
click at [235, 225] on link "№ 366319819" at bounding box center [227, 229] width 51 height 8
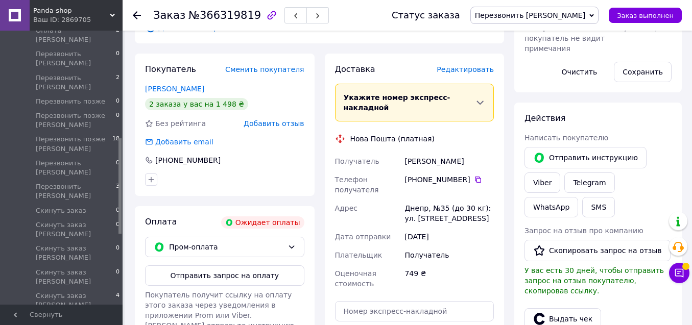
scroll to position [263, 0]
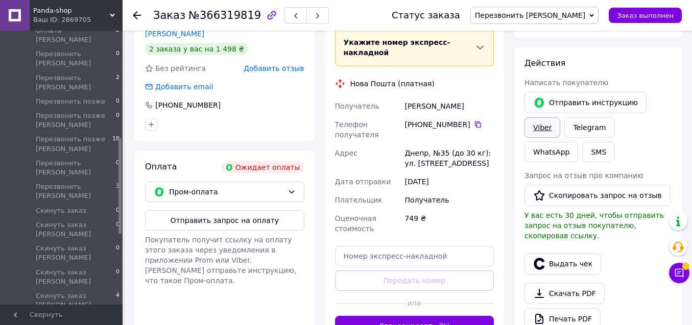
click at [534, 125] on link "Viber" at bounding box center [542, 127] width 36 height 20
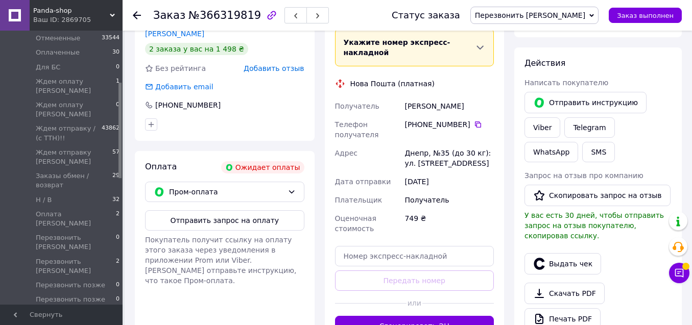
drag, startPoint x: 119, startPoint y: 154, endPoint x: 133, endPoint y: 89, distance: 66.3
click at [133, 89] on div "Panda-shop Ваш ID: 2869705 Сайт Panda-shop Кабинет покупателя Проверить состоян…" at bounding box center [346, 107] width 692 height 740
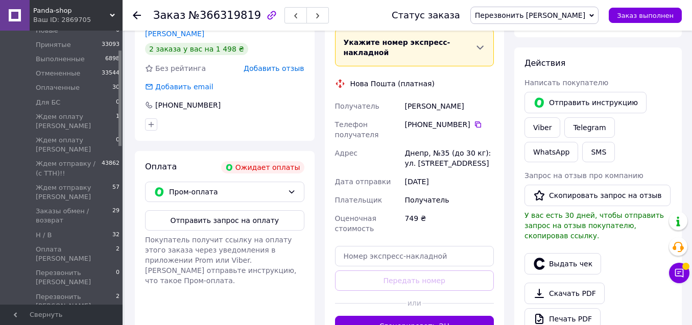
scroll to position [37, 0]
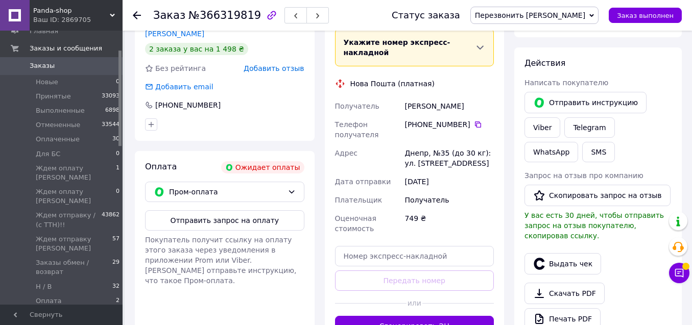
drag, startPoint x: 119, startPoint y: 88, endPoint x: 126, endPoint y: 59, distance: 29.7
click at [126, 59] on div "Panda-shop Ваш ID: 2869705 Сайт Panda-shop Кабинет покупателя Проверить состоян…" at bounding box center [346, 107] width 692 height 740
click at [92, 65] on span "Заказы" at bounding box center [62, 65] width 65 height 9
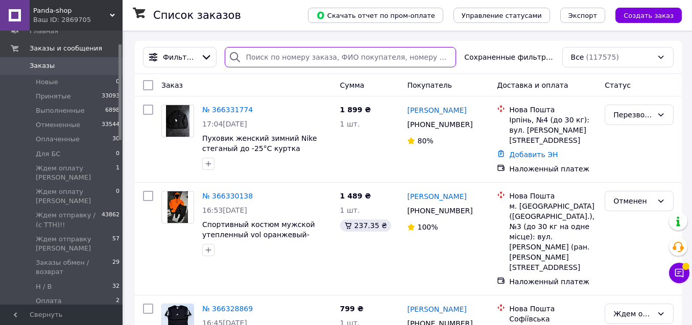
click at [349, 64] on input "search" at bounding box center [340, 57] width 231 height 20
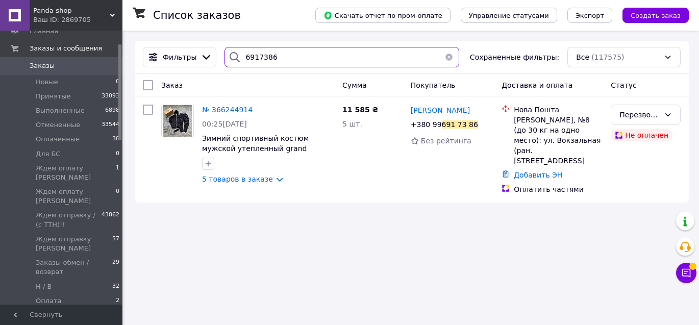
drag, startPoint x: 285, startPoint y: 56, endPoint x: 255, endPoint y: 60, distance: 30.3
click at [236, 54] on div "6917386" at bounding box center [342, 57] width 235 height 20
paste input "+38093404337"
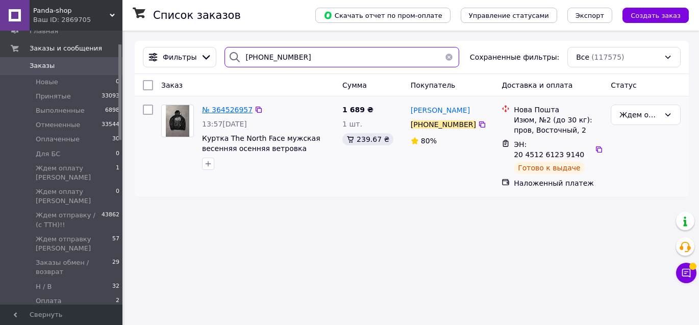
type input "+380934043376"
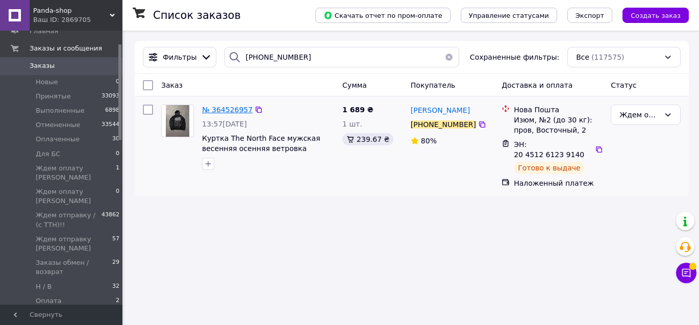
click at [225, 107] on span "№ 364526957" at bounding box center [227, 110] width 51 height 8
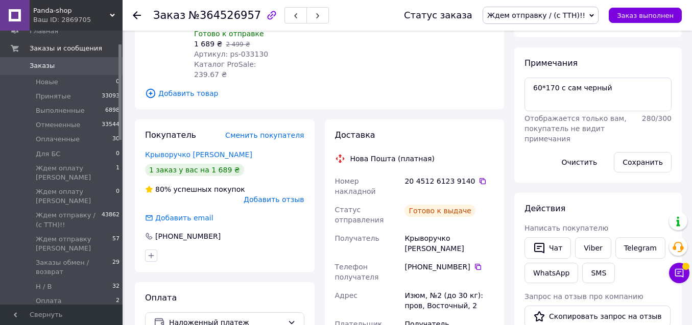
scroll to position [152, 0]
click at [56, 69] on span "Заказы" at bounding box center [62, 65] width 65 height 9
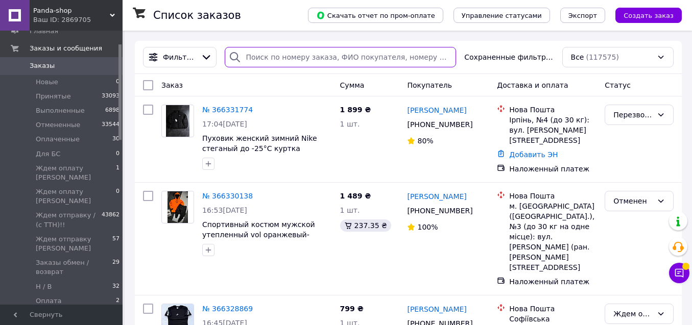
paste input "+380662677724"
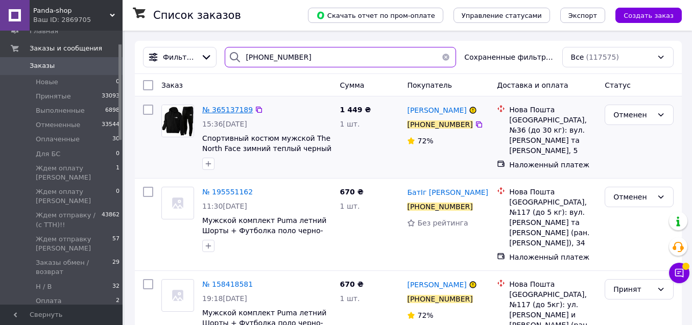
type input "+380662677724"
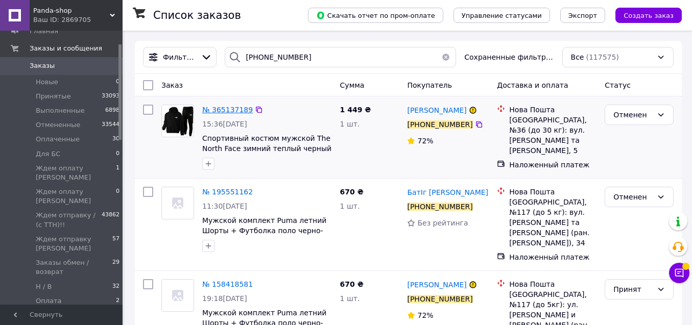
click at [245, 108] on span "№ 365137189" at bounding box center [227, 110] width 51 height 8
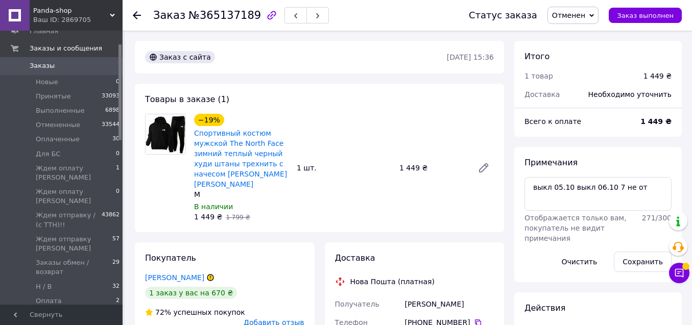
click at [62, 62] on span "Заказы" at bounding box center [62, 65] width 65 height 9
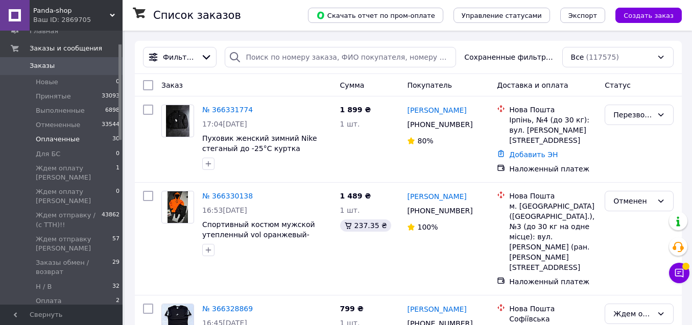
click at [77, 139] on li "Оплаченные 30" at bounding box center [63, 139] width 126 height 14
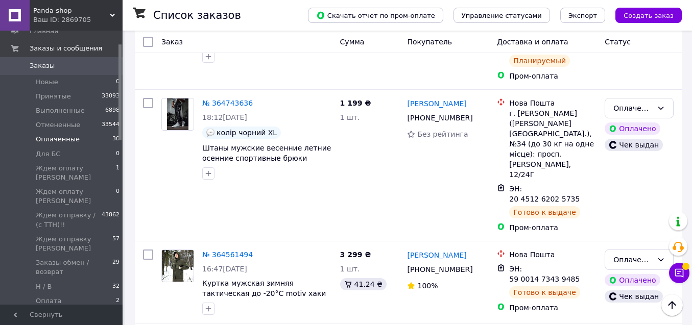
scroll to position [3553, 0]
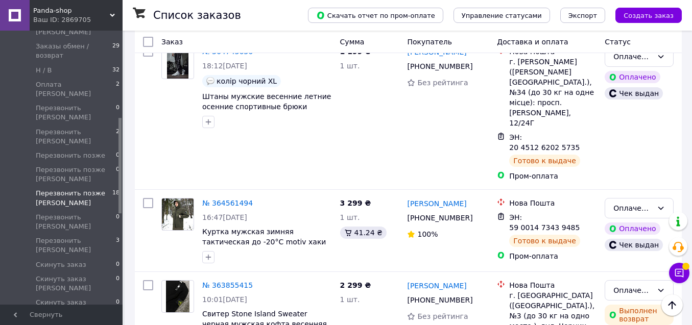
drag, startPoint x: 118, startPoint y: 76, endPoint x: 116, endPoint y: 152, distance: 76.1
click at [116, 152] on div "Главная Заказы и сообщения Заказы 0 Новые 0 Принятые 33093 Выполненные 6898 Отм…" at bounding box center [61, 168] width 123 height 274
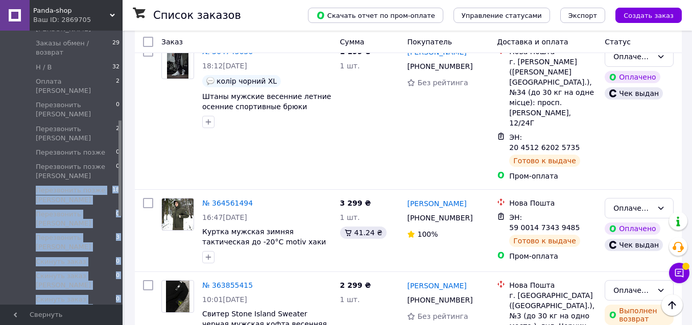
drag, startPoint x: 118, startPoint y: 129, endPoint x: 120, endPoint y: 145, distance: 16.0
click at [121, 146] on div "Главная Заказы и сообщения Заказы 0 Новые 0 Принятые 33093 Выполненные 6898 Отм…" at bounding box center [61, 168] width 123 height 274
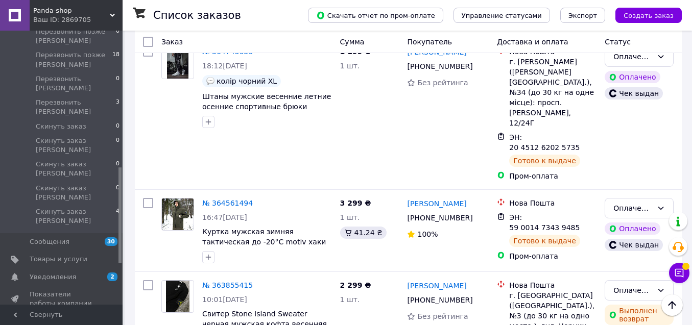
drag, startPoint x: 120, startPoint y: 142, endPoint x: 123, endPoint y: 192, distance: 50.6
click at [122, 190] on div "Главная Заказы и сообщения Заказы 0 Новые 0 Принятые 33093 Выполненные 6898 Отм…" at bounding box center [61, 168] width 123 height 274
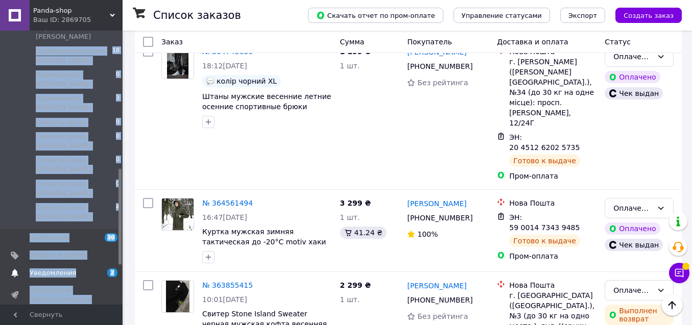
click at [84, 269] on span "Уведомления" at bounding box center [62, 273] width 65 height 9
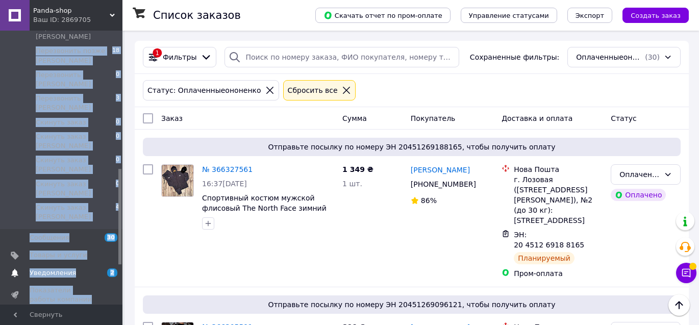
scroll to position [53, 0]
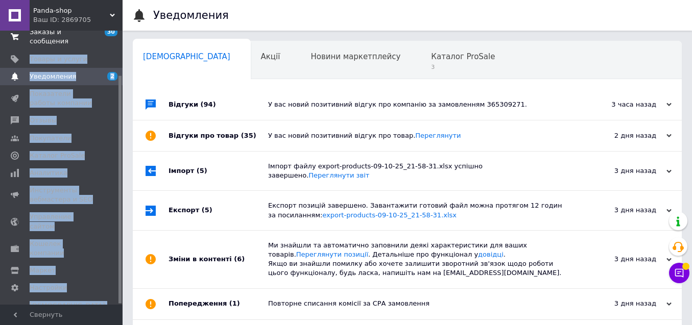
click at [55, 40] on span "Заказы и сообщения" at bounding box center [62, 37] width 65 height 18
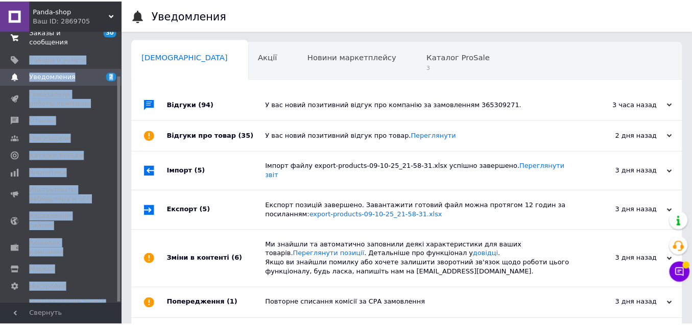
scroll to position [49, 0]
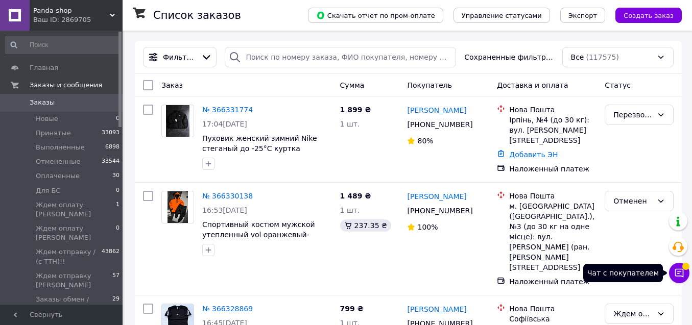
click at [686, 274] on button "Чат с покупателем" at bounding box center [679, 273] width 20 height 20
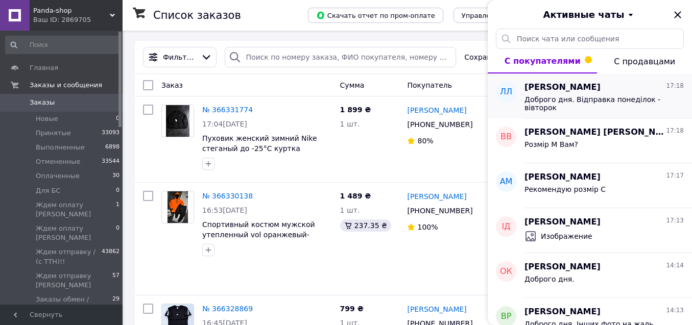
click at [577, 96] on span "Доброго дня. Відправка понеділок - вівторок" at bounding box center [596, 103] width 145 height 16
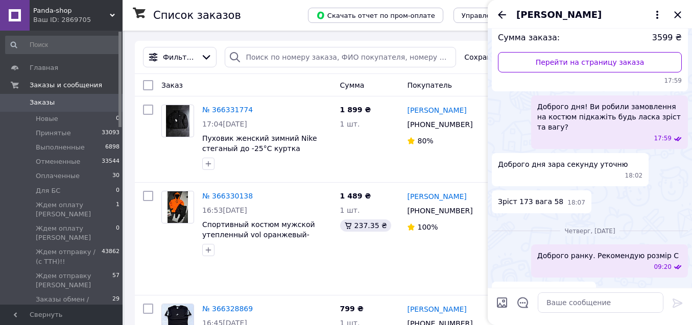
scroll to position [27, 0]
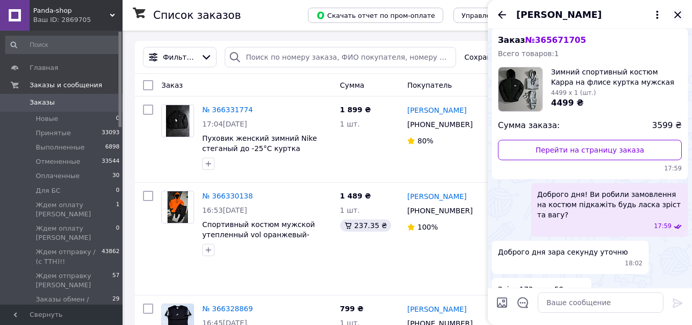
click at [679, 15] on icon "Закрыть" at bounding box center [677, 14] width 7 height 7
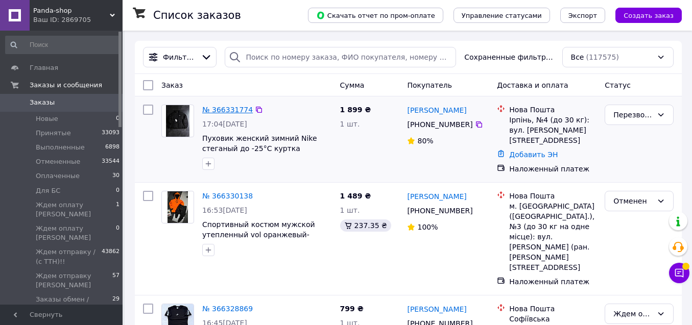
click at [232, 108] on link "№ 366331774" at bounding box center [227, 110] width 51 height 8
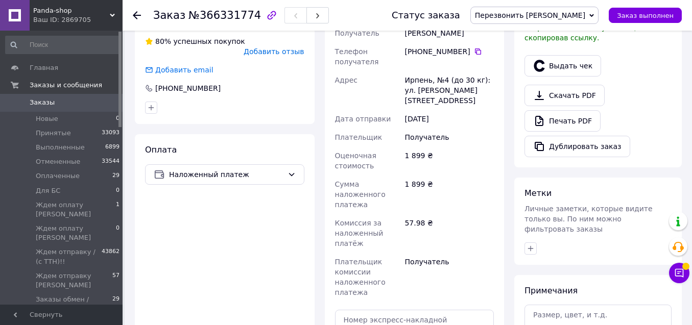
scroll to position [331, 0]
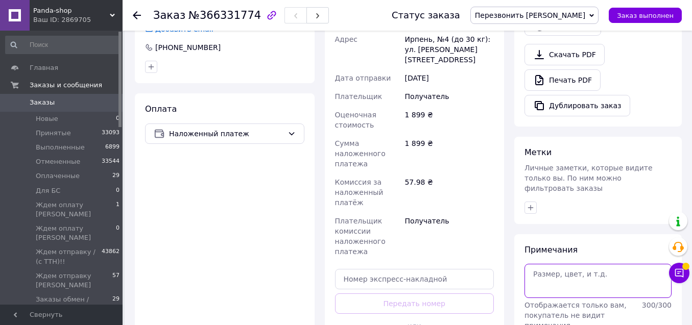
click at [582, 282] on textarea at bounding box center [597, 281] width 147 height 34
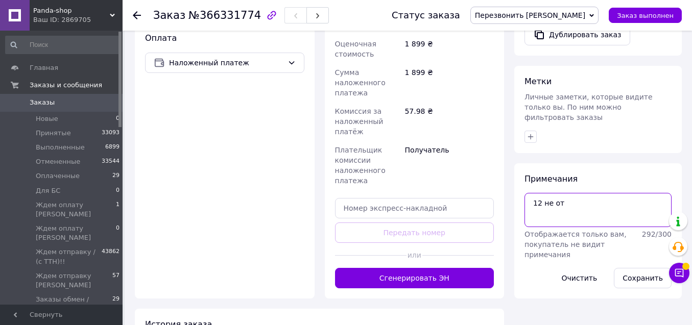
scroll to position [403, 0]
type textarea "12 не от"
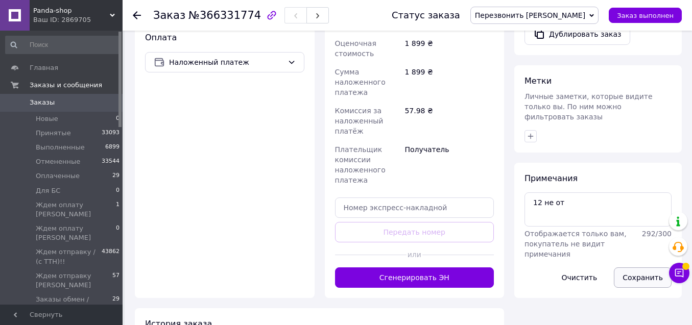
click at [634, 271] on button "Сохранить" at bounding box center [643, 278] width 58 height 20
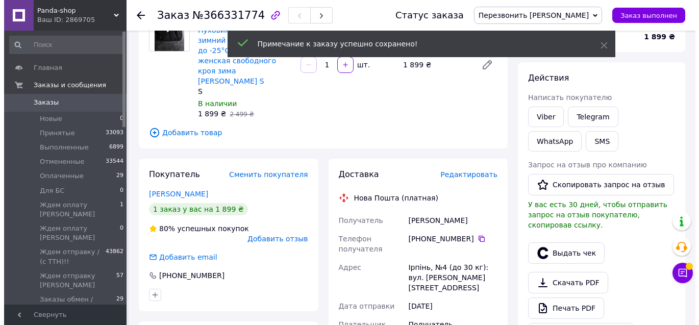
scroll to position [104, 0]
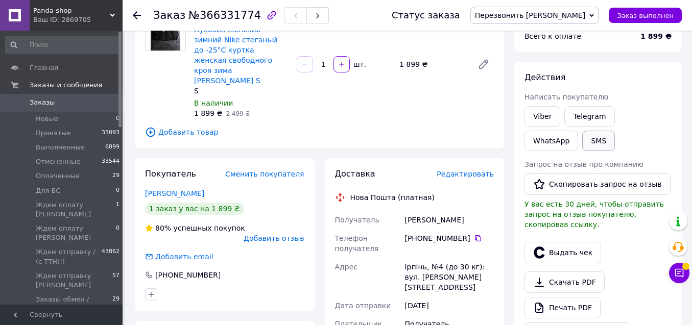
click at [582, 142] on button "SMS" at bounding box center [598, 141] width 33 height 20
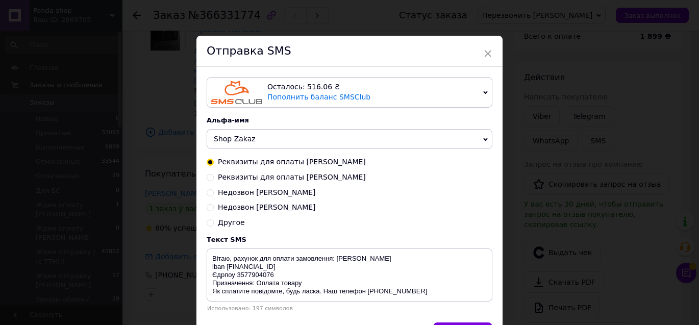
click at [268, 207] on span "Недозвон [PERSON_NAME]" at bounding box center [267, 207] width 98 height 8
click at [214, 207] on input "Недозвон [PERSON_NAME]" at bounding box center [210, 206] width 7 height 7
radio input "true"
radio input "false"
type textarea "Добрий день! Не змогли додзвонитися для підтвердження замовлення. Передзвоніть …"
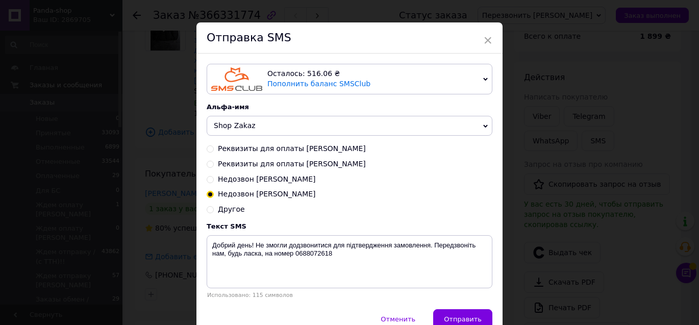
scroll to position [45, 0]
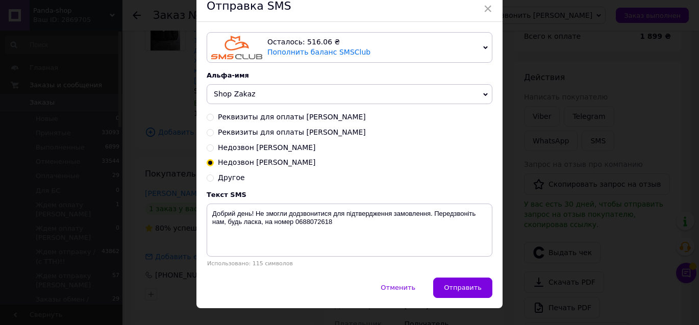
click at [478, 283] on button "Отправить" at bounding box center [462, 288] width 59 height 20
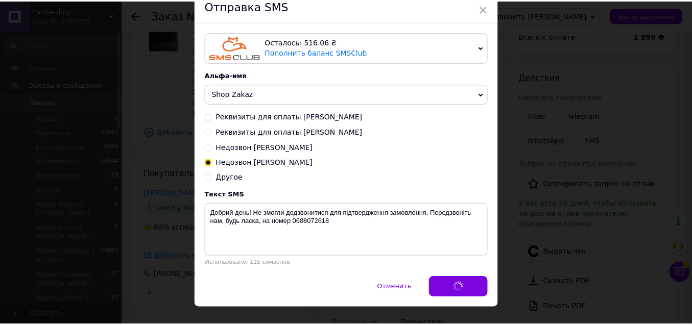
scroll to position [0, 0]
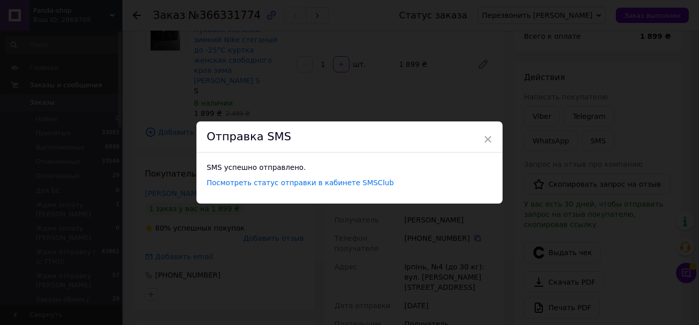
click at [488, 135] on span "×" at bounding box center [487, 139] width 9 height 17
click at [484, 142] on span "×" at bounding box center [484, 139] width 9 height 17
click at [485, 139] on span "×" at bounding box center [484, 139] width 9 height 17
click at [483, 139] on span "×" at bounding box center [484, 139] width 9 height 17
click at [435, 70] on div "× Отправка SMS SMS успешно отправлено. Посмотреть статус отправки в кабинете SM…" at bounding box center [346, 162] width 692 height 325
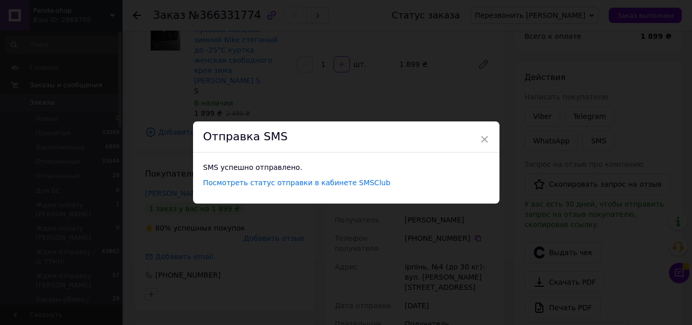
drag, startPoint x: 464, startPoint y: 98, endPoint x: 495, endPoint y: 133, distance: 47.4
click at [465, 99] on div "× Отправка SMS SMS успешно отправлено. Посмотреть статус отправки в кабинете SM…" at bounding box center [346, 162] width 692 height 325
click at [484, 141] on span "×" at bounding box center [484, 139] width 9 height 17
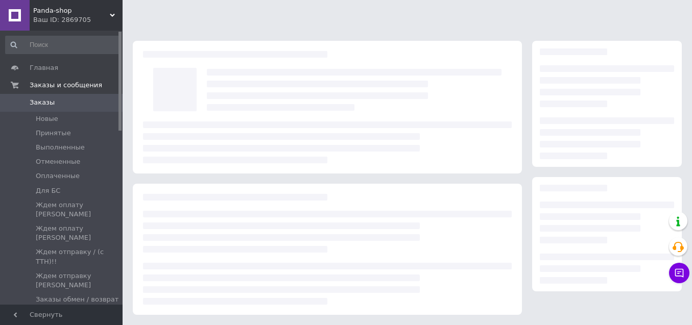
scroll to position [104, 0]
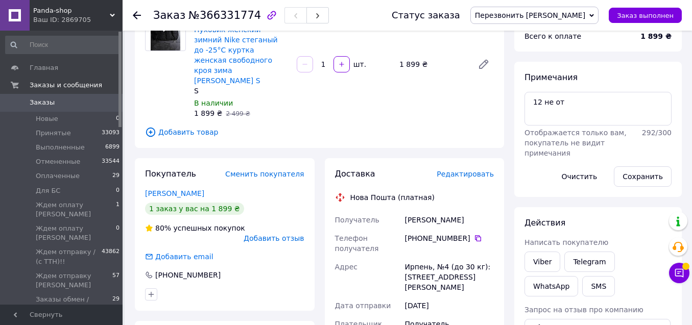
click at [560, 11] on span "Перезвонить [PERSON_NAME]" at bounding box center [530, 15] width 110 height 8
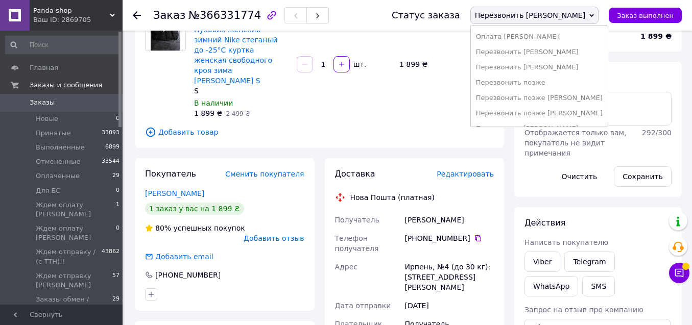
scroll to position [173, 0]
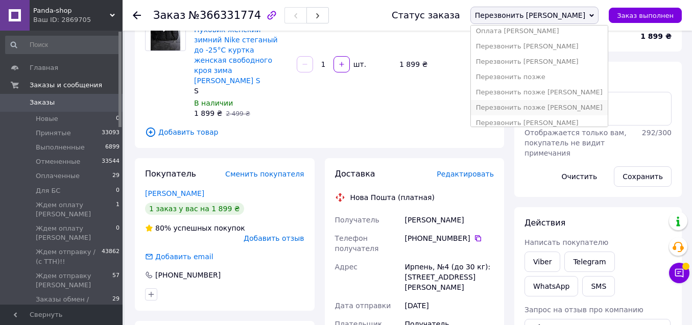
click at [585, 109] on li "Перезвонить позже [PERSON_NAME]" at bounding box center [539, 107] width 137 height 15
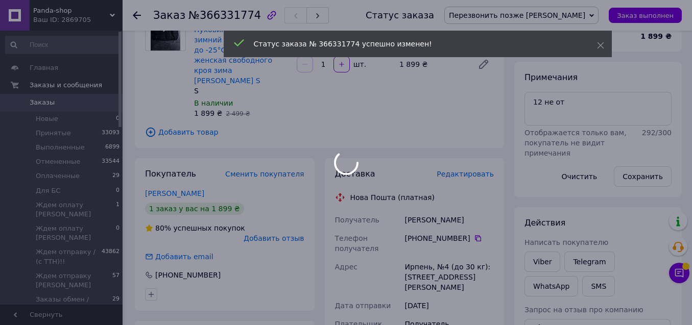
click at [76, 108] on div at bounding box center [346, 162] width 692 height 325
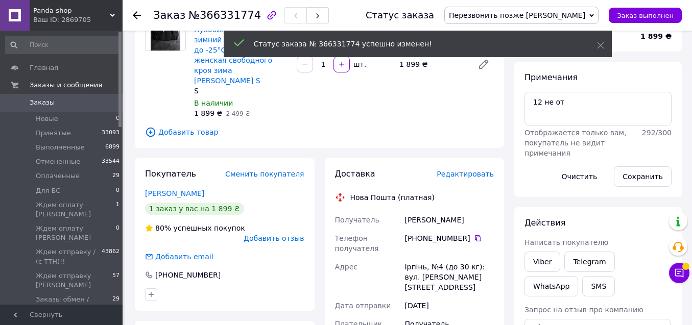
click at [76, 107] on span "Заказы" at bounding box center [62, 102] width 65 height 9
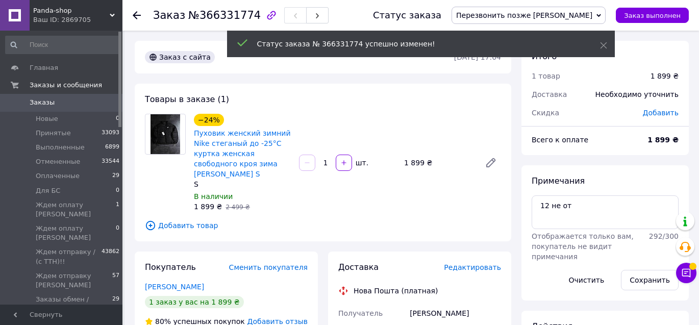
click at [76, 107] on span "Заказы" at bounding box center [62, 102] width 65 height 9
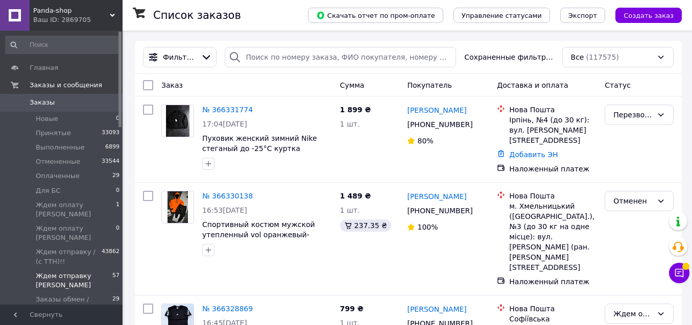
click at [66, 272] on span "Ждем отправку [PERSON_NAME]" at bounding box center [74, 281] width 77 height 18
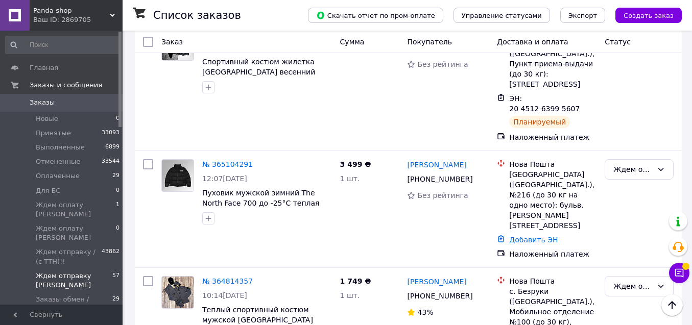
scroll to position [6155, 0]
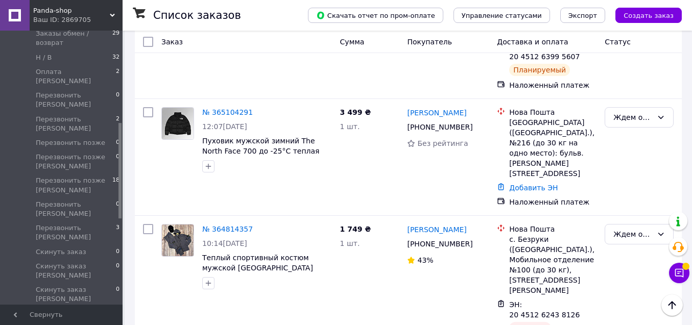
drag, startPoint x: 120, startPoint y: 42, endPoint x: 133, endPoint y: 119, distance: 77.6
click at [85, 173] on span "Перезвонить позже [PERSON_NAME]" at bounding box center [74, 182] width 77 height 18
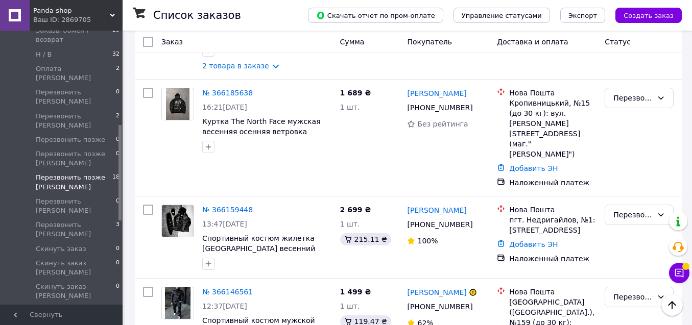
scroll to position [1429, 0]
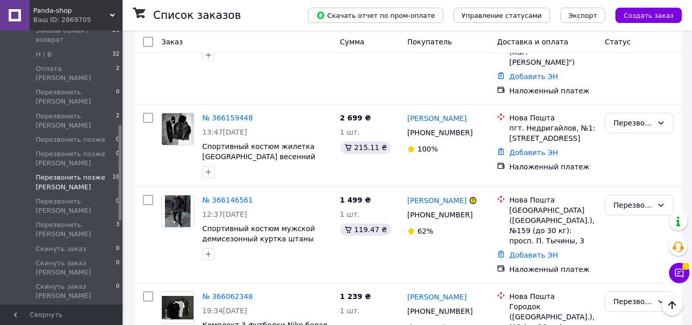
click at [669, 269] on div "Чат с покупателем" at bounding box center [679, 273] width 20 height 20
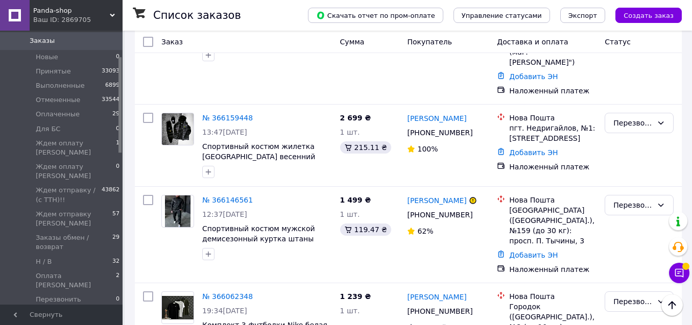
scroll to position [45, 0]
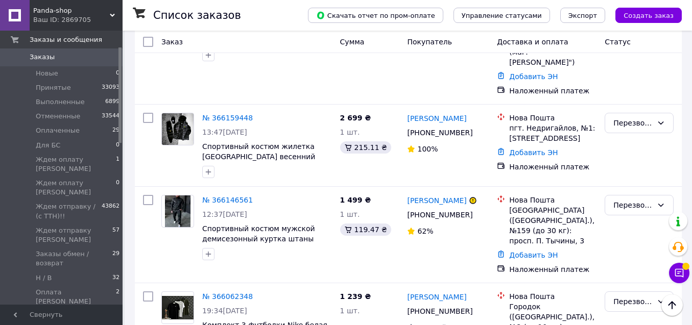
drag, startPoint x: 119, startPoint y: 138, endPoint x: 128, endPoint y: 61, distance: 78.1
click at [85, 131] on li "Оплаченные 29" at bounding box center [63, 131] width 126 height 14
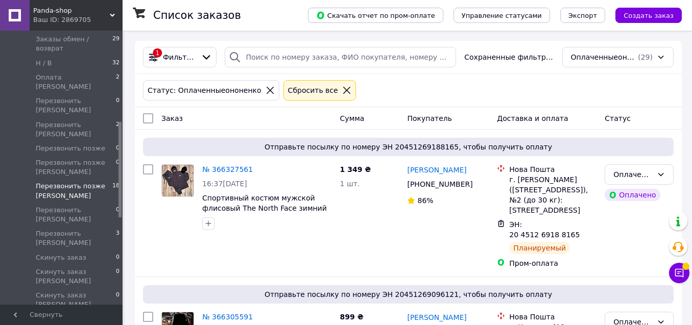
scroll to position [259, 0]
drag, startPoint x: 119, startPoint y: 78, endPoint x: 122, endPoint y: 152, distance: 74.1
click at [122, 152] on div "Главная Заказы и сообщения Заказы 0 Новые 0 Принятые 33093 Выполненные 6899 Отм…" at bounding box center [61, 168] width 123 height 274
click at [96, 183] on span "Перезвонить позже [PERSON_NAME]" at bounding box center [74, 192] width 77 height 18
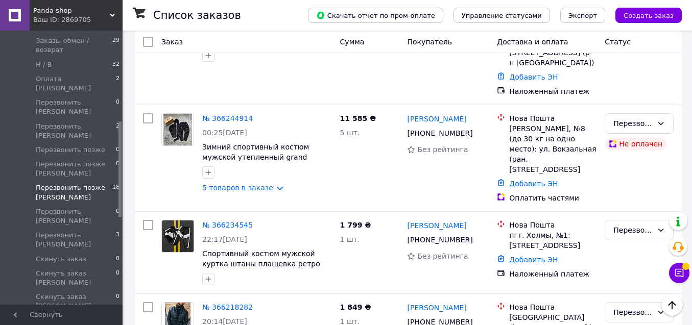
scroll to position [935, 0]
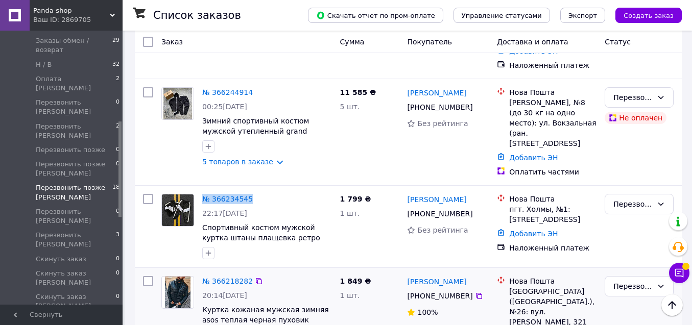
drag, startPoint x: 674, startPoint y: 306, endPoint x: 630, endPoint y: 283, distance: 49.8
click at [674, 306] on icon "Наверх" at bounding box center [672, 305] width 12 height 12
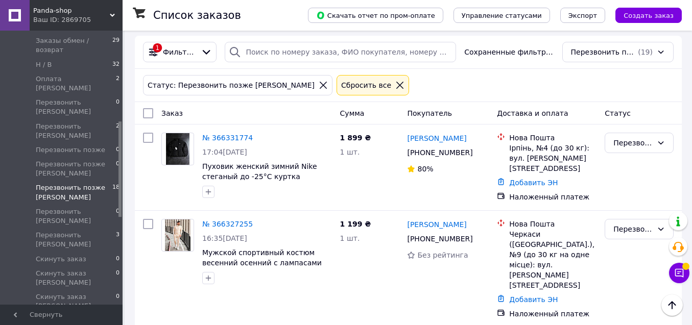
scroll to position [0, 0]
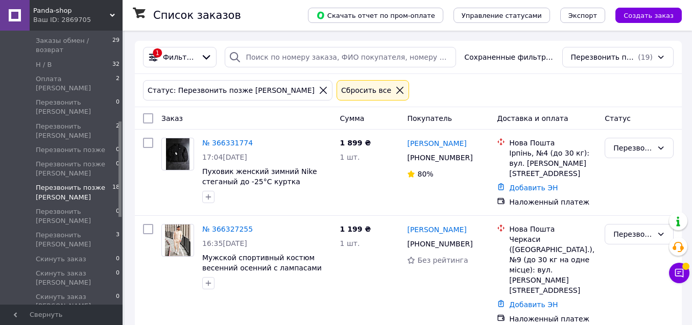
click at [282, 95] on div "Статус: Перезвонить позже [PERSON_NAME]" at bounding box center [238, 90] width 184 height 11
click at [319, 92] on icon at bounding box center [323, 90] width 9 height 9
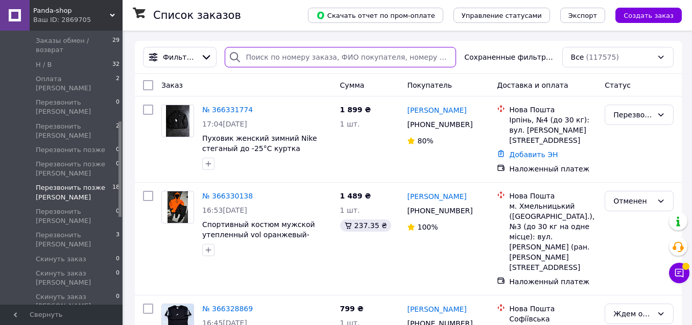
click at [280, 57] on input "search" at bounding box center [340, 57] width 231 height 20
paste input "+380680010307"
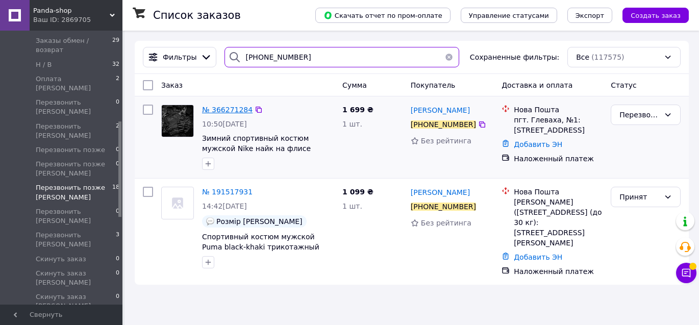
type input "+380680010307"
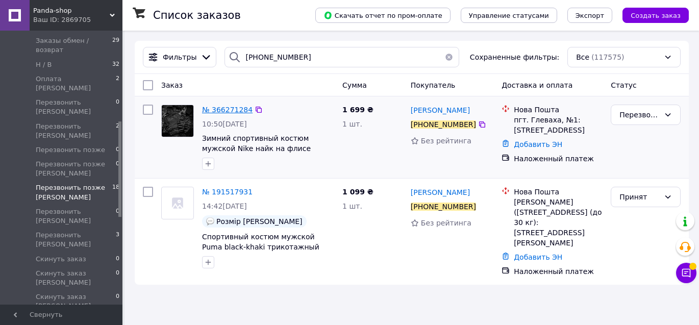
click at [232, 107] on span "№ 366271284" at bounding box center [227, 110] width 51 height 8
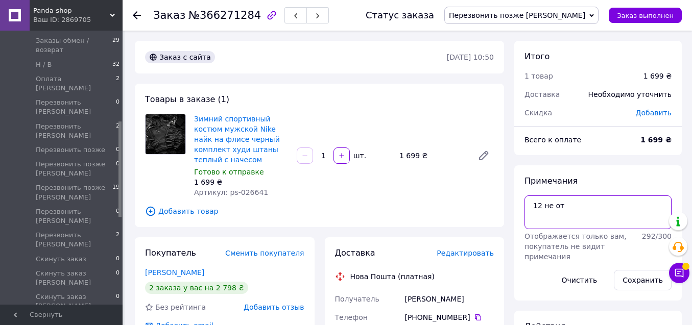
drag, startPoint x: 563, startPoint y: 204, endPoint x: 496, endPoint y: 202, distance: 66.9
click at [647, 278] on button "Сохранить" at bounding box center [643, 280] width 58 height 20
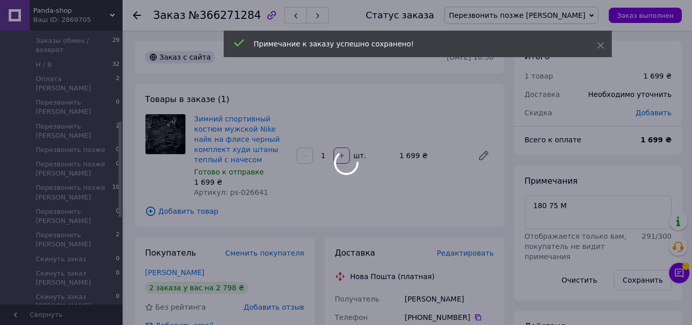
click at [237, 124] on div at bounding box center [346, 162] width 692 height 325
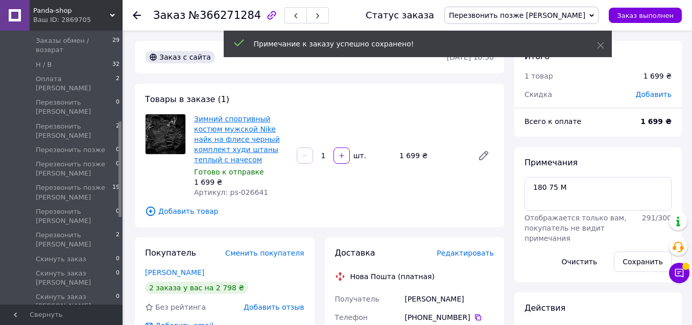
click at [238, 121] on link "Зимний спортивный костюм мужской Nike найк на флисе черный комплект худи штаны …" at bounding box center [237, 139] width 86 height 49
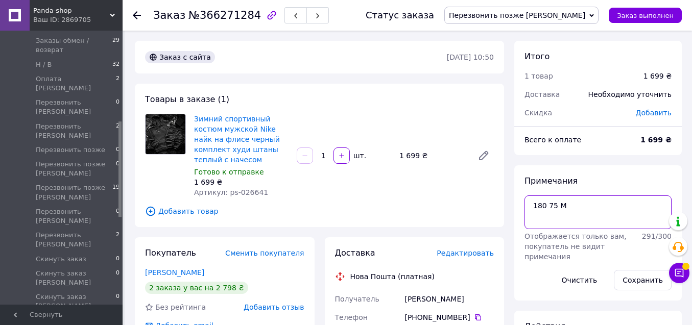
click at [586, 216] on textarea "180 75 М" at bounding box center [597, 213] width 147 height 34
type textarea "180 75 М хак"
click at [637, 278] on button "Сохранить" at bounding box center [643, 280] width 58 height 20
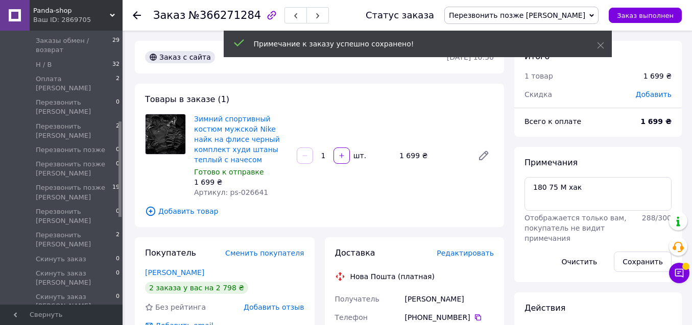
click at [563, 13] on span "Перезвонить позже [PERSON_NAME]" at bounding box center [517, 15] width 136 height 8
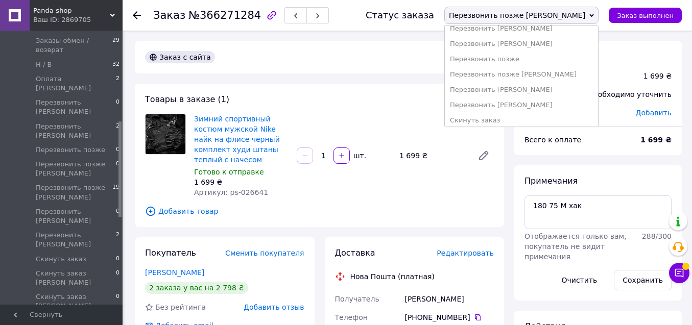
scroll to position [256, 0]
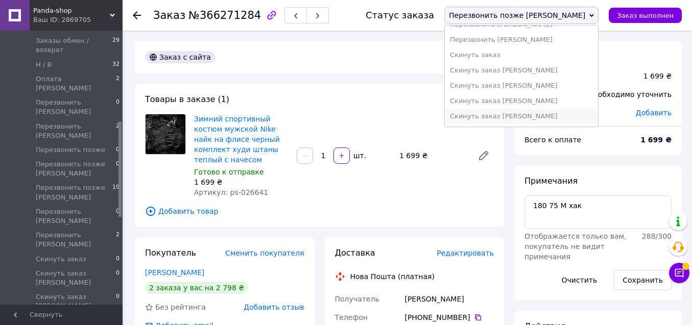
click at [569, 115] on li "Скинуть заказ [PERSON_NAME]" at bounding box center [521, 116] width 153 height 15
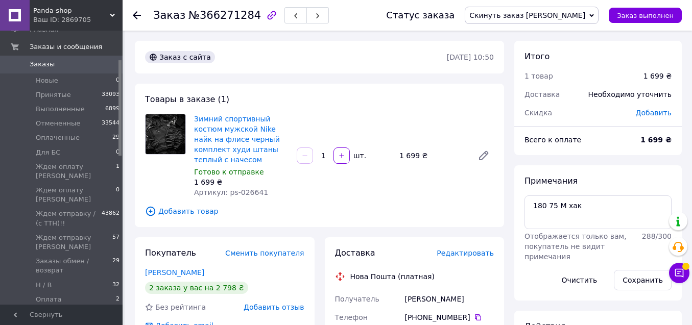
scroll to position [27, 0]
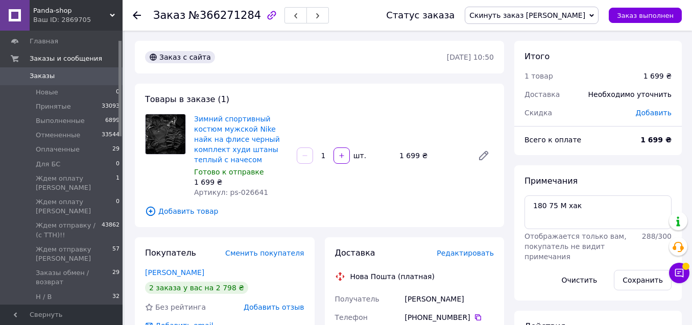
drag, startPoint x: 120, startPoint y: 166, endPoint x: 134, endPoint y: 86, distance: 81.9
click at [83, 78] on span "Заказы" at bounding box center [62, 75] width 65 height 9
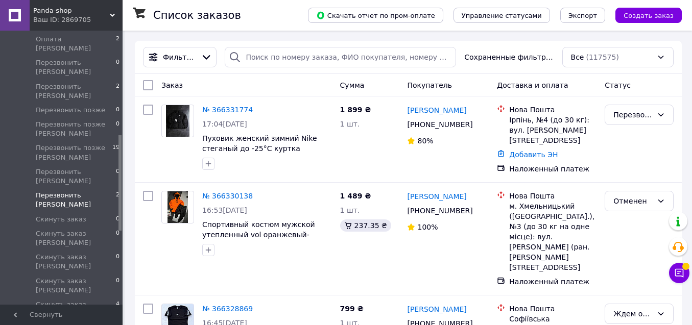
drag, startPoint x: 120, startPoint y: 57, endPoint x: 116, endPoint y: 151, distance: 94.0
click at [117, 151] on div "Главная Заказы и сообщения Заказы 0 Новые 0 Принятые 33093 Выполненные 6899 Отм…" at bounding box center [61, 168] width 123 height 274
click at [87, 145] on span "Перезвонить позже [PERSON_NAME]" at bounding box center [74, 154] width 77 height 18
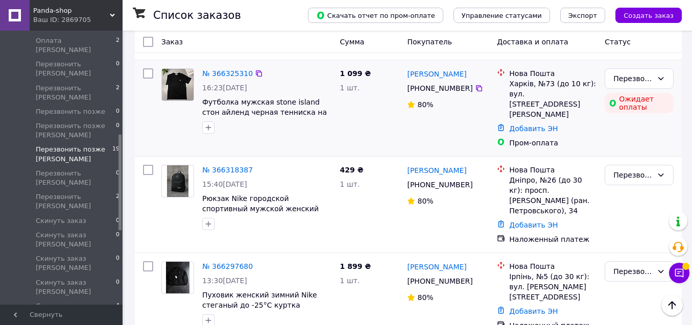
scroll to position [269, 0]
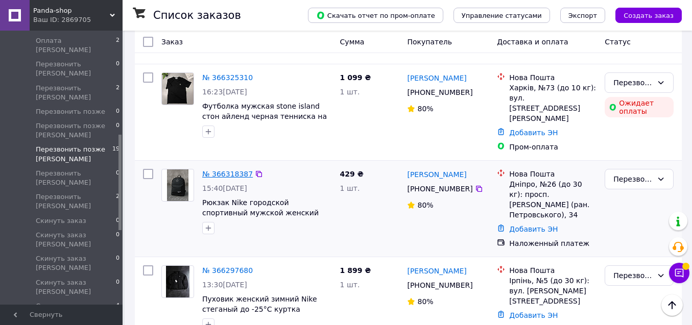
click at [231, 170] on link "№ 366318387" at bounding box center [227, 174] width 51 height 8
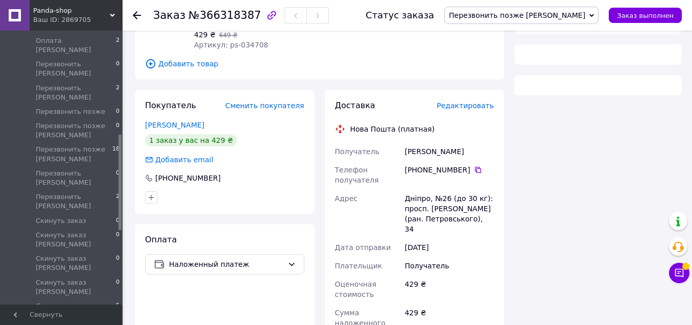
scroll to position [269, 0]
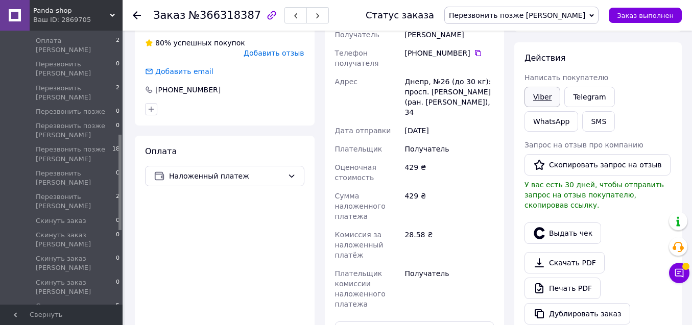
click at [537, 94] on link "Viber" at bounding box center [542, 97] width 36 height 20
click at [541, 18] on span "Перезвонить позже [PERSON_NAME]" at bounding box center [517, 15] width 136 height 8
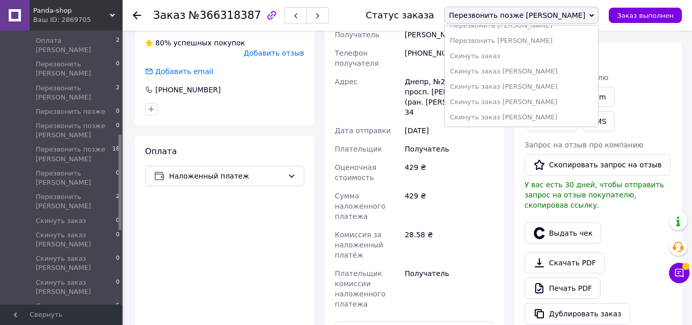
scroll to position [256, 0]
click at [576, 119] on li "Скинуть заказ [PERSON_NAME]" at bounding box center [521, 116] width 153 height 15
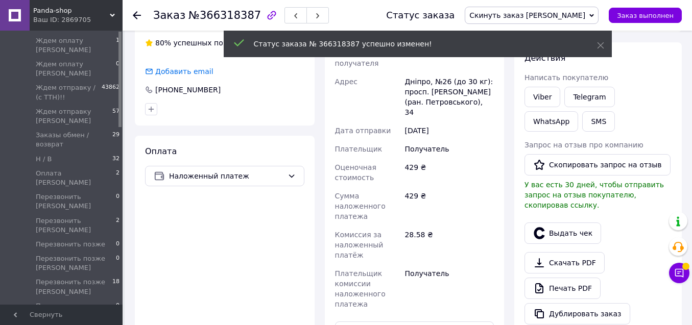
scroll to position [0, 0]
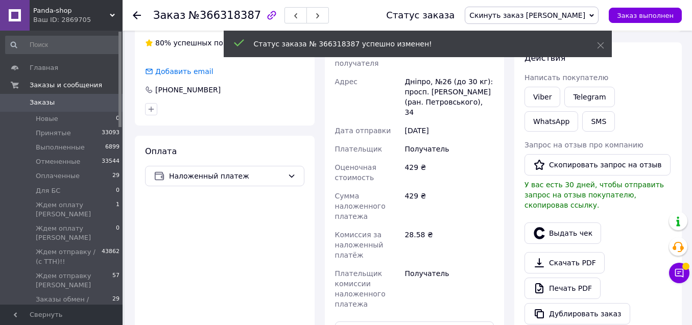
drag, startPoint x: 120, startPoint y: 190, endPoint x: 116, endPoint y: 53, distance: 137.9
click at [116, 53] on div "Главная Заказы и сообщения Заказы 0 Новые 0 Принятые 33093 Выполненные 6899 Отм…" at bounding box center [61, 168] width 123 height 274
click at [68, 109] on link "Заказы 0" at bounding box center [63, 102] width 126 height 17
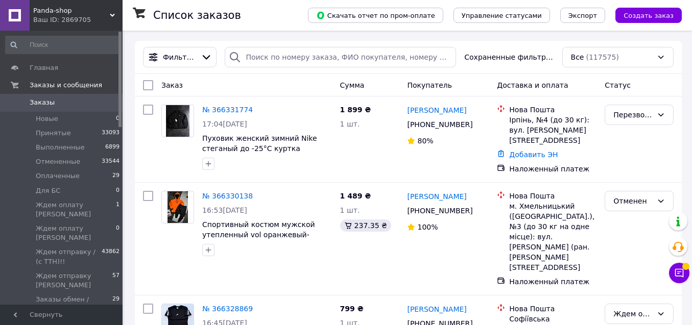
click at [70, 102] on span "Заказы" at bounding box center [62, 102] width 65 height 9
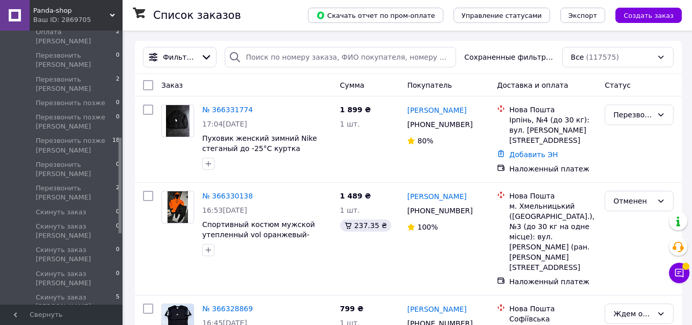
scroll to position [304, 0]
drag, startPoint x: 119, startPoint y: 64, endPoint x: 128, endPoint y: 170, distance: 106.0
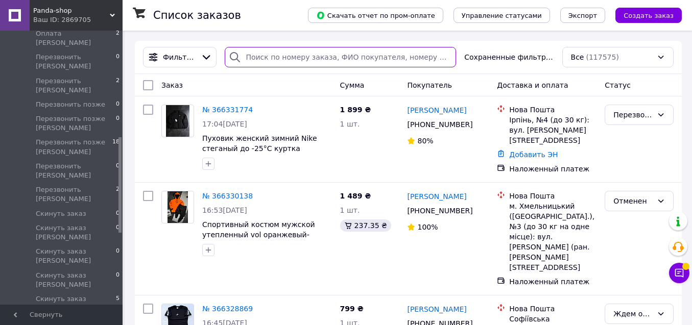
click at [282, 62] on input "search" at bounding box center [340, 57] width 231 height 20
paste input "+380631552012"
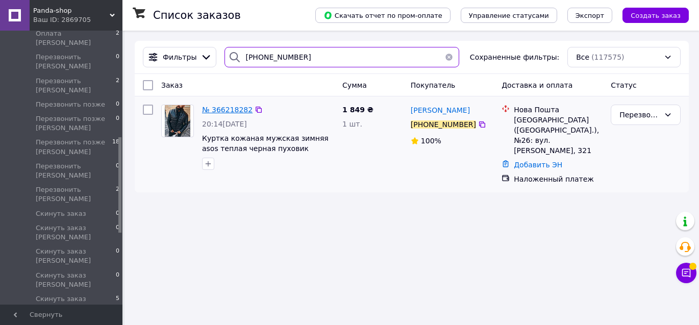
type input "+380631552012"
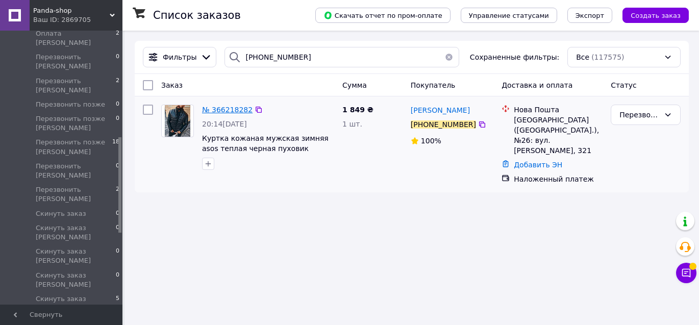
click at [218, 107] on span "№ 366218282" at bounding box center [227, 110] width 51 height 8
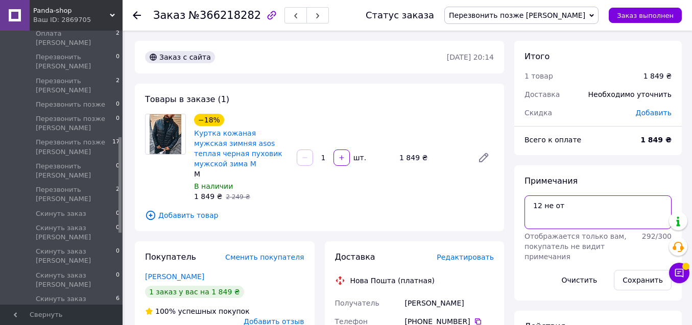
drag, startPoint x: 549, startPoint y: 201, endPoint x: 521, endPoint y: 199, distance: 28.2
click at [521, 199] on div "Примечания 12 не от Отображается только вам, покупатель не видит примечания 292…" at bounding box center [597, 232] width 167 height 135
type textarea "180 75 М сам"
click at [645, 277] on button "Сохранить" at bounding box center [643, 280] width 58 height 20
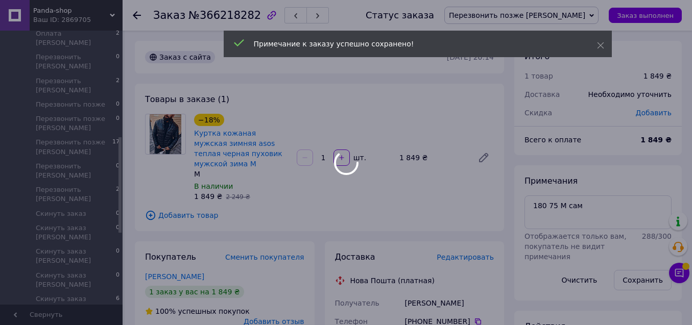
click at [257, 135] on div at bounding box center [346, 162] width 692 height 325
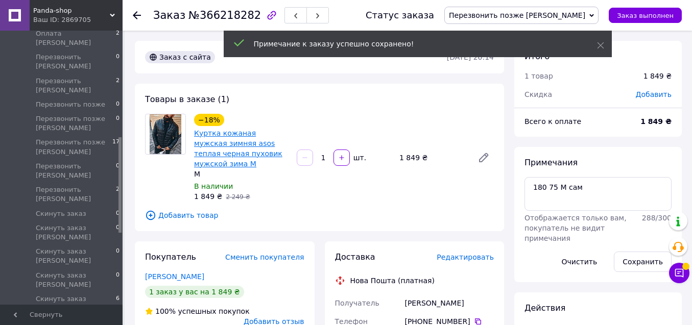
click at [257, 133] on link "Куртка кожаная мужская зимняя asos теплая черная пуховик мужской зима M" at bounding box center [238, 148] width 88 height 39
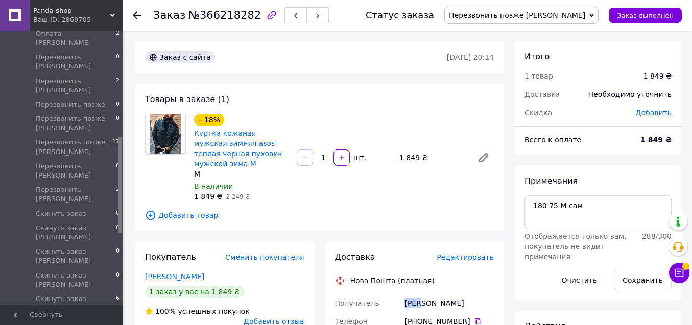
drag, startPoint x: 424, startPoint y: 294, endPoint x: 393, endPoint y: 294, distance: 31.1
copy div "Получатель Маєр"
drag, startPoint x: 449, startPoint y: 294, endPoint x: 424, endPoint y: 292, distance: 25.1
click at [424, 294] on div "Маєр Назар" at bounding box center [448, 303] width 93 height 18
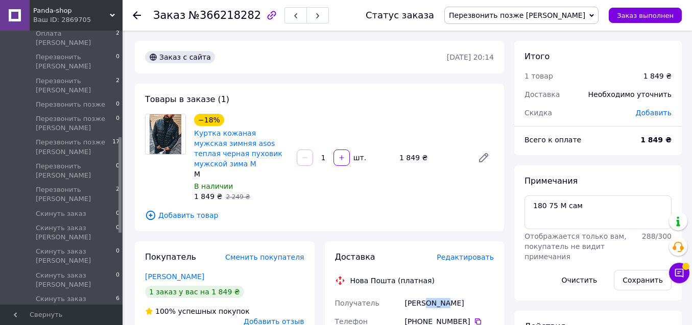
copy div "Назар"
click at [474, 318] on icon at bounding box center [478, 322] width 8 height 8
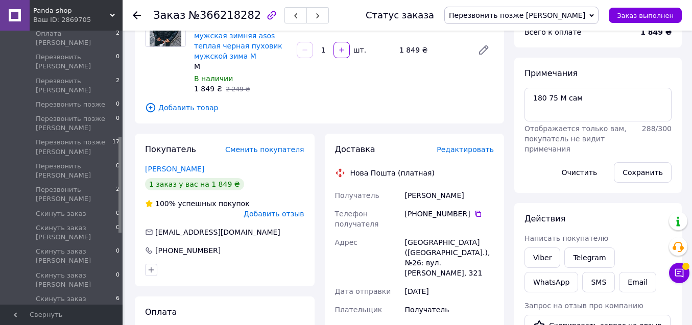
scroll to position [110, 0]
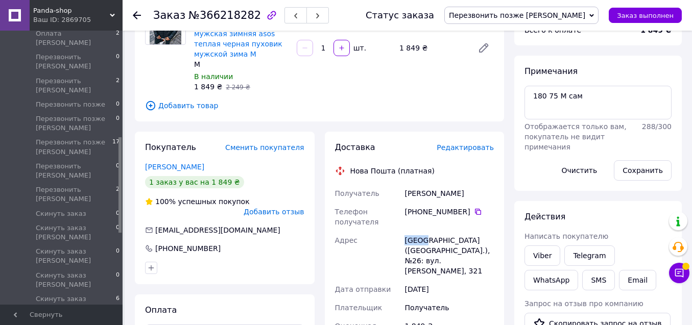
drag, startPoint x: 409, startPoint y: 230, endPoint x: 422, endPoint y: 230, distance: 12.3
click at [422, 231] on div "Львів (Львівська обл.), №26: вул. Тараса Шевченка, 321" at bounding box center [448, 255] width 93 height 49
copy div "Львів"
click at [574, 20] on span "Перезвонить позже [PERSON_NAME]" at bounding box center [521, 15] width 154 height 17
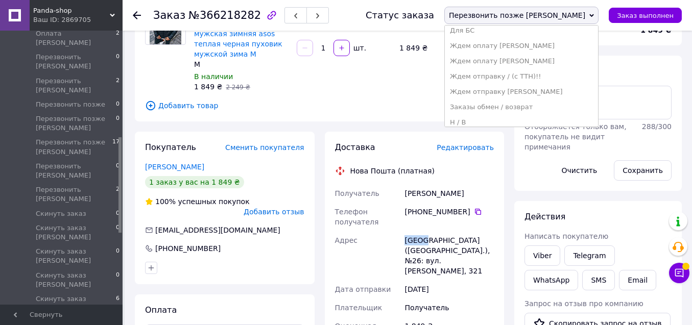
scroll to position [73, 0]
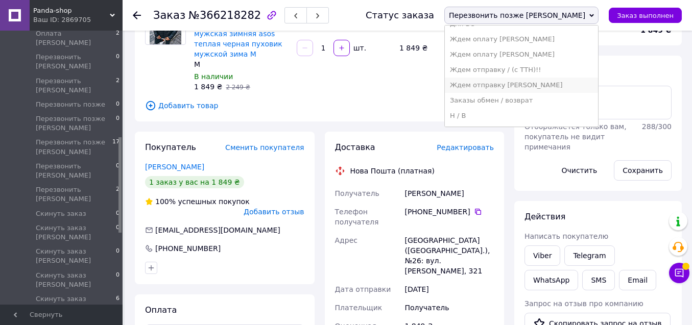
click at [568, 86] on li "Ждем отправку [PERSON_NAME]" at bounding box center [521, 85] width 153 height 15
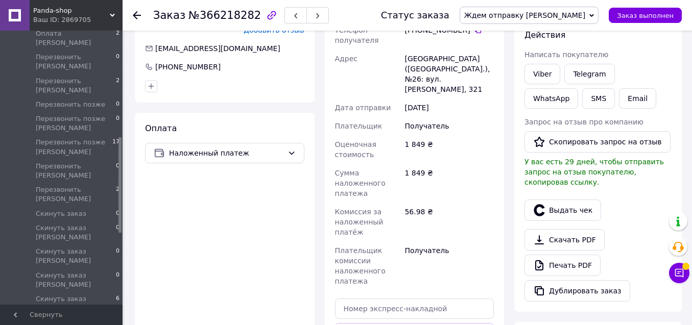
scroll to position [305, 0]
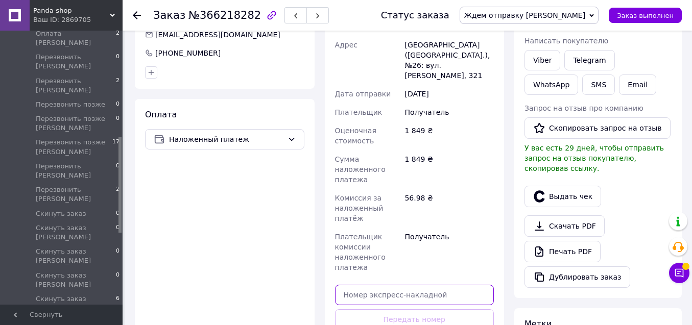
click at [446, 285] on input "text" at bounding box center [414, 295] width 159 height 20
paste input "20451269209566"
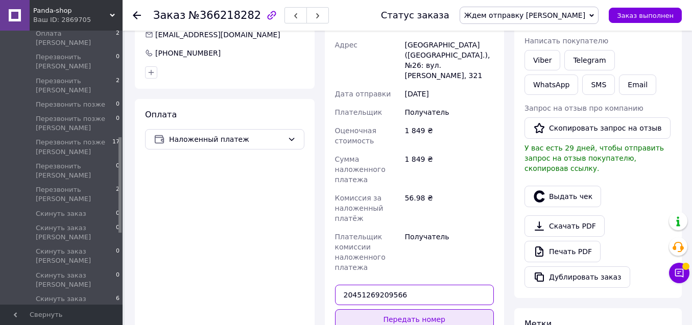
type input "20451269209566"
click at [448, 309] on button "Передать номер" at bounding box center [414, 319] width 159 height 20
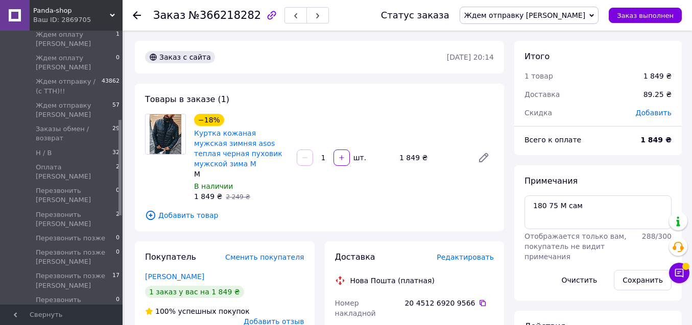
scroll to position [120, 0]
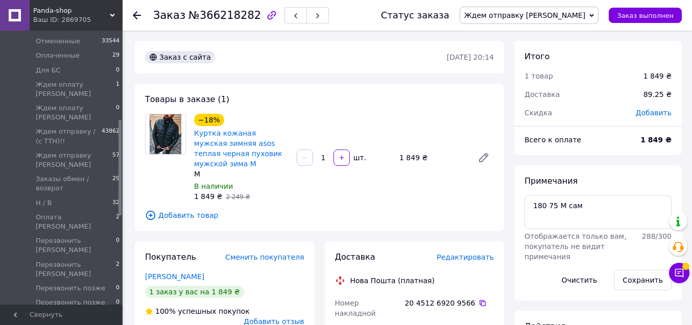
drag, startPoint x: 119, startPoint y: 157, endPoint x: 125, endPoint y: 95, distance: 62.5
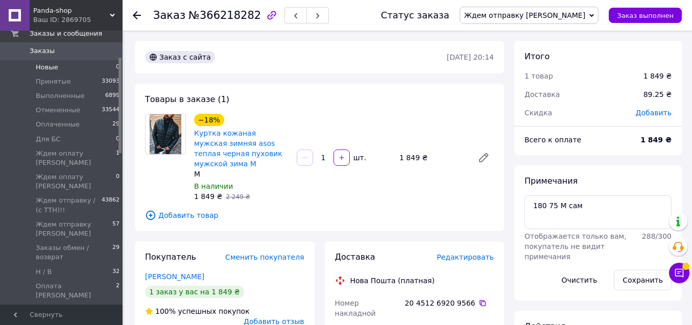
scroll to position [47, 0]
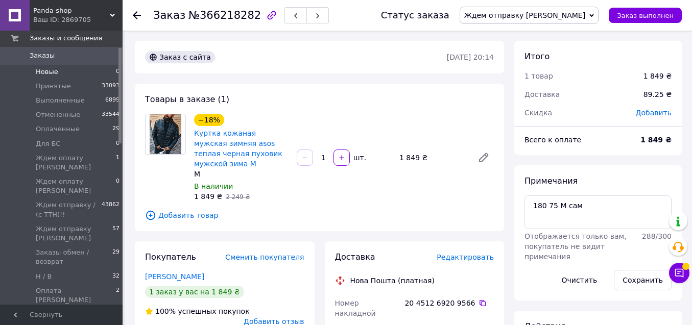
drag, startPoint x: 120, startPoint y: 98, endPoint x: 122, endPoint y: 72, distance: 25.6
click at [122, 72] on div "Главная Заказы и сообщения Заказы 0 Новые 0 Принятые 33093 Выполненные 6899 Отм…" at bounding box center [61, 168] width 123 height 274
click at [81, 55] on span "Заказы" at bounding box center [62, 55] width 65 height 9
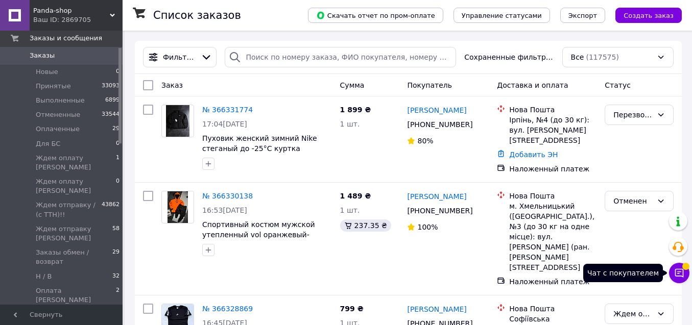
click at [676, 268] on icon at bounding box center [679, 273] width 10 height 10
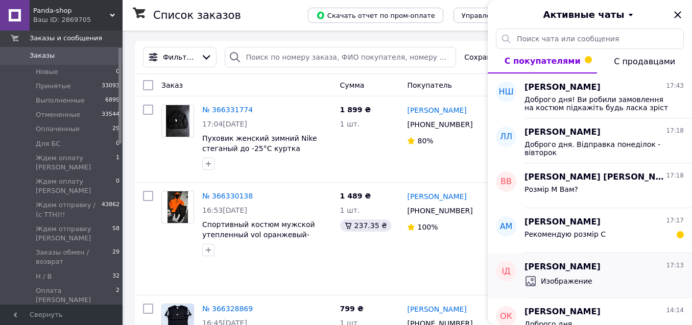
click at [589, 283] on div "Изображение" at bounding box center [603, 281] width 159 height 16
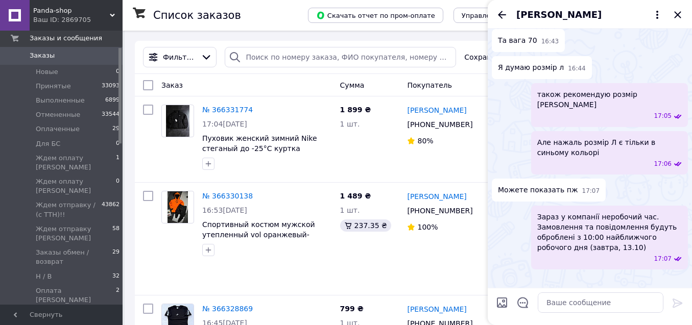
scroll to position [330, 0]
click at [678, 11] on icon "Закрыть" at bounding box center [677, 15] width 12 height 12
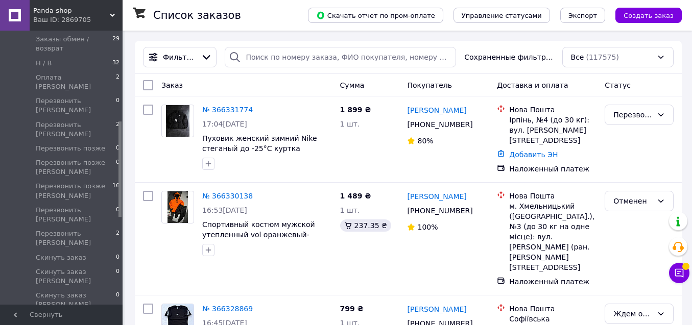
scroll to position [271, 0]
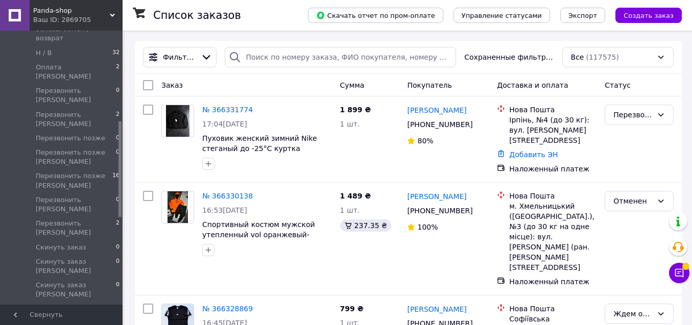
drag, startPoint x: 119, startPoint y: 51, endPoint x: 123, endPoint y: 129, distance: 77.7
click at [101, 219] on span "Перезвонить [PERSON_NAME]" at bounding box center [76, 228] width 80 height 18
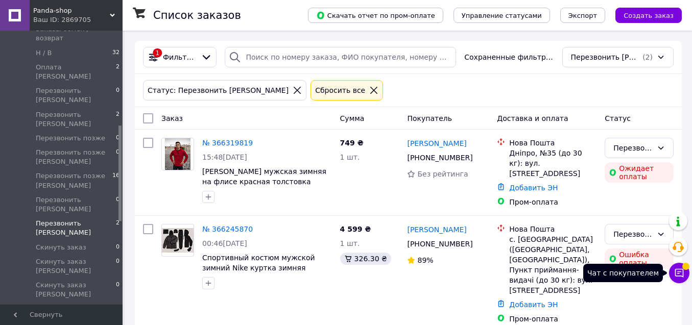
click at [685, 271] on button "Чат с покупателем" at bounding box center [679, 273] width 20 height 20
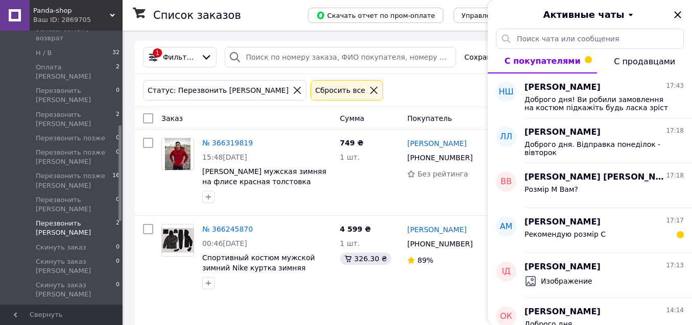
click at [678, 11] on icon "Закрыть" at bounding box center [677, 15] width 12 height 12
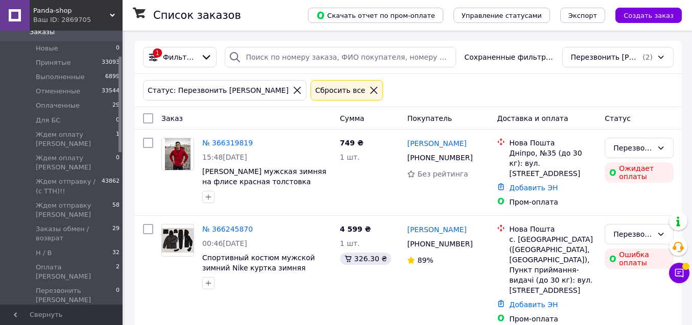
scroll to position [72, 0]
drag, startPoint x: 121, startPoint y: 144, endPoint x: 137, endPoint y: 78, distance: 68.4
click at [138, 78] on div "Panda-shop Ваш ID: 2869705 Сайт Panda-shop Кабинет покупателя Проверить состоян…" at bounding box center [346, 171] width 692 height 343
click at [72, 101] on span "Оплаченные" at bounding box center [58, 104] width 44 height 9
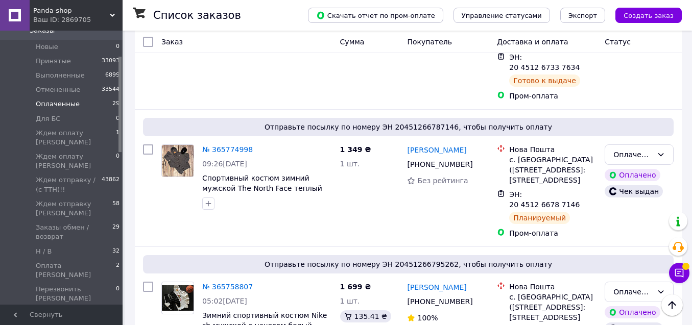
scroll to position [2229, 0]
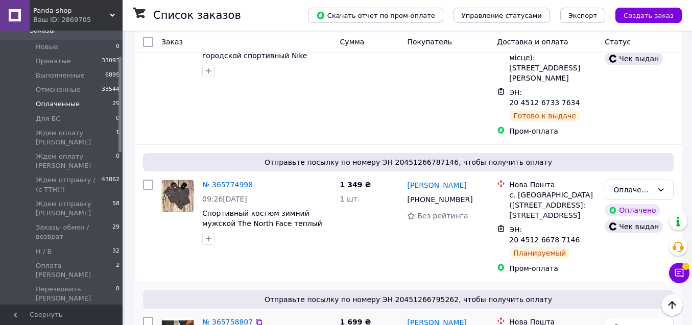
drag, startPoint x: 466, startPoint y: 177, endPoint x: 430, endPoint y: 174, distance: 36.4
click at [430, 316] on div "[PERSON_NAME]" at bounding box center [436, 322] width 61 height 13
copy link "Стефанов"
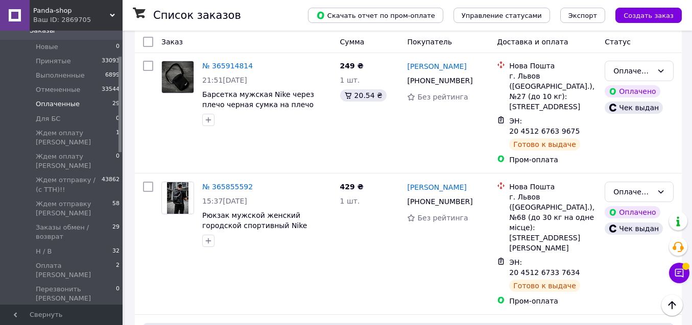
scroll to position [2062, 0]
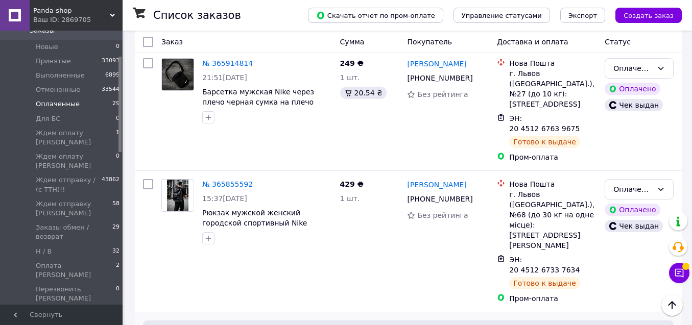
drag, startPoint x: 465, startPoint y: 205, endPoint x: 433, endPoint y: 207, distance: 32.3
copy link "Жидких"
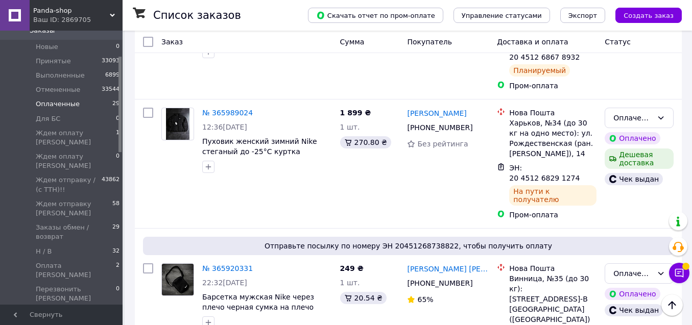
scroll to position [1702, 0]
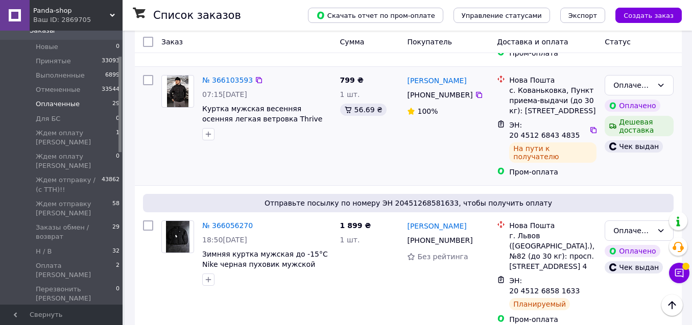
scroll to position [1190, 0]
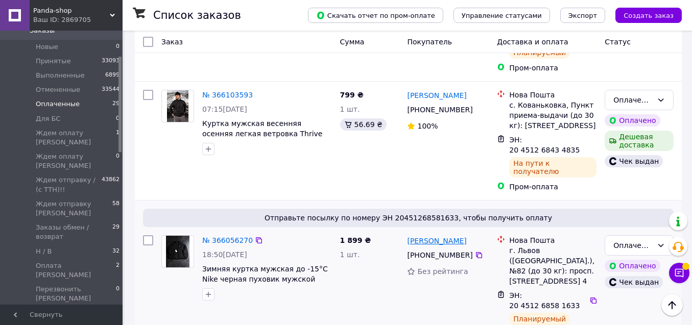
drag, startPoint x: 472, startPoint y: 181, endPoint x: 438, endPoint y: 181, distance: 33.7
click at [438, 234] on div "[PERSON_NAME]" at bounding box center [448, 240] width 84 height 13
copy link "Золотов"
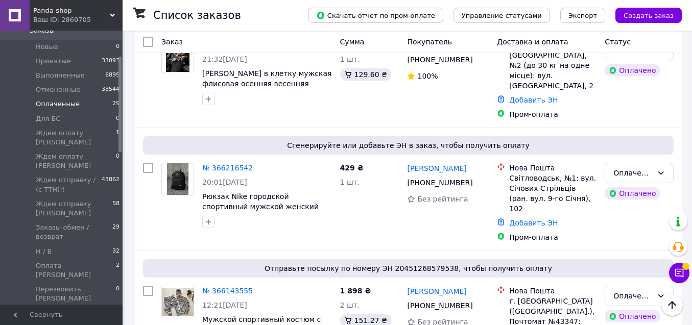
scroll to position [844, 0]
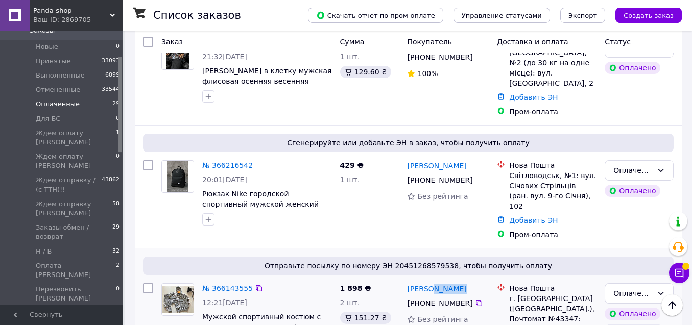
drag, startPoint x: 461, startPoint y: 248, endPoint x: 431, endPoint y: 245, distance: 29.8
click at [431, 282] on div "[PERSON_NAME]" at bounding box center [448, 288] width 84 height 13
copy link "Шелевій"
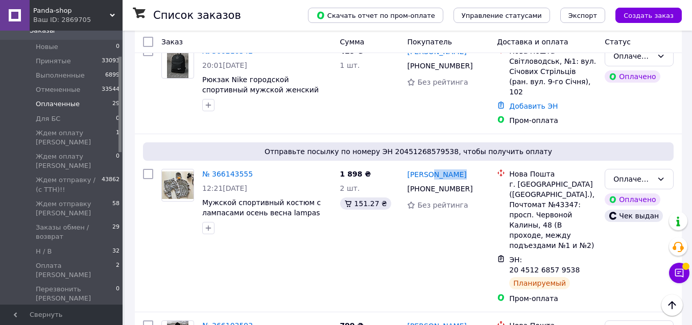
scroll to position [956, 0]
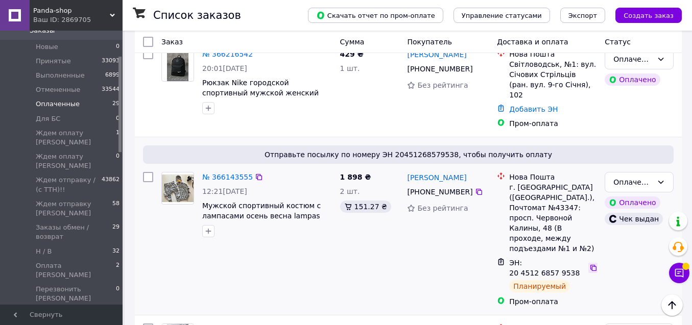
click at [592, 264] on icon at bounding box center [593, 268] width 8 height 8
drag, startPoint x: 463, startPoint y: 133, endPoint x: 430, endPoint y: 140, distance: 33.8
click at [433, 171] on div "[PERSON_NAME]" at bounding box center [448, 177] width 84 height 13
copy link "Шелевій"
click at [230, 173] on link "№ 366143555" at bounding box center [227, 177] width 51 height 8
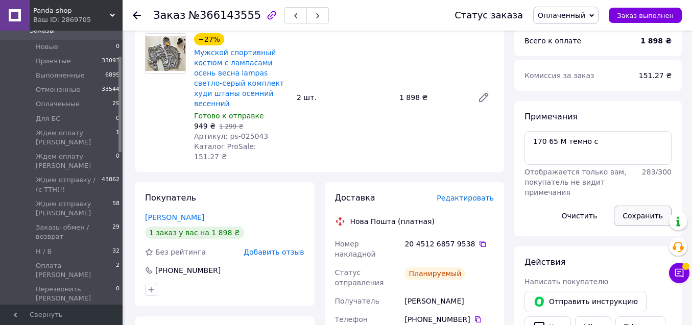
scroll to position [364, 0]
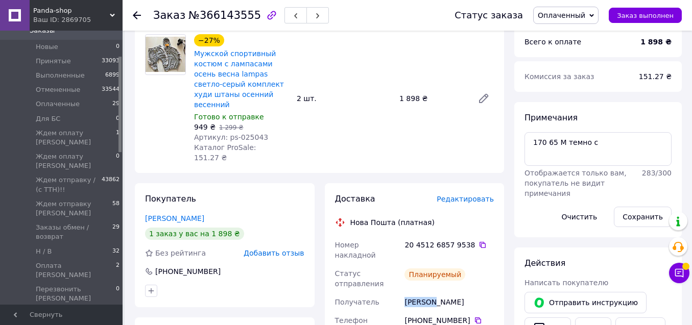
drag, startPoint x: 434, startPoint y: 273, endPoint x: 399, endPoint y: 271, distance: 35.3
copy div "Получатель Шелевій"
drag, startPoint x: 456, startPoint y: 273, endPoint x: 437, endPoint y: 272, distance: 19.4
click at [437, 293] on div "Шелевій Давид" at bounding box center [448, 302] width 93 height 18
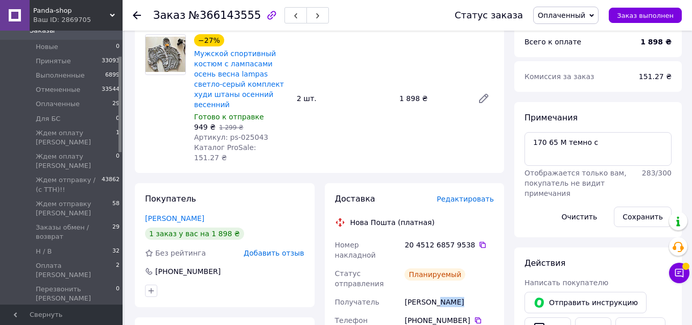
copy div "Давид"
click at [474, 317] on icon at bounding box center [478, 321] width 8 height 8
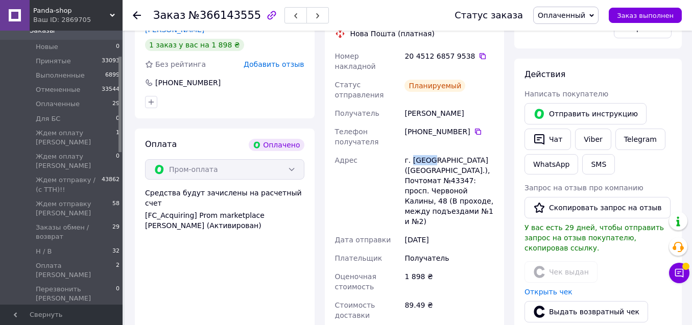
drag, startPoint x: 430, startPoint y: 129, endPoint x: 412, endPoint y: 127, distance: 18.5
click at [412, 151] on div "г. [GEOGRAPHIC_DATA] ([GEOGRAPHIC_DATA].), Почтомат №43347: просп. Червоной Кал…" at bounding box center [448, 191] width 93 height 80
drag, startPoint x: 470, startPoint y: 137, endPoint x: 450, endPoint y: 140, distance: 20.6
click at [450, 151] on div "г. [GEOGRAPHIC_DATA] ([GEOGRAPHIC_DATA].), Почтомат №43347: просп. Червоной Кал…" at bounding box center [448, 191] width 93 height 80
click at [479, 52] on icon at bounding box center [482, 56] width 8 height 8
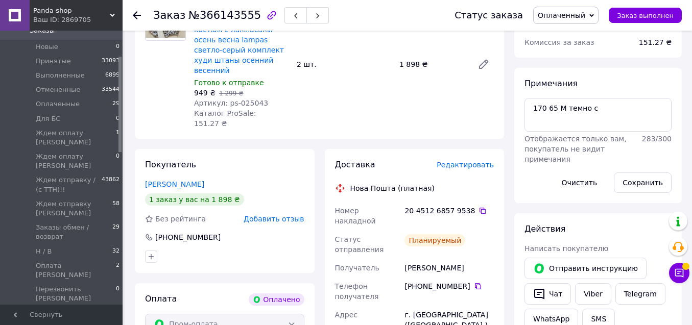
scroll to position [399, 0]
click at [462, 258] on div "Шелевій Давид" at bounding box center [448, 267] width 93 height 18
drag, startPoint x: 463, startPoint y: 238, endPoint x: 400, endPoint y: 231, distance: 63.7
click at [63, 37] on link "Заказы 0" at bounding box center [63, 30] width 126 height 17
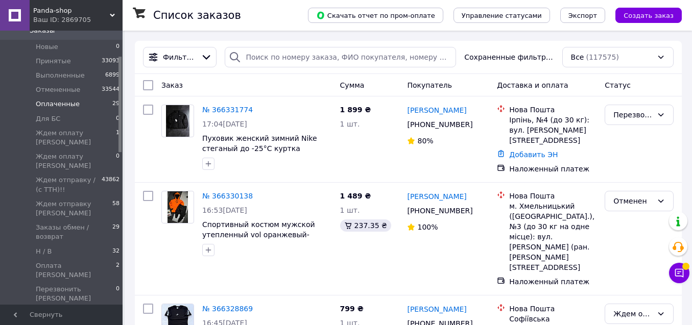
click at [78, 103] on li "Оплаченные 29" at bounding box center [63, 104] width 126 height 14
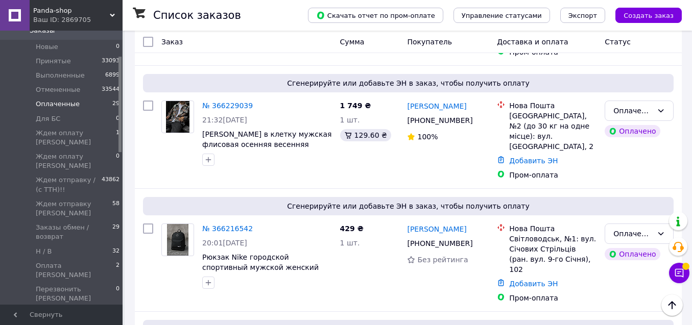
scroll to position [784, 0]
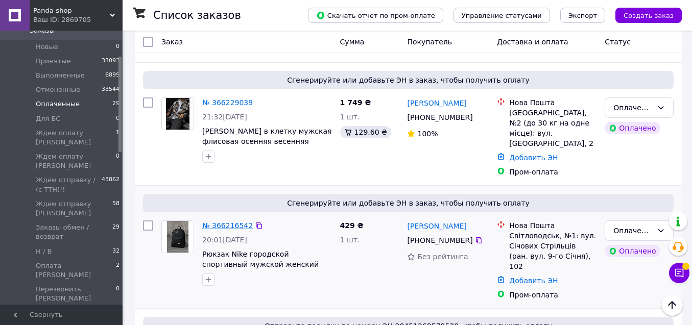
click at [226, 222] on link "№ 366216542" at bounding box center [227, 226] width 51 height 8
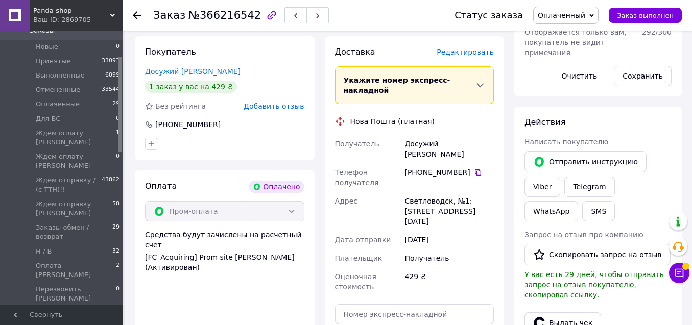
scroll to position [471, 0]
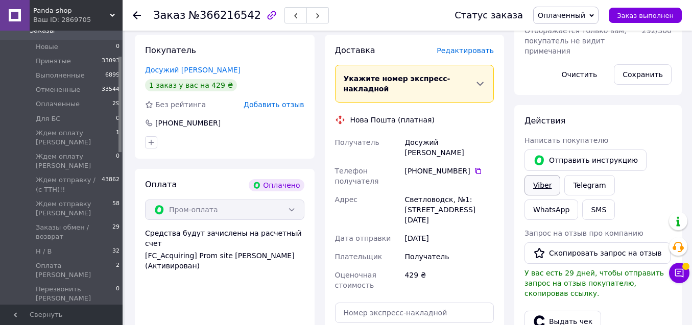
click at [545, 178] on link "Viber" at bounding box center [542, 185] width 36 height 20
click at [66, 31] on span "Заказы" at bounding box center [62, 30] width 65 height 9
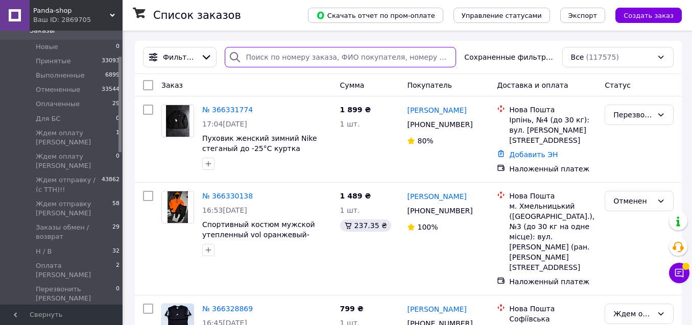
click at [281, 55] on input "search" at bounding box center [340, 57] width 231 height 20
paste input "+380505642926"
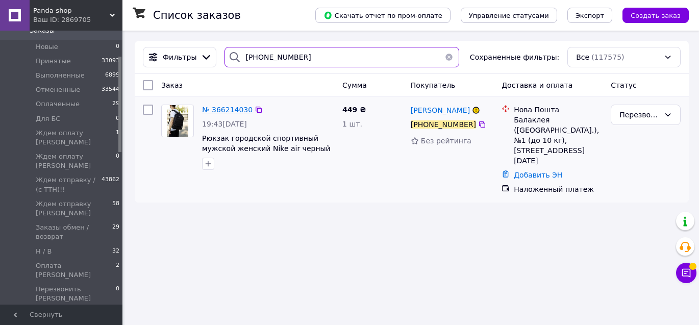
type input "+380505642926"
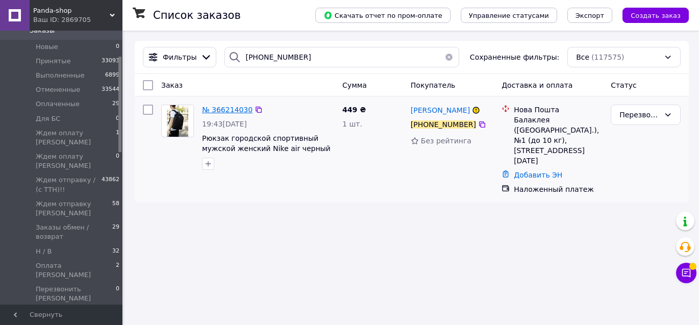
click at [232, 107] on span "№ 366214030" at bounding box center [227, 110] width 51 height 8
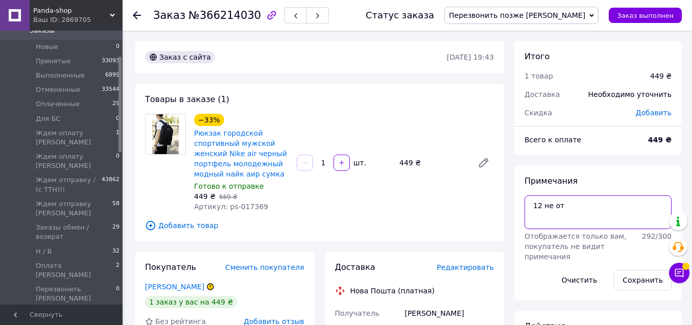
drag, startPoint x: 552, startPoint y: 199, endPoint x: 510, endPoint y: 203, distance: 42.6
type textarea "черн"
click at [645, 274] on button "Сохранить" at bounding box center [643, 280] width 58 height 20
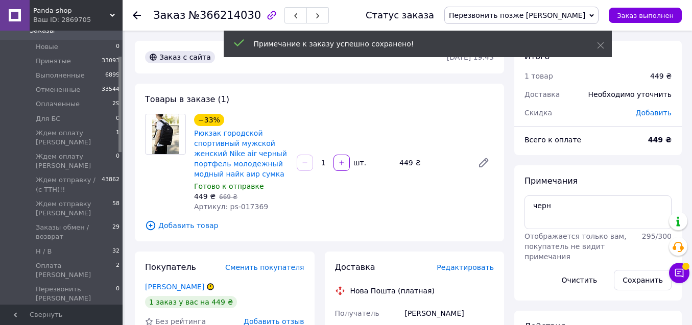
click at [555, 15] on span "Перезвонить позже [PERSON_NAME]" at bounding box center [517, 15] width 136 height 8
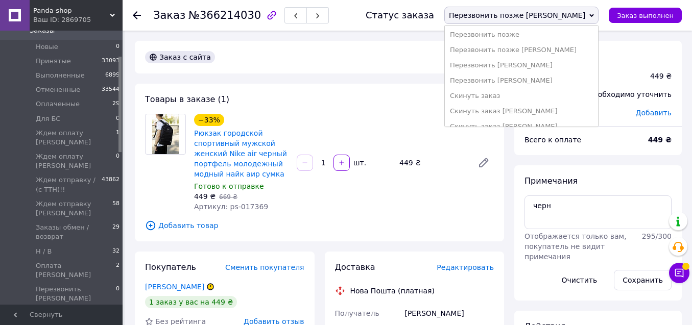
scroll to position [256, 0]
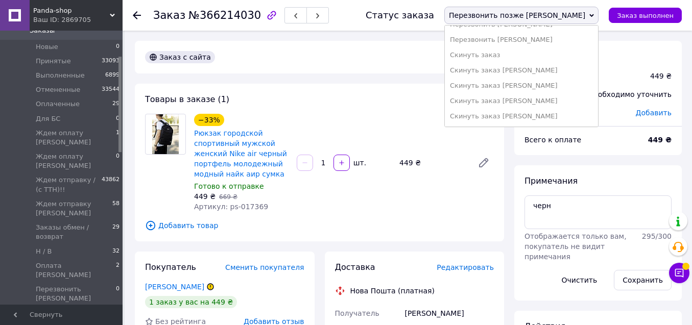
click at [566, 112] on li "Скинуть заказ [PERSON_NAME]" at bounding box center [521, 116] width 153 height 15
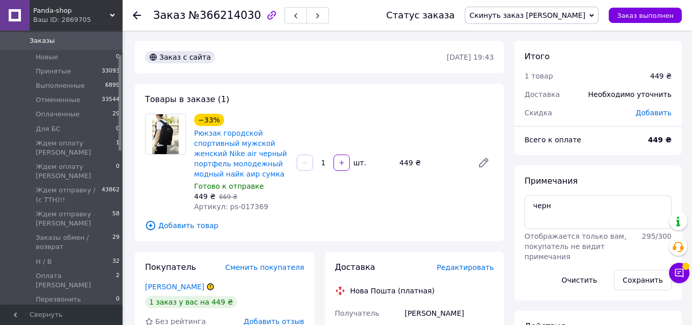
scroll to position [0, 0]
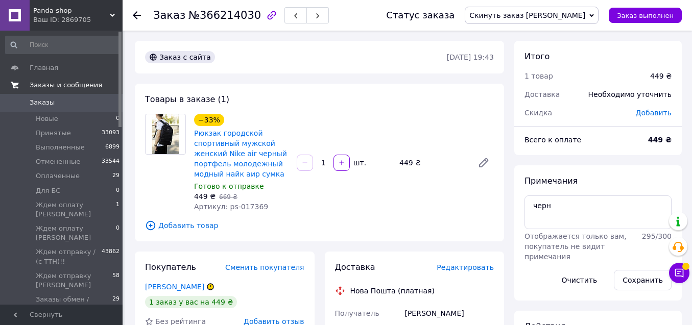
drag, startPoint x: 119, startPoint y: 144, endPoint x: 111, endPoint y: 90, distance: 54.8
click at [92, 98] on span "Заказы" at bounding box center [62, 102] width 65 height 9
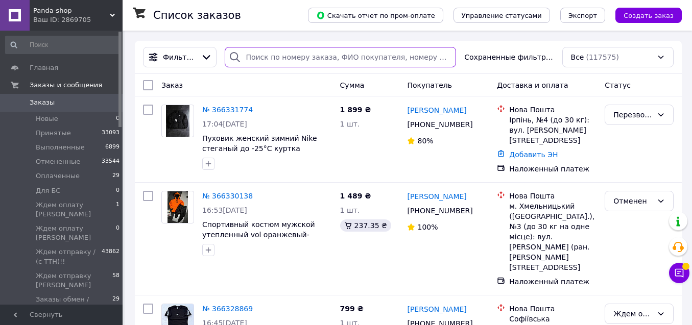
click at [272, 58] on input "search" at bounding box center [340, 57] width 231 height 20
paste input "+380988687512"
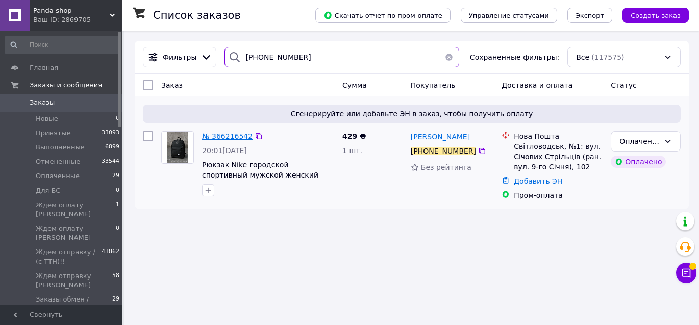
type input "+380988687512"
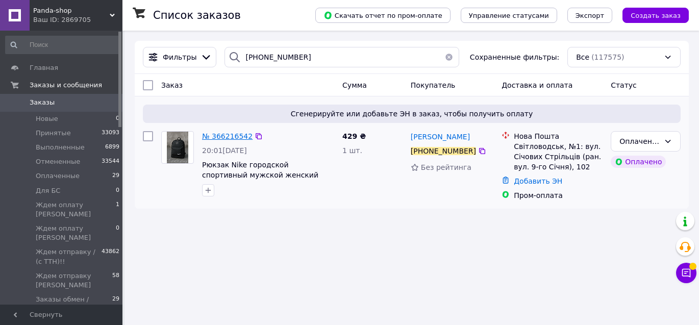
click at [225, 136] on span "№ 366216542" at bounding box center [227, 136] width 51 height 8
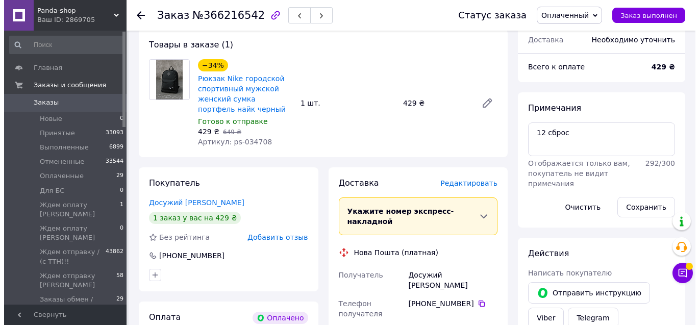
scroll to position [342, 0]
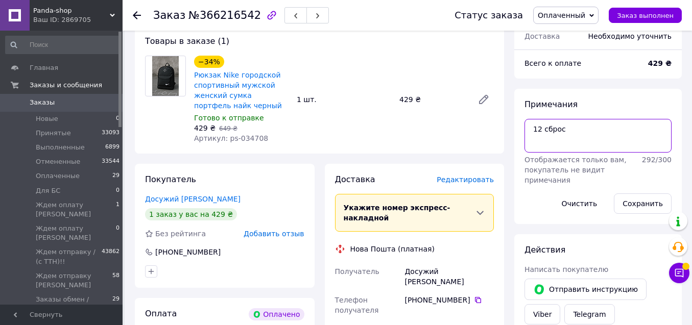
drag, startPoint x: 577, startPoint y: 120, endPoint x: 509, endPoint y: 114, distance: 68.6
type textarea "черн"
click at [654, 194] on button "Сохранить" at bounding box center [643, 204] width 58 height 20
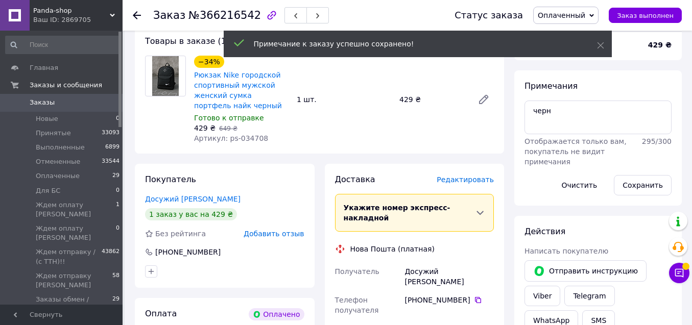
click at [467, 176] on span "Редактировать" at bounding box center [465, 180] width 57 height 8
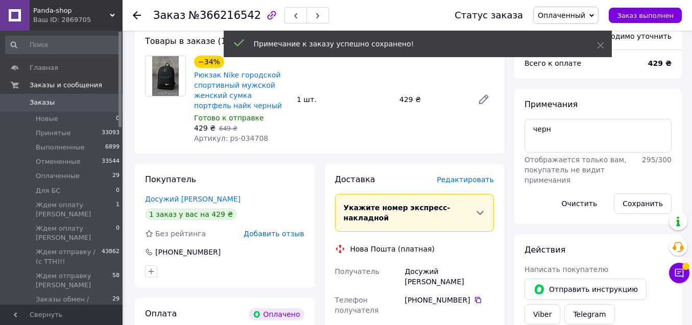
click at [482, 176] on span "Редактировать" at bounding box center [465, 180] width 57 height 8
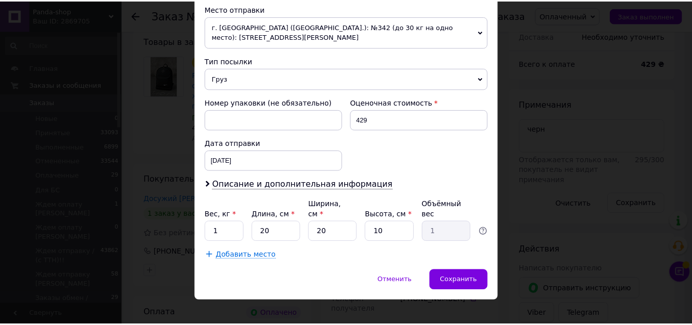
scroll to position [363, 0]
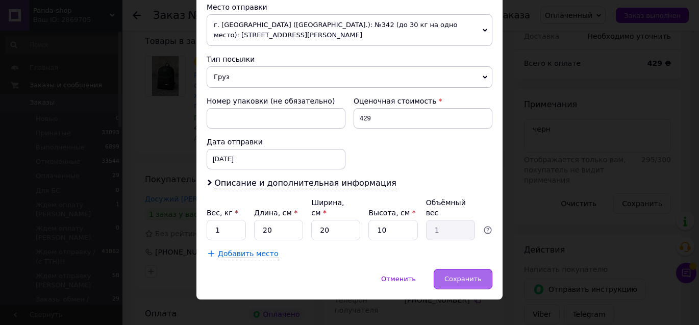
click at [458, 273] on div "Сохранить" at bounding box center [463, 279] width 59 height 20
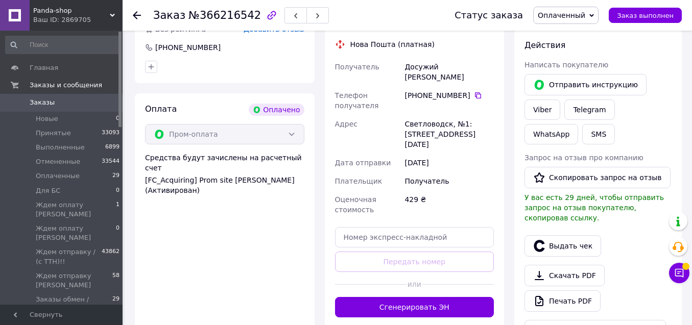
scroll to position [559, 0]
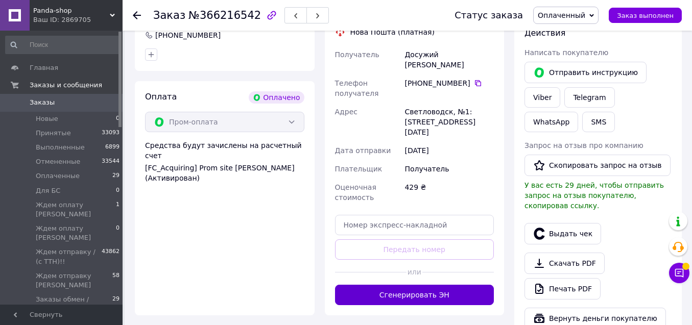
click at [416, 285] on button "Сгенерировать ЭН" at bounding box center [414, 295] width 159 height 20
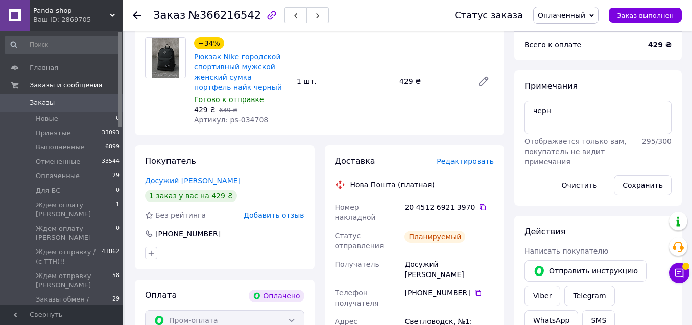
scroll to position [361, 0]
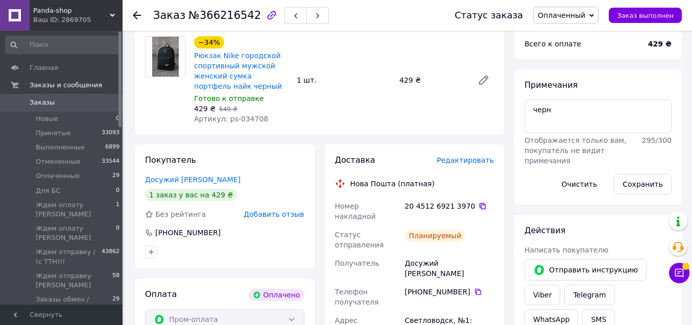
click at [478, 202] on icon at bounding box center [482, 206] width 8 height 8
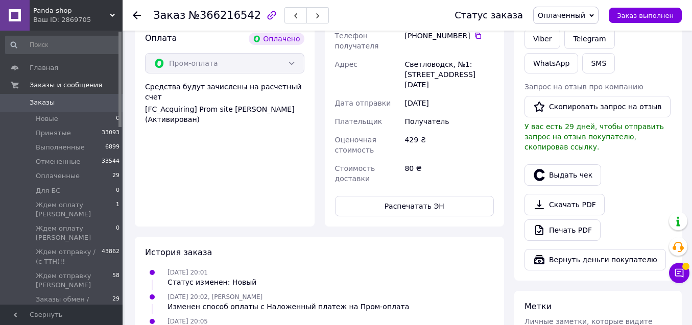
scroll to position [617, 0]
click at [577, 173] on button "Выдать чек" at bounding box center [562, 175] width 77 height 21
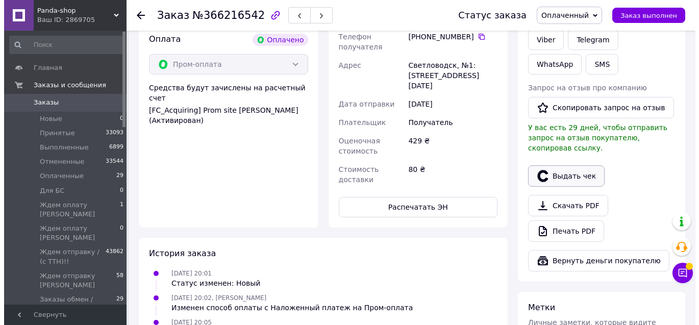
scroll to position [0, 0]
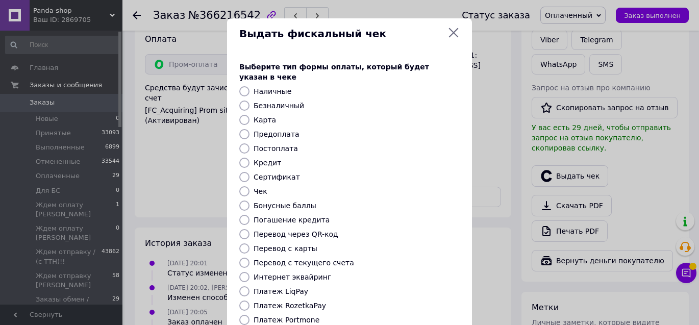
click at [300, 302] on label "Платеж RozetkaPay" at bounding box center [290, 306] width 72 height 8
click at [250, 301] on input "Платеж RozetkaPay" at bounding box center [244, 306] width 10 height 10
radio input "true"
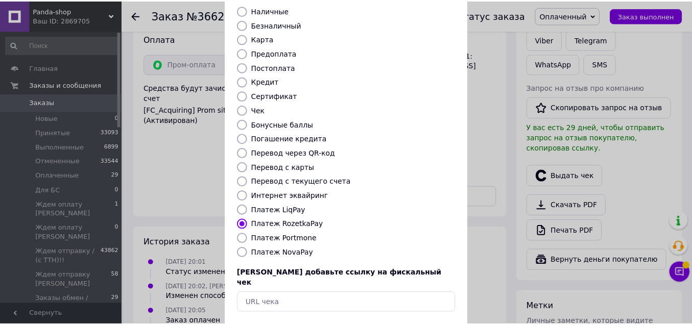
scroll to position [82, 0]
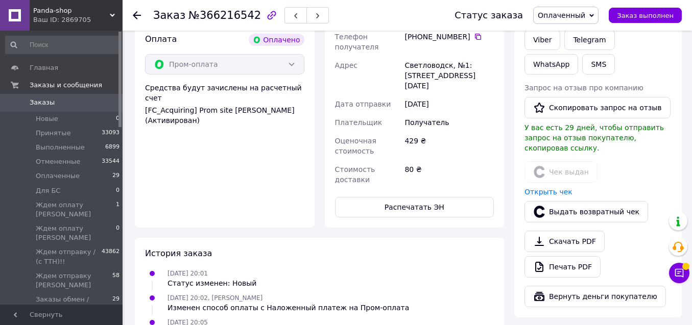
click at [92, 97] on link "Заказы 0" at bounding box center [63, 102] width 126 height 17
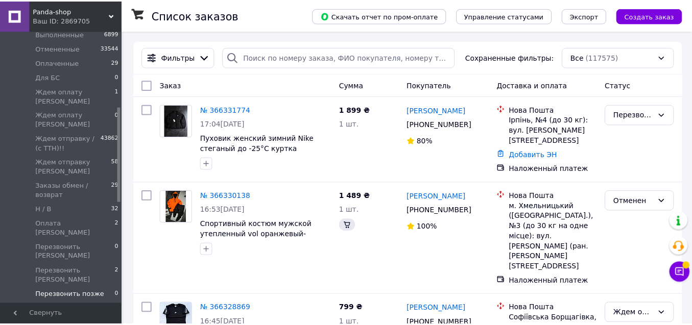
scroll to position [222, 0]
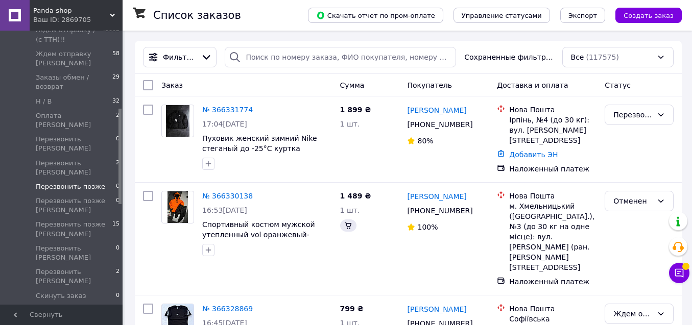
drag, startPoint x: 119, startPoint y: 77, endPoint x: 122, endPoint y: 154, distance: 77.1
click at [122, 154] on div "Главная Заказы и сообщения Заказы 0 Новые 0 Принятые 33093 Выполненные 6899 Отм…" at bounding box center [61, 168] width 123 height 274
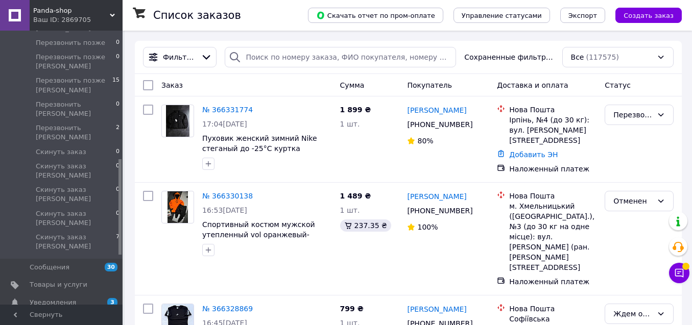
drag, startPoint x: 120, startPoint y: 140, endPoint x: 123, endPoint y: 190, distance: 50.1
click at [89, 294] on link "Уведомления 3 0" at bounding box center [63, 302] width 126 height 17
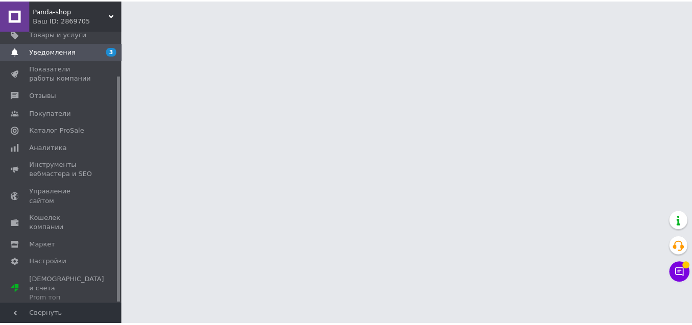
scroll to position [53, 0]
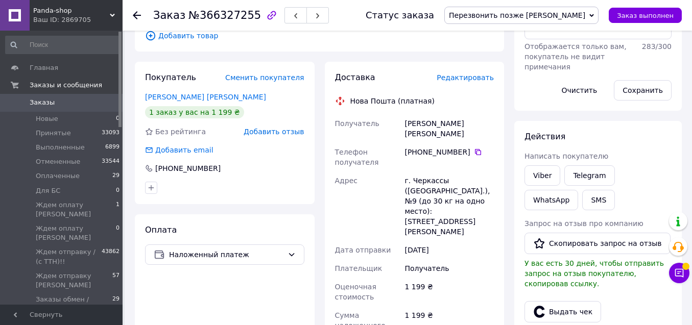
scroll to position [189, 0]
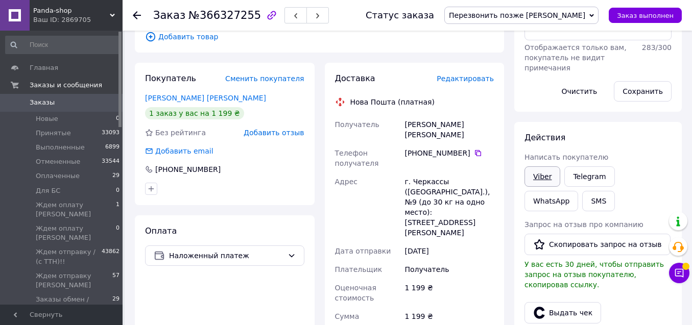
click at [549, 180] on link "Viber" at bounding box center [542, 176] width 36 height 20
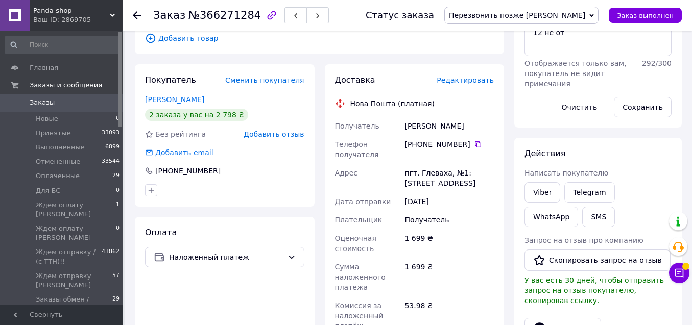
scroll to position [179, 0]
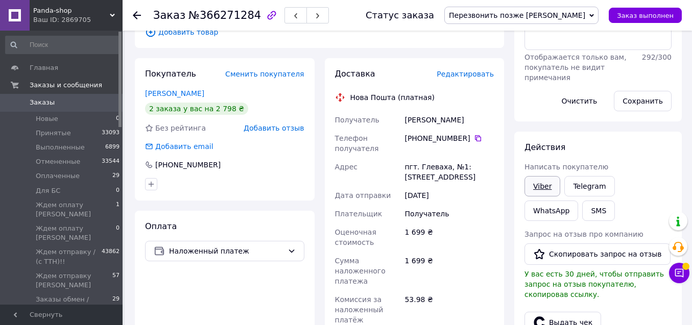
click at [550, 185] on link "Viber" at bounding box center [542, 186] width 36 height 20
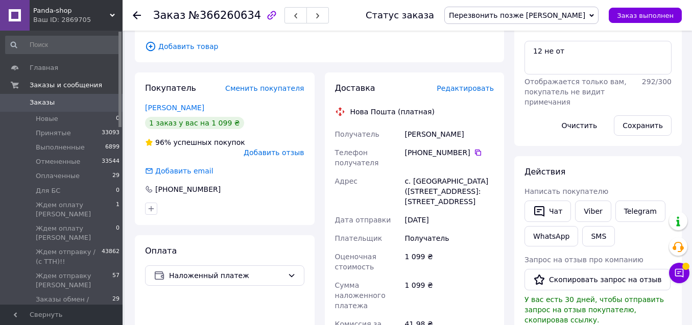
scroll to position [195, 0]
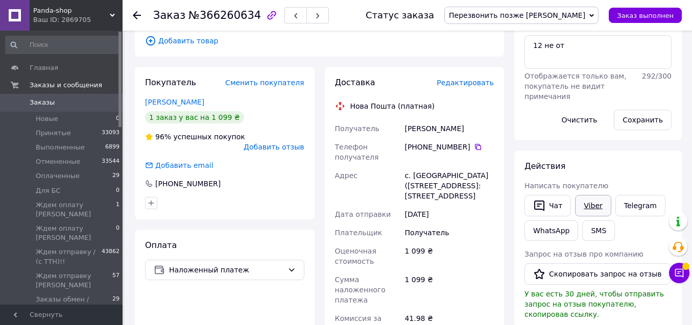
click at [595, 204] on link "Viber" at bounding box center [593, 205] width 36 height 21
click at [559, 205] on button "Чат" at bounding box center [547, 205] width 46 height 21
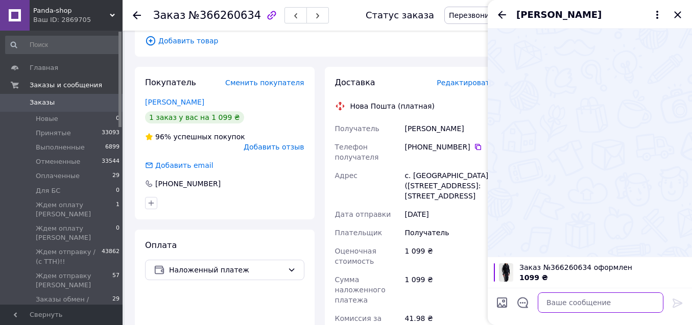
click at [561, 302] on textarea at bounding box center [601, 303] width 126 height 20
paste textarea "Доброго дня! Ви робили замовлення на куртку підкажіть будь ласка зріст та вагу?"
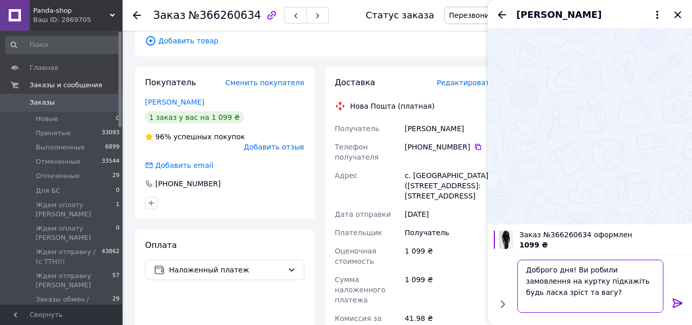
drag, startPoint x: 557, startPoint y: 282, endPoint x: 541, endPoint y: 281, distance: 16.3
click at [541, 281] on textarea "Доброго дня! Ви робили замовлення на куртку підкажіть будь ласка зріст та вагу?" at bounding box center [590, 286] width 146 height 53
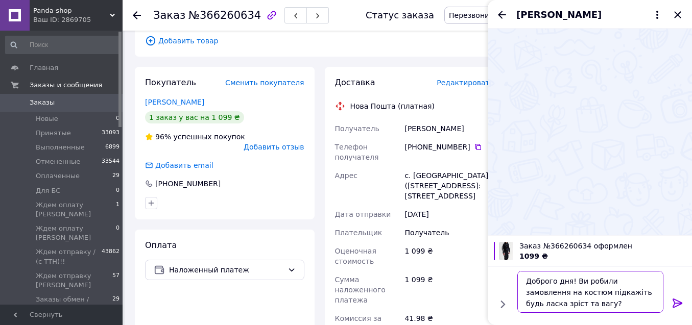
type textarea "Доброго дня! Ви робили замовлення на костюм підкажіть будь ласка зріст та вагу?"
click at [675, 306] on icon at bounding box center [677, 303] width 10 height 9
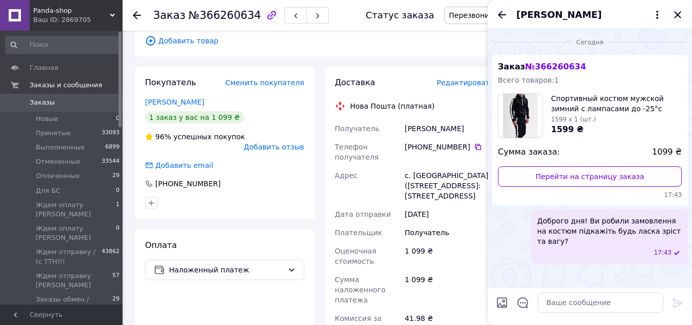
click at [676, 18] on icon "Закрыть" at bounding box center [677, 15] width 12 height 12
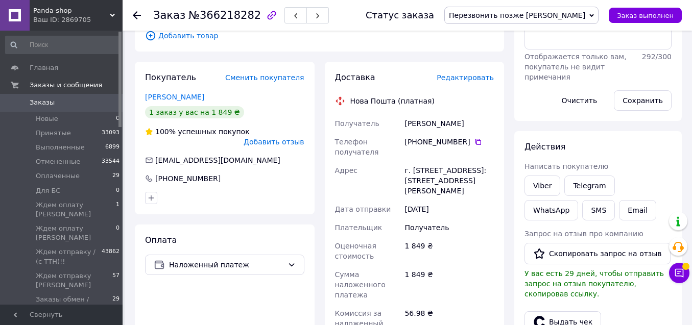
scroll to position [178, 0]
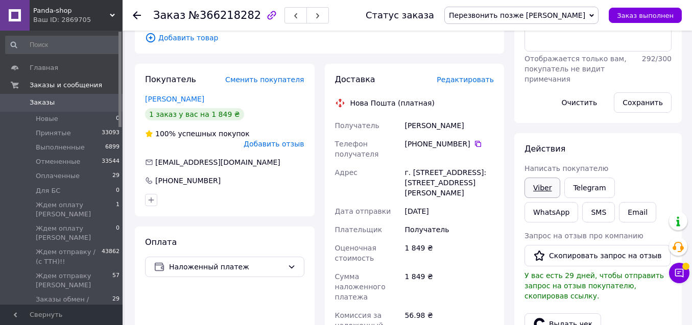
click at [542, 190] on link "Viber" at bounding box center [542, 188] width 36 height 20
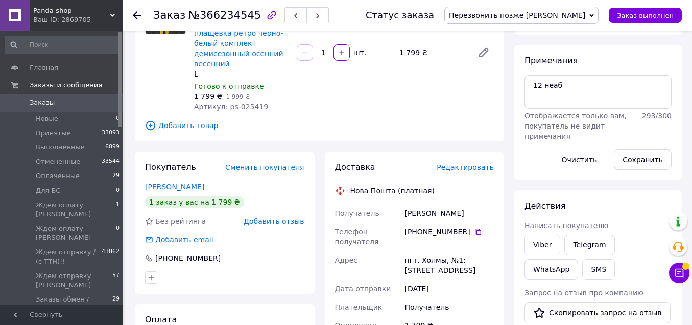
scroll to position [122, 0]
click at [544, 244] on link "Viber" at bounding box center [542, 244] width 36 height 20
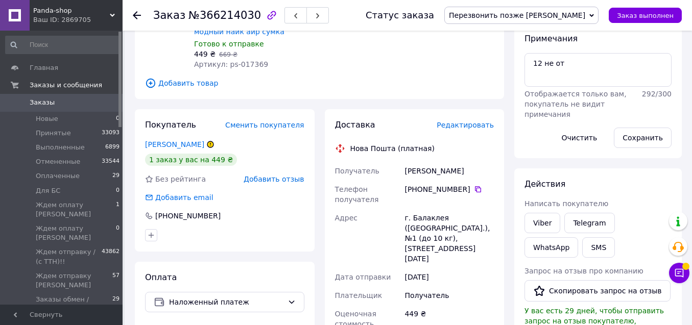
scroll to position [152, 0]
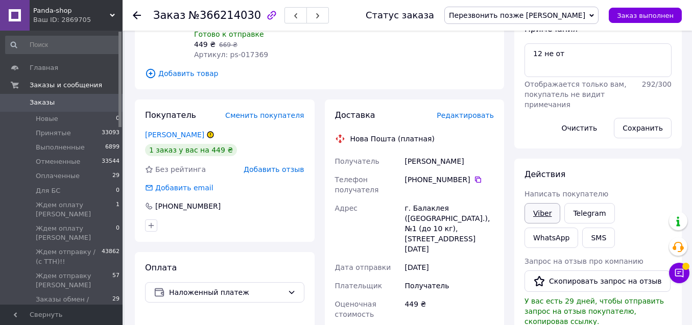
click at [552, 209] on link "Viber" at bounding box center [542, 213] width 36 height 20
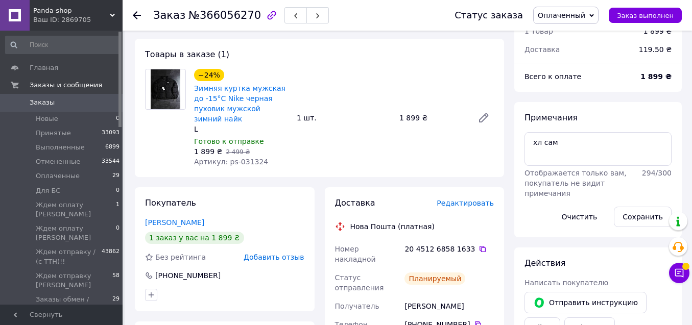
scroll to position [372, 0]
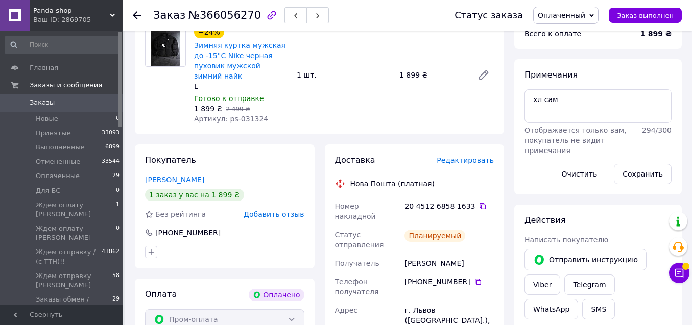
drag, startPoint x: 403, startPoint y: 232, endPoint x: 467, endPoint y: 234, distance: 64.4
click at [471, 254] on div "Золотов Максим" at bounding box center [448, 263] width 93 height 18
copy div "Золотов Максим"
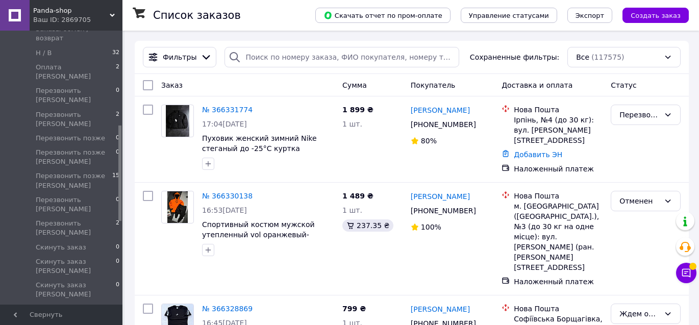
drag, startPoint x: 119, startPoint y: 38, endPoint x: 126, endPoint y: 132, distance: 93.7
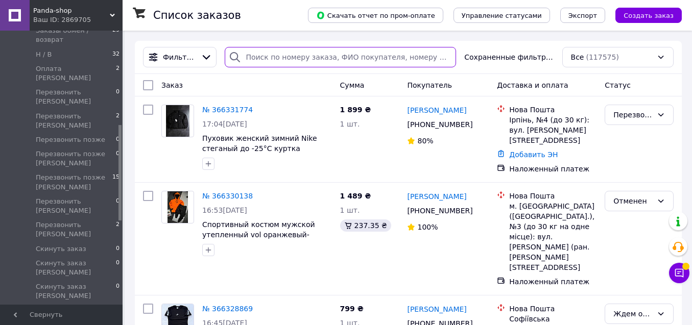
click at [351, 58] on input "search" at bounding box center [340, 57] width 231 height 20
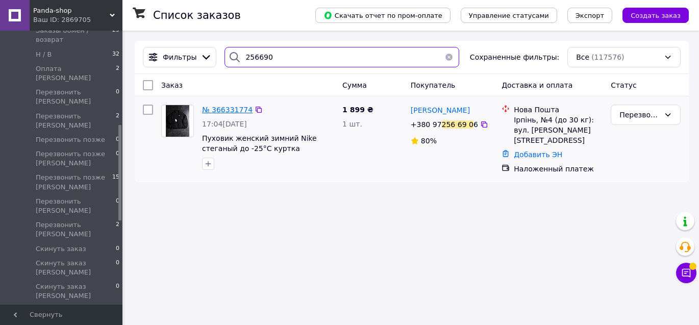
type input "256690"
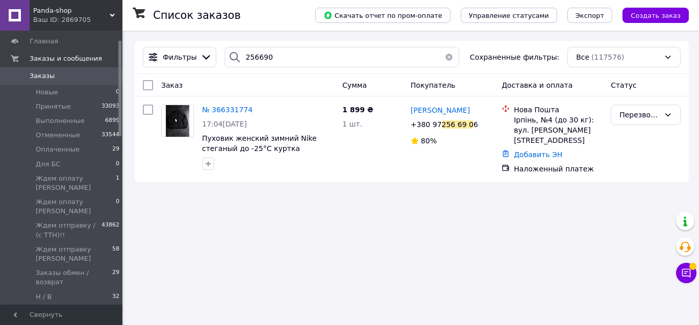
drag, startPoint x: 119, startPoint y: 161, endPoint x: 116, endPoint y: 77, distance: 84.3
click at [124, 77] on div "Panda-shop Ваш ID: 2869705 Сайт Panda-shop Кабинет покупателя Проверить состоян…" at bounding box center [349, 162] width 699 height 325
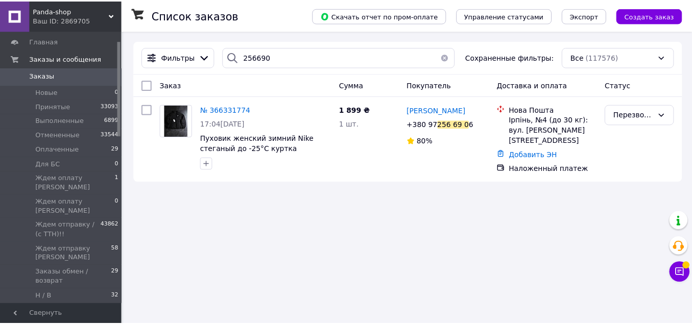
scroll to position [28, 0]
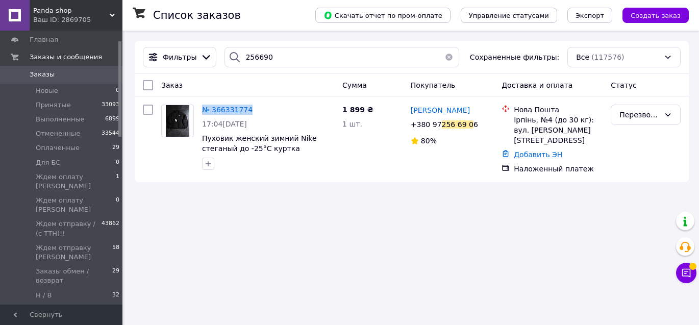
click at [93, 75] on span "Заказы" at bounding box center [62, 74] width 65 height 9
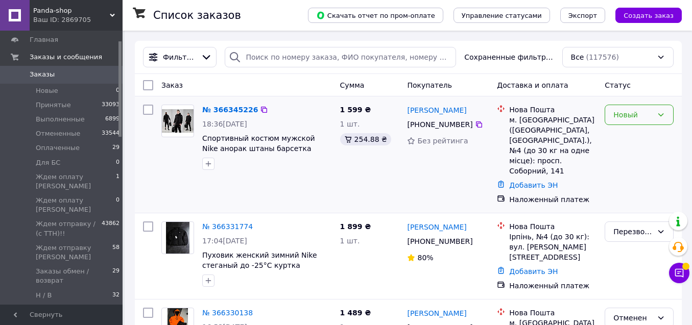
click at [618, 115] on div "Новый" at bounding box center [632, 114] width 39 height 11
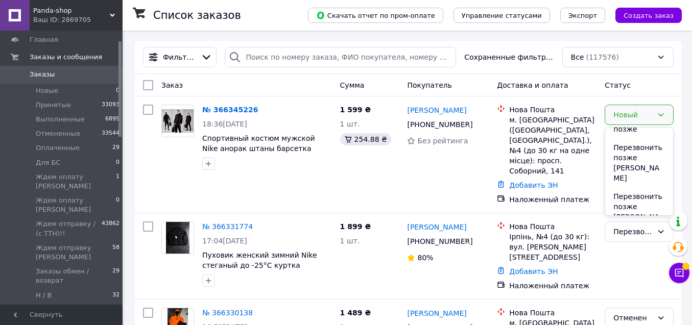
click at [633, 275] on li "Перезвонить [PERSON_NAME]" at bounding box center [639, 294] width 68 height 39
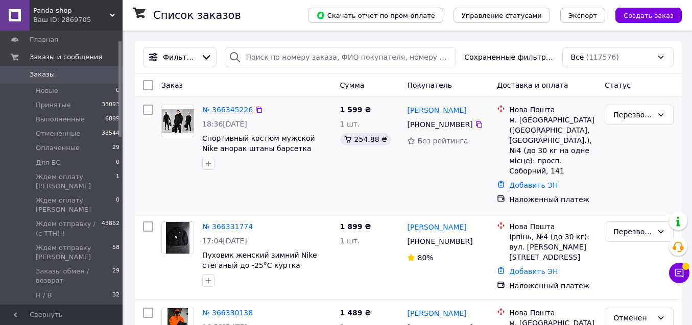
click at [222, 106] on link "№ 366345226" at bounding box center [227, 110] width 51 height 8
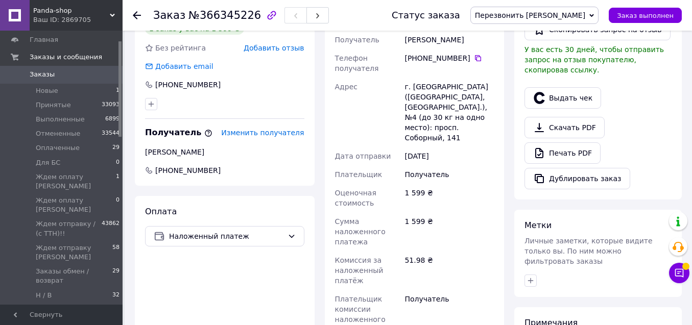
scroll to position [333, 0]
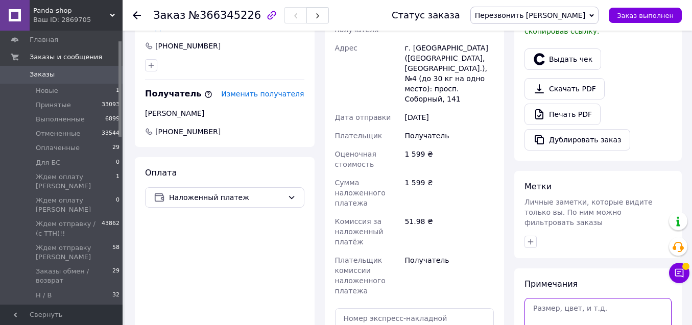
click at [555, 307] on textarea at bounding box center [597, 315] width 147 height 34
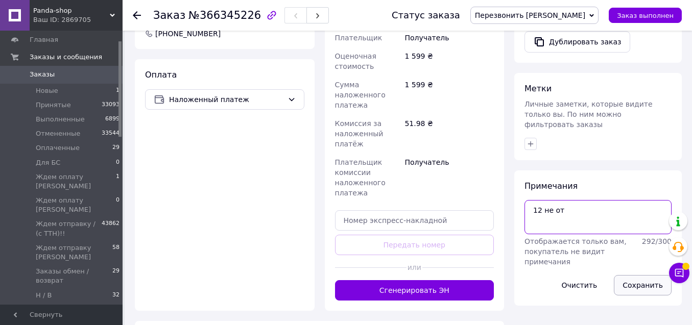
type textarea "12 не от"
click at [641, 275] on button "Сохранить" at bounding box center [643, 285] width 58 height 20
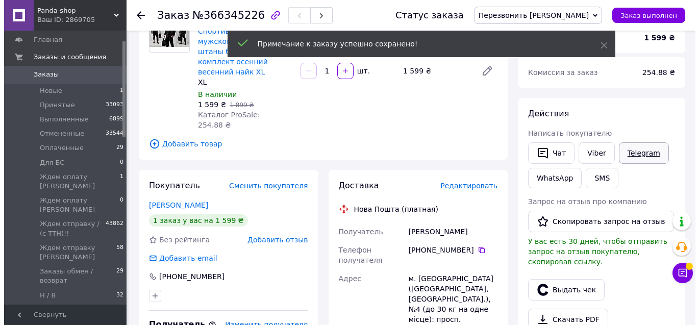
scroll to position [103, 0]
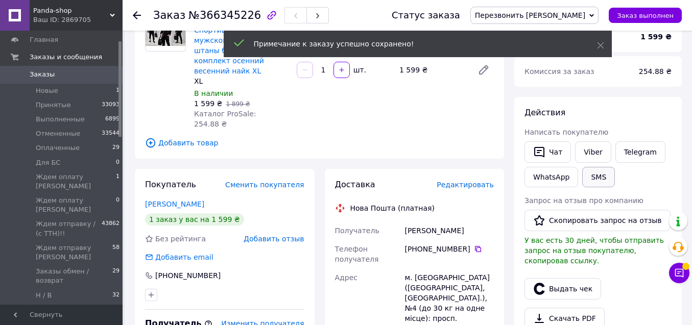
click at [599, 182] on button "SMS" at bounding box center [598, 177] width 33 height 20
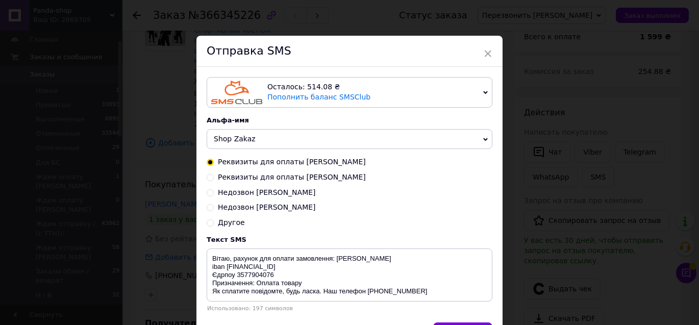
click at [248, 205] on span "Недозвон Таня" at bounding box center [267, 207] width 98 height 8
click at [214, 205] on input "Недозвон Таня" at bounding box center [210, 206] width 7 height 7
radio input "true"
radio input "false"
type textarea "Добрий день! Не змогли додзвонитися для підтвердження замовлення. Передзвоніть …"
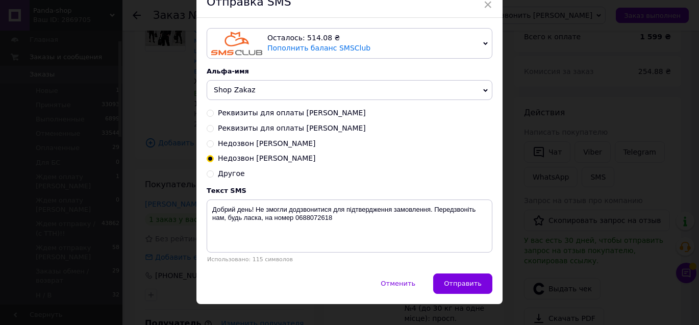
scroll to position [64, 0]
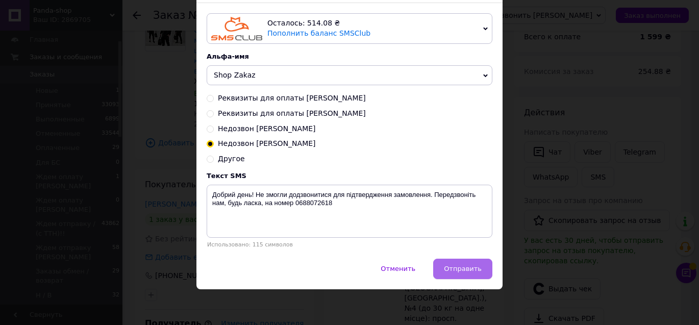
click at [444, 263] on button "Отправить" at bounding box center [462, 269] width 59 height 20
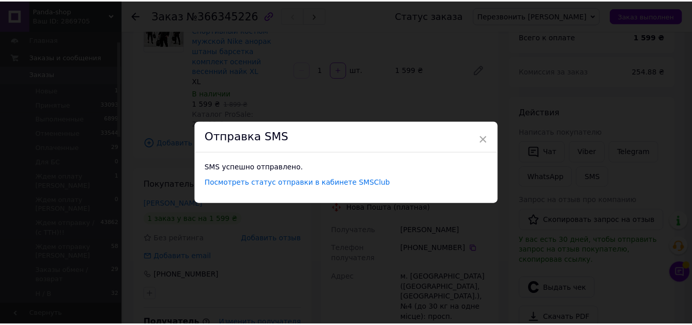
scroll to position [0, 0]
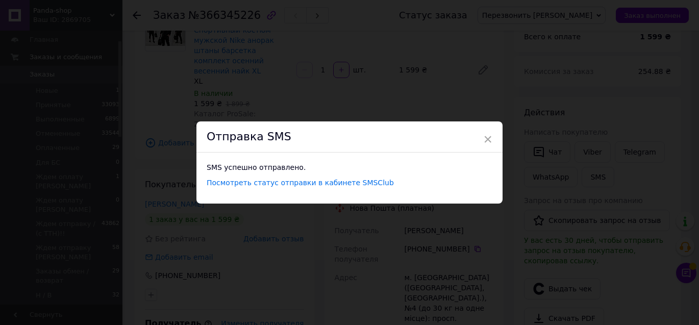
click at [492, 142] on div "Отправка SMS" at bounding box center [350, 137] width 306 height 31
click at [487, 137] on span "×" at bounding box center [487, 139] width 9 height 17
click at [484, 136] on span "×" at bounding box center [484, 139] width 9 height 17
click at [483, 136] on span "×" at bounding box center [484, 139] width 9 height 17
click at [480, 138] on span "×" at bounding box center [484, 139] width 9 height 17
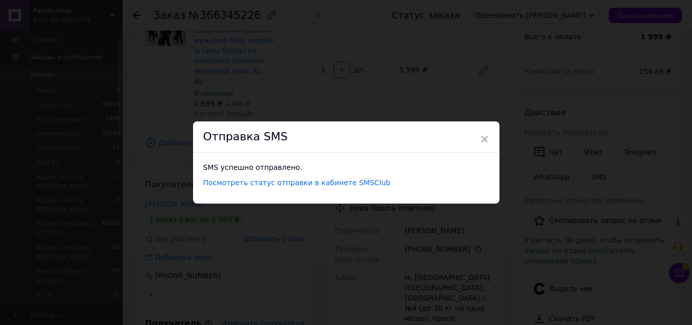
drag, startPoint x: 479, startPoint y: 138, endPoint x: 486, endPoint y: 96, distance: 42.4
click at [480, 138] on span "×" at bounding box center [484, 139] width 9 height 17
click at [485, 95] on div "× Отправка SMS SMS успешно отправлено. Посмотреть статус отправки в кабинете SM…" at bounding box center [346, 162] width 692 height 325
click at [478, 88] on div "× Отправка SMS SMS успешно отправлено. Посмотреть статус отправки в кабинете SM…" at bounding box center [346, 162] width 692 height 325
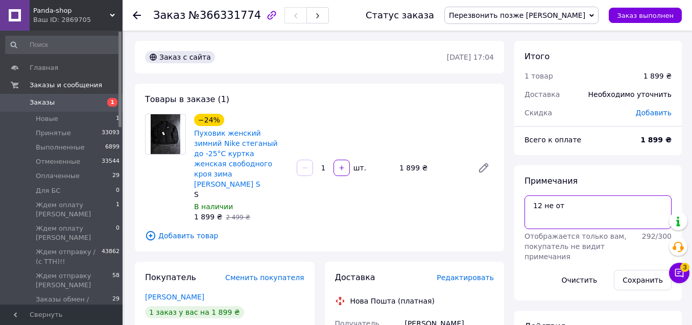
drag, startPoint x: 582, startPoint y: 200, endPoint x: 564, endPoint y: 209, distance: 19.9
click at [564, 209] on textarea "12 не от" at bounding box center [597, 213] width 147 height 34
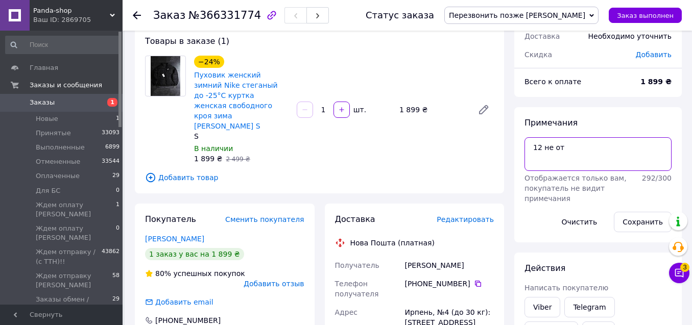
scroll to position [62, 0]
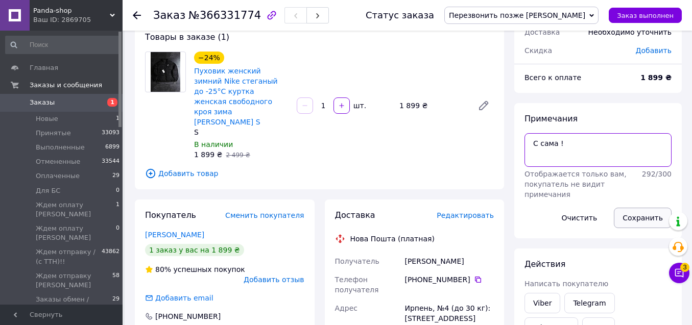
type textarea "С сама !"
click at [655, 215] on button "Сохранить" at bounding box center [643, 218] width 58 height 20
click at [562, 10] on span "Перезвонить позже [PERSON_NAME]" at bounding box center [521, 15] width 154 height 17
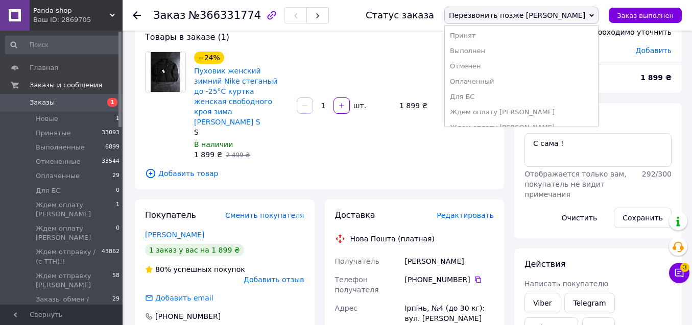
scroll to position [256, 0]
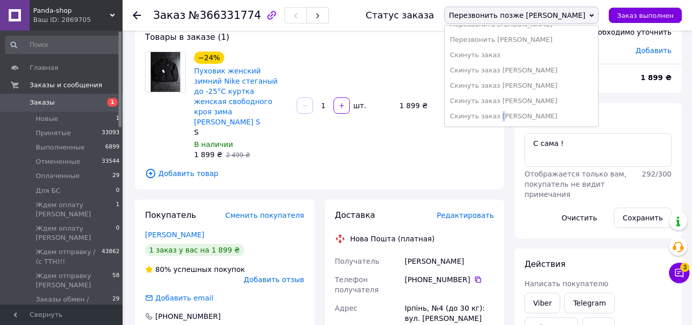
click at [543, 114] on li "Скинуть заказ [PERSON_NAME]" at bounding box center [521, 116] width 153 height 15
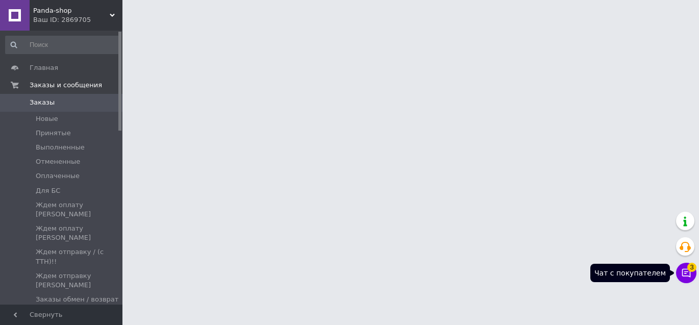
click at [682, 273] on icon at bounding box center [687, 273] width 10 height 10
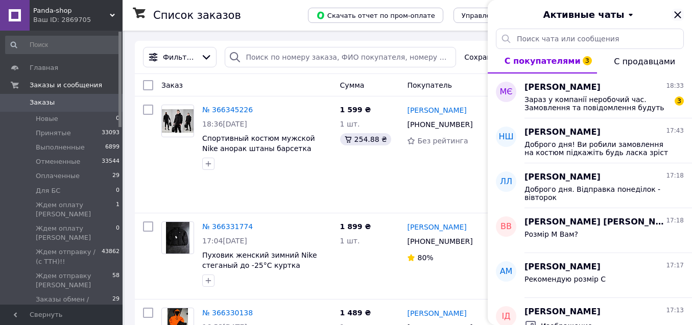
click at [679, 15] on icon "Закрыть" at bounding box center [677, 15] width 12 height 12
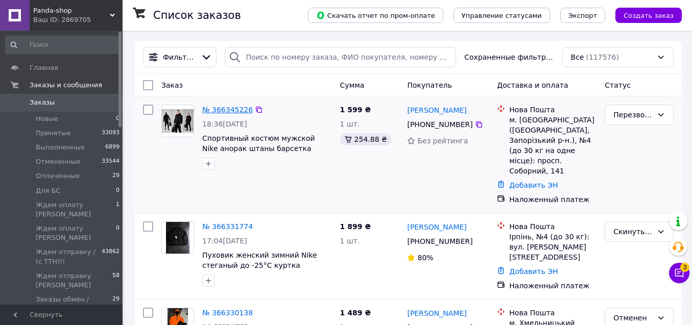
click at [238, 107] on link "№ 366345226" at bounding box center [227, 110] width 51 height 8
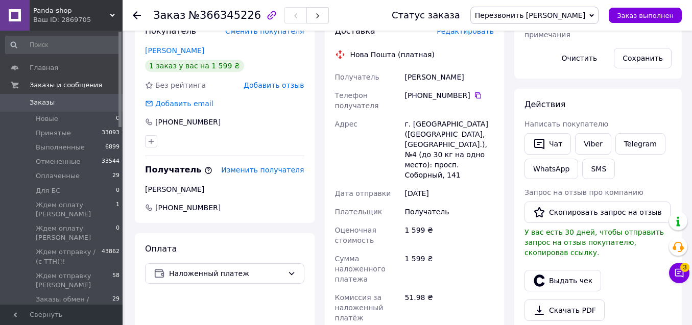
scroll to position [240, 0]
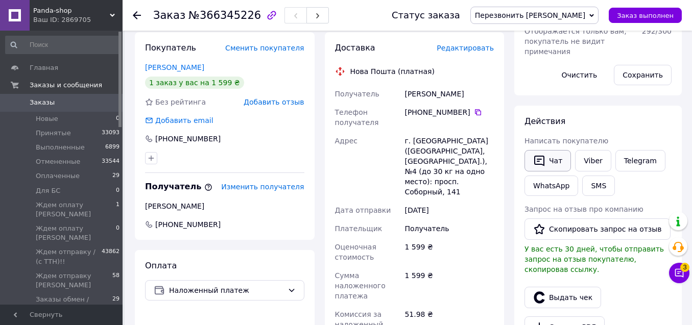
click at [563, 163] on button "Чат" at bounding box center [547, 160] width 46 height 21
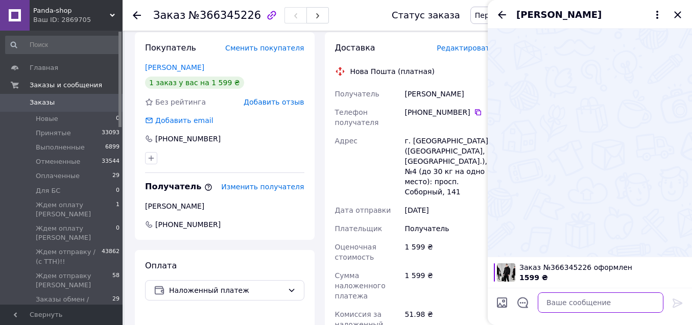
click at [560, 305] on textarea at bounding box center [601, 303] width 126 height 20
paste textarea "Доброго дня! Ви робили замовлення на костюм підкажіть будь ласка зріст та вагу?"
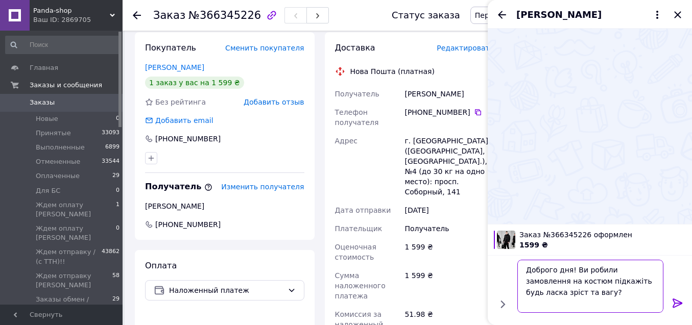
type textarea "Доброго дня! Ви робили замовлення на костюм підкажіть будь ласка зріст та вагу?"
click at [673, 302] on icon at bounding box center [677, 303] width 10 height 9
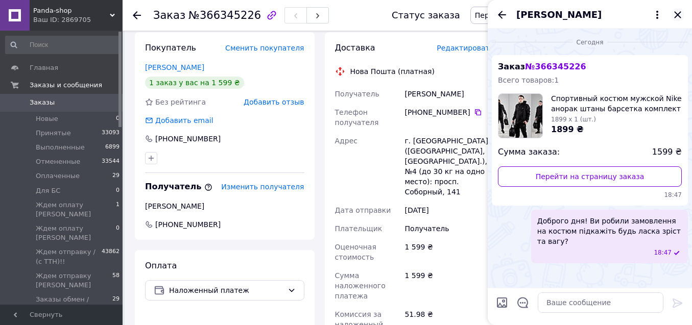
click at [674, 16] on icon "Закрыть" at bounding box center [677, 15] width 12 height 12
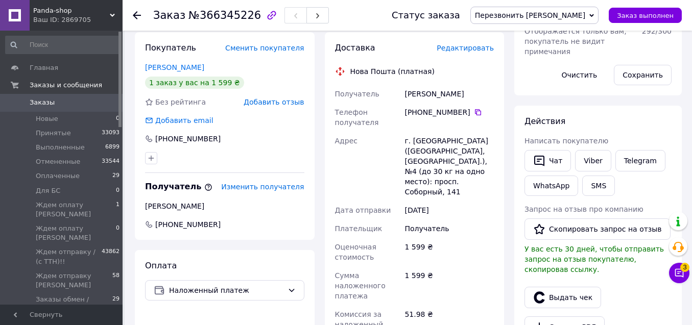
click at [573, 13] on span "Перезвонить [PERSON_NAME]" at bounding box center [530, 15] width 110 height 8
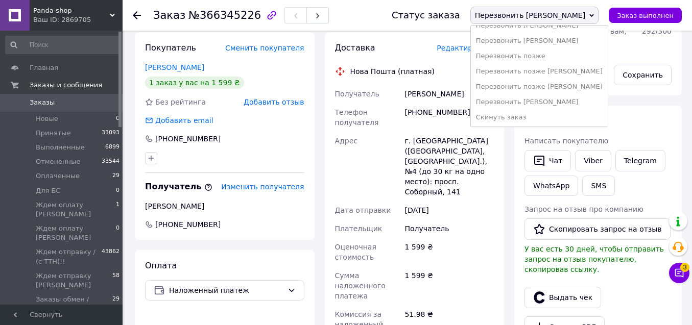
scroll to position [202, 0]
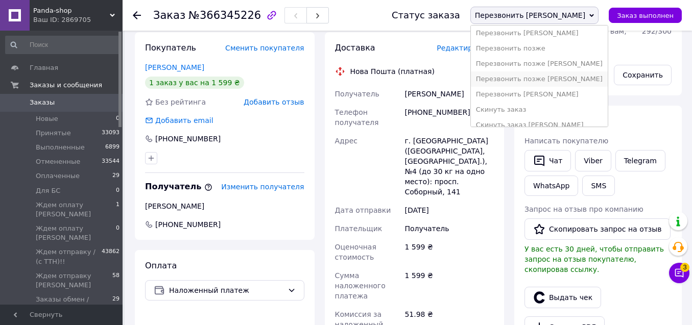
click at [602, 81] on li "Перезвонить позже [PERSON_NAME]" at bounding box center [539, 78] width 137 height 15
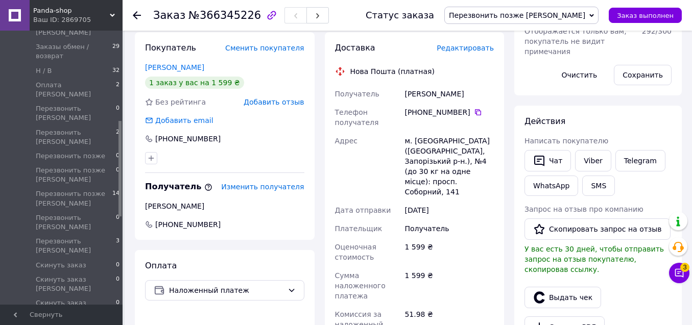
drag, startPoint x: 118, startPoint y: 69, endPoint x: 130, endPoint y: 168, distance: 99.8
click at [136, 159] on div "Panda-shop Ваш ID: 2869705 Сайт Panda-shop Кабинет покупателя Проверить состоян…" at bounding box center [346, 230] width 692 height 941
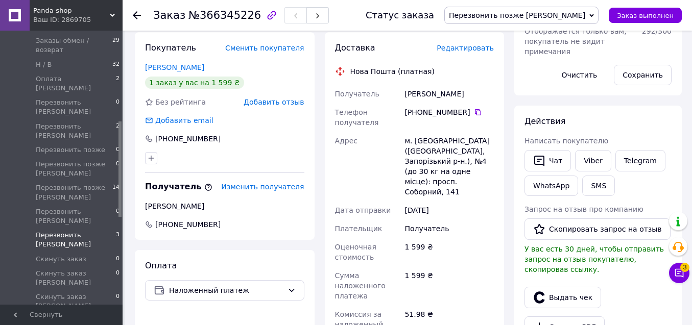
click at [96, 231] on span "Перезвонить [PERSON_NAME]" at bounding box center [76, 240] width 80 height 18
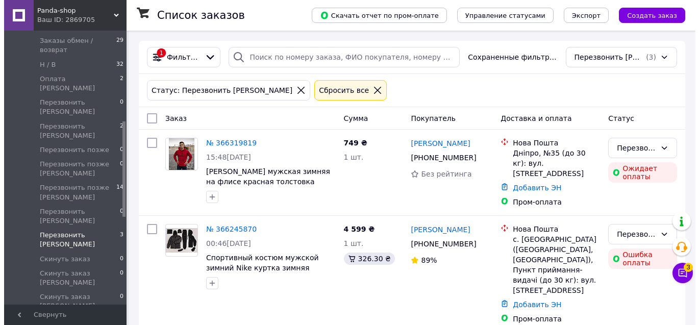
scroll to position [363, 0]
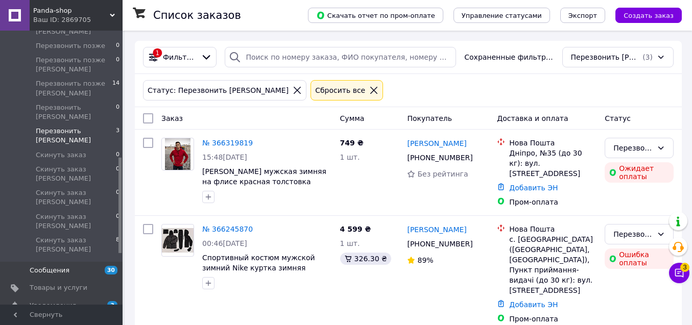
drag, startPoint x: 119, startPoint y: 130, endPoint x: 92, endPoint y: 189, distance: 65.4
click at [123, 166] on div "Panda-shop Ваш ID: 2869705 Сайт Panda-shop Кабинет покупателя Проверить состоян…" at bounding box center [346, 171] width 692 height 343
click at [55, 319] on span "Показатели работы компании" at bounding box center [62, 328] width 65 height 18
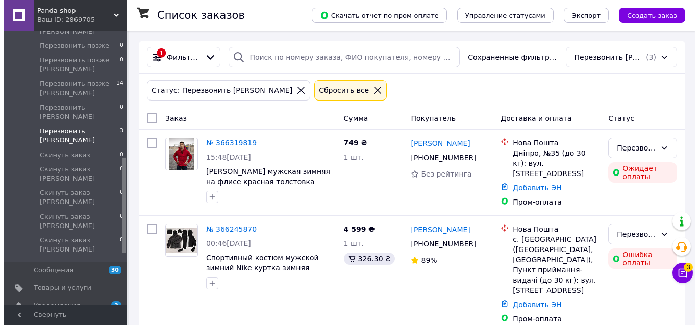
scroll to position [53, 0]
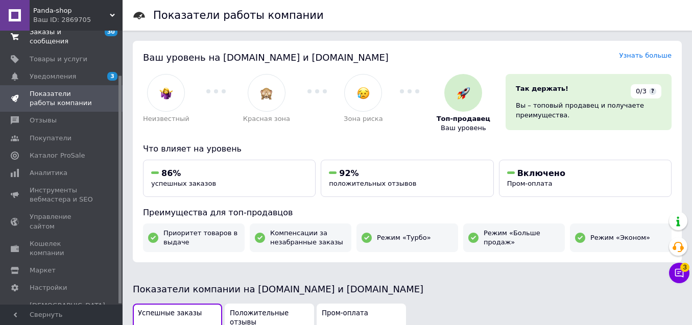
click at [70, 41] on span "Заказы и сообщения" at bounding box center [62, 37] width 65 height 18
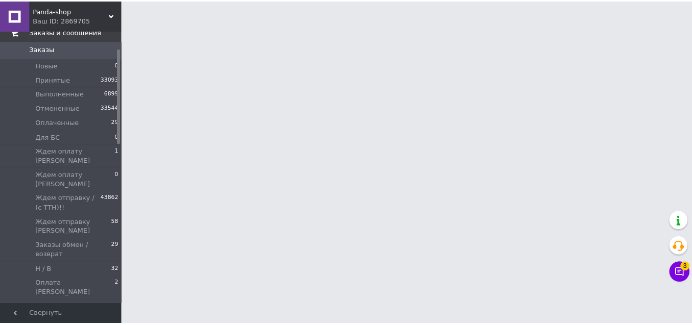
scroll to position [49, 0]
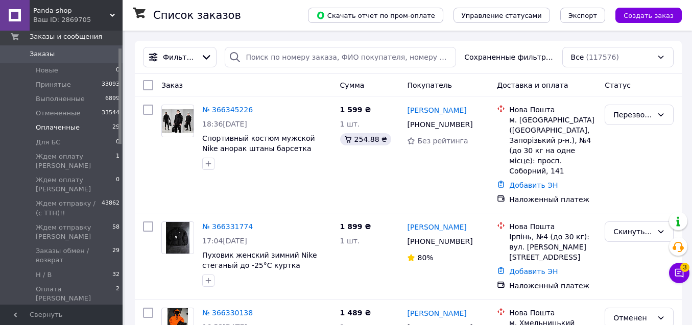
click at [65, 125] on span "Оплаченные" at bounding box center [58, 127] width 44 height 9
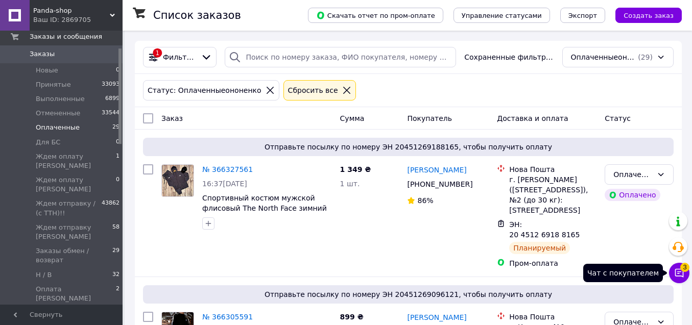
click at [680, 271] on icon at bounding box center [679, 273] width 10 height 10
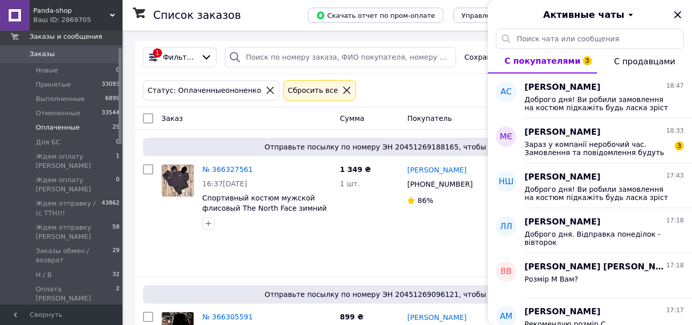
click at [679, 15] on icon "Закрыть" at bounding box center [677, 15] width 12 height 12
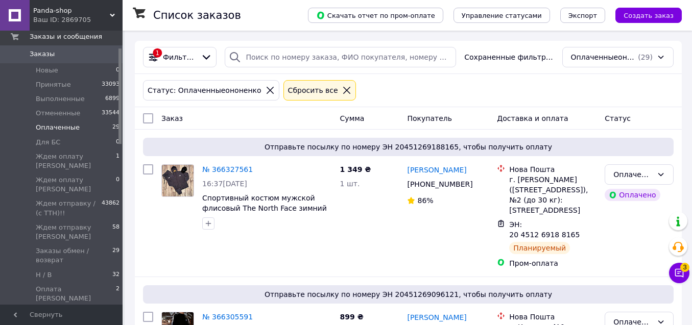
click at [43, 56] on span "Заказы" at bounding box center [42, 54] width 25 height 9
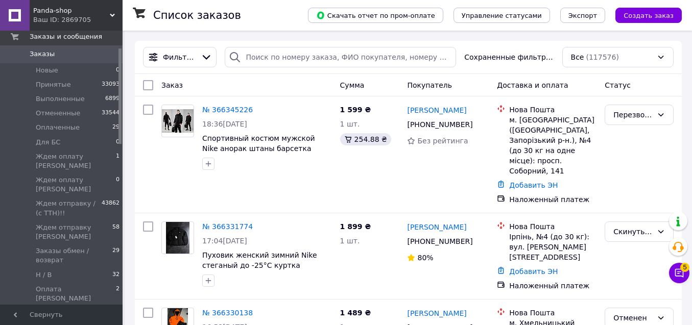
click at [73, 58] on span "Заказы" at bounding box center [62, 54] width 65 height 9
click at [680, 278] on icon at bounding box center [679, 273] width 10 height 10
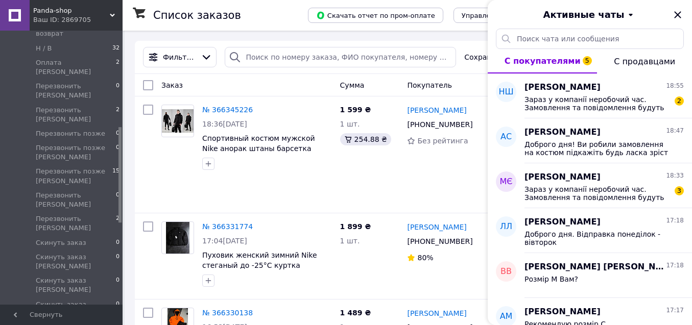
drag, startPoint x: 120, startPoint y: 89, endPoint x: 120, endPoint y: 163, distance: 74.5
click at [120, 164] on div at bounding box center [119, 174] width 3 height 95
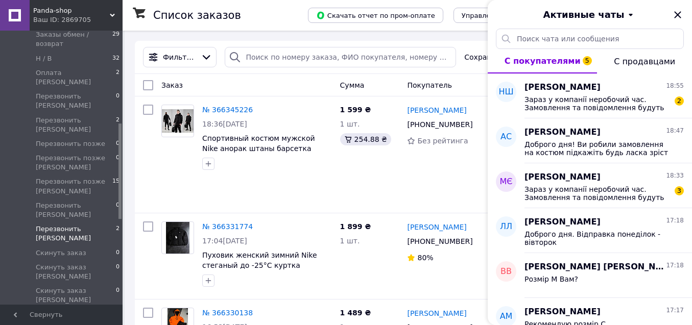
click at [89, 225] on span "Перезвонить [PERSON_NAME]" at bounding box center [76, 234] width 80 height 18
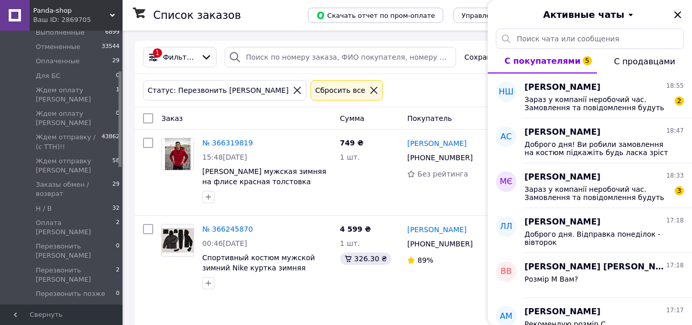
drag, startPoint x: 120, startPoint y: 165, endPoint x: 120, endPoint y: 114, distance: 51.1
click at [120, 113] on div at bounding box center [119, 118] width 3 height 95
click at [74, 155] on span "Ждем отправку [PERSON_NAME]" at bounding box center [74, 164] width 77 height 18
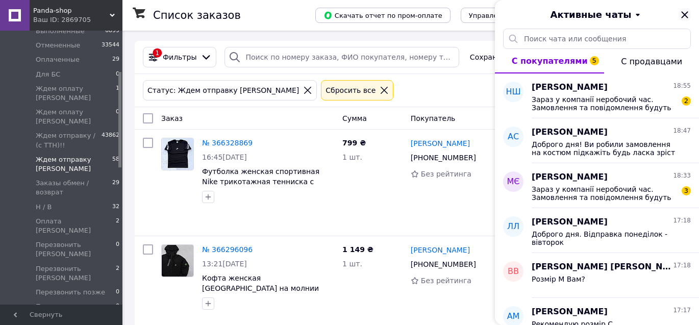
click at [686, 12] on icon "Закрыть" at bounding box center [685, 15] width 12 height 12
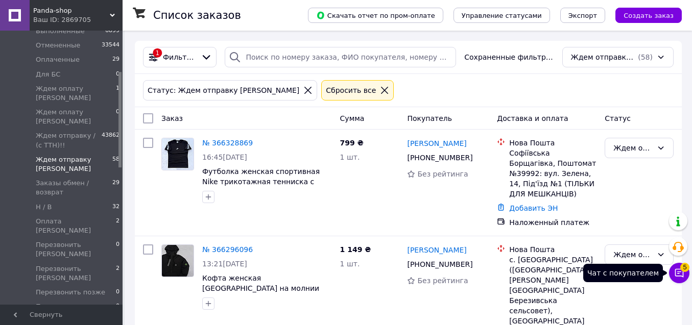
click at [677, 270] on icon at bounding box center [679, 273] width 10 height 10
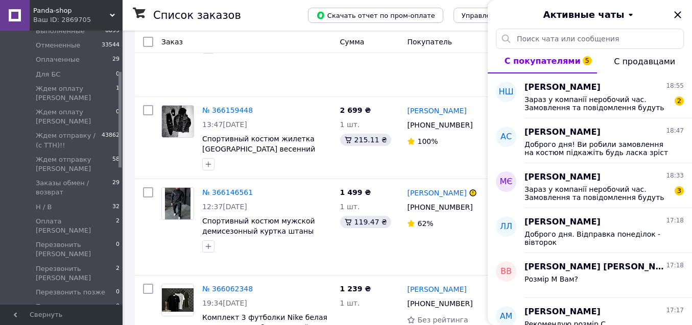
scroll to position [1173, 0]
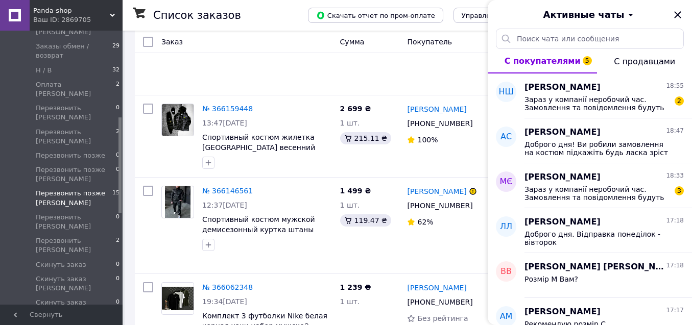
drag, startPoint x: 120, startPoint y: 120, endPoint x: 130, endPoint y: 171, distance: 51.6
click at [103, 232] on span "Перезвонить [PERSON_NAME]" at bounding box center [76, 241] width 80 height 18
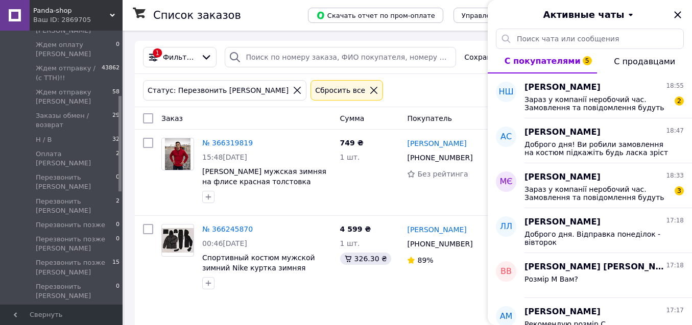
drag, startPoint x: 119, startPoint y: 135, endPoint x: 127, endPoint y: 110, distance: 26.2
click at [127, 110] on div "Panda-shop Ваш ID: 2869705 Сайт Panda-shop Кабинет покупателя Проверить состоян…" at bounding box center [346, 171] width 692 height 343
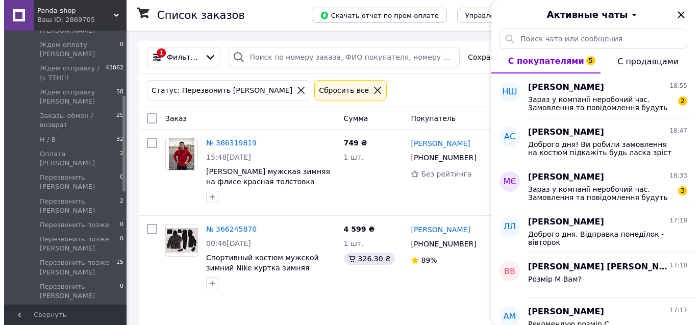
scroll to position [185, 0]
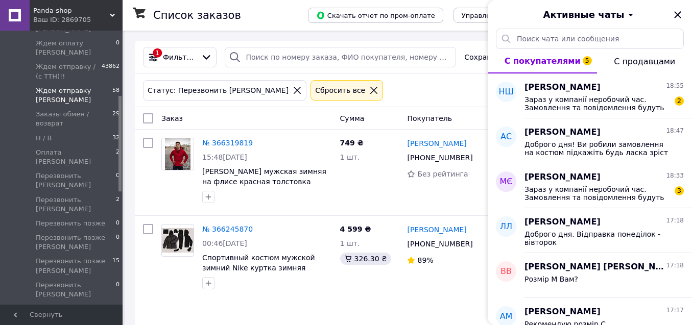
click at [81, 86] on span "Ждем отправку [PERSON_NAME]" at bounding box center [74, 95] width 77 height 18
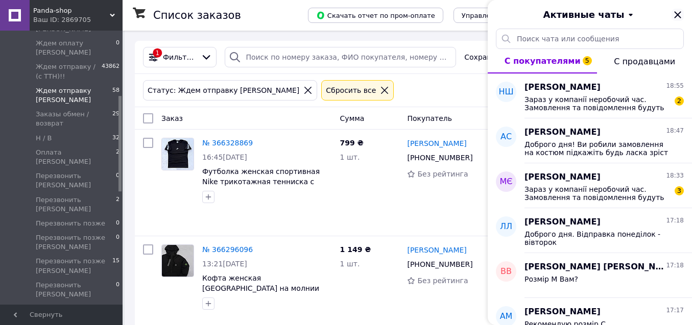
click at [674, 16] on icon "Закрыть" at bounding box center [677, 15] width 12 height 12
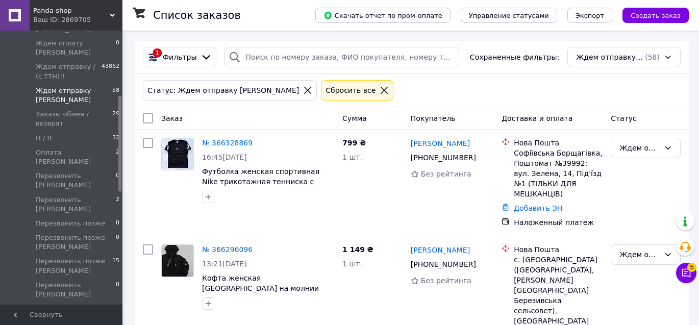
click at [634, 115] on span "Статус" at bounding box center [624, 118] width 26 height 8
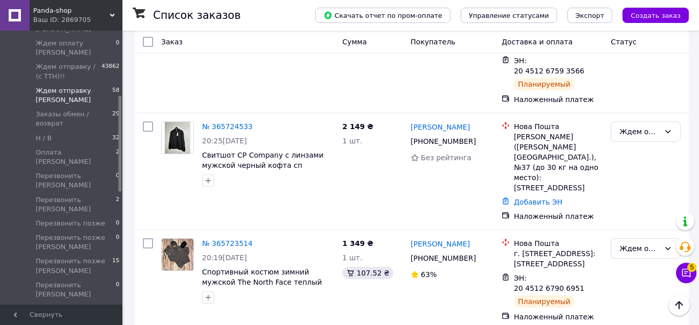
scroll to position [4187, 0]
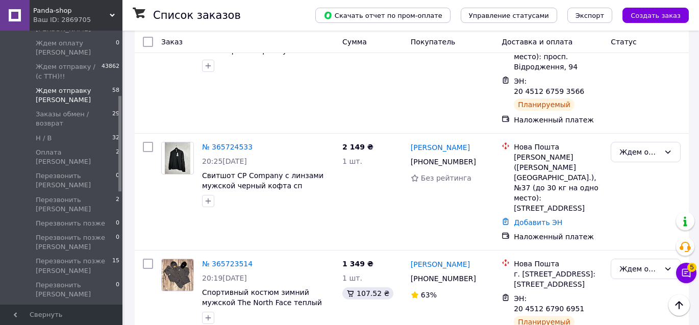
checkbox input "true"
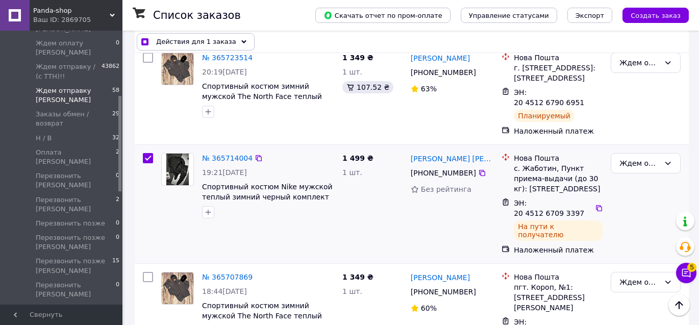
scroll to position [4391, 0]
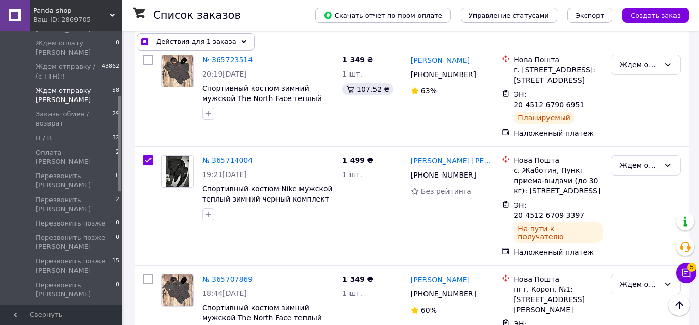
checkbox input "true"
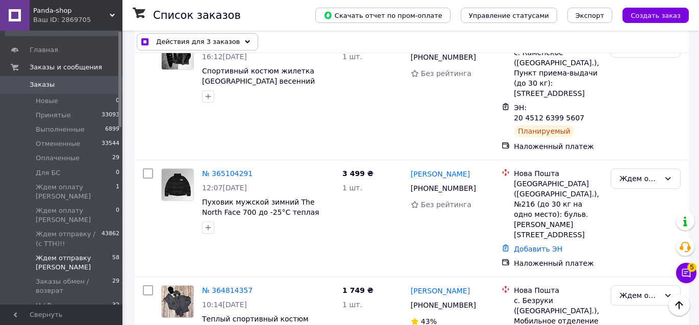
scroll to position [0, 0]
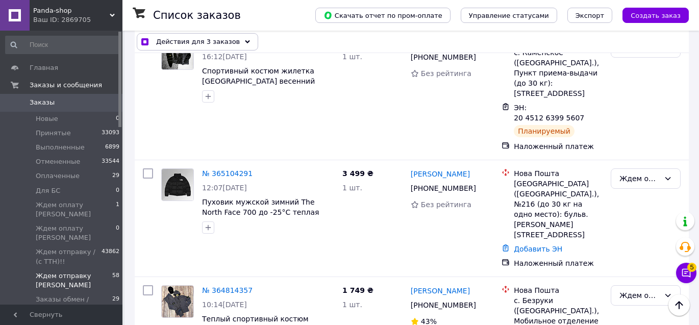
drag, startPoint x: 120, startPoint y: 176, endPoint x: 132, endPoint y: 102, distance: 75.4
checkbox input "true"
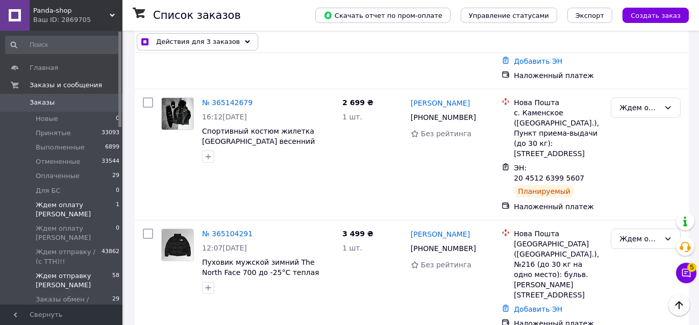
scroll to position [6133, 0]
